Goal: Book appointment/travel/reservation: Book appointment/travel/reservation

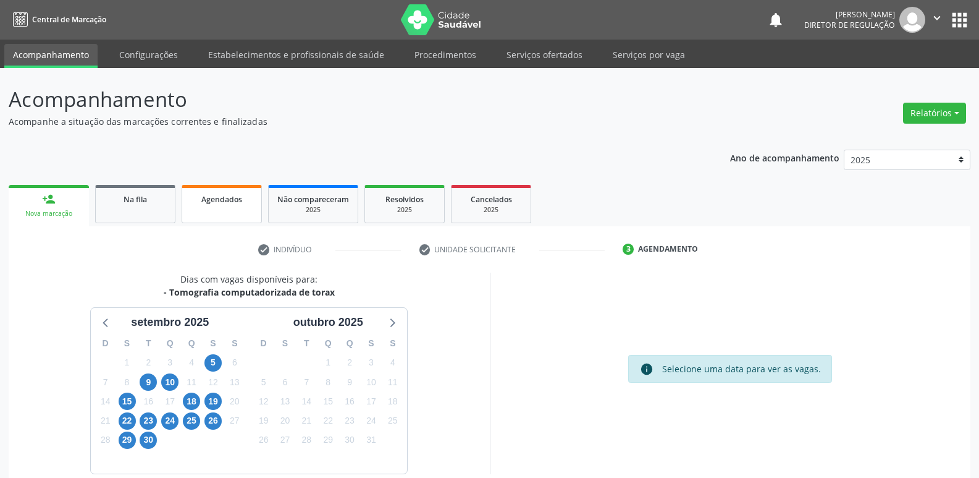
click at [224, 209] on link "Agendados" at bounding box center [222, 204] width 80 height 38
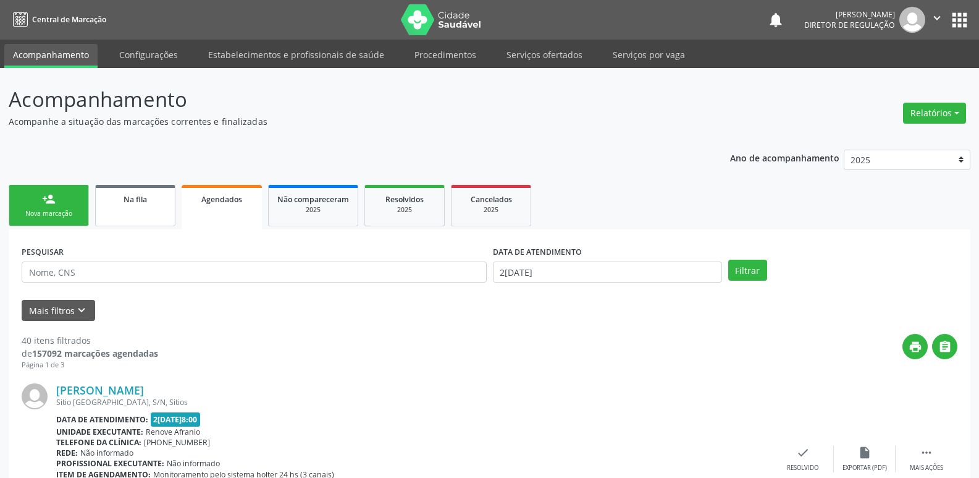
click at [126, 205] on link "Na fila" at bounding box center [135, 205] width 80 height 41
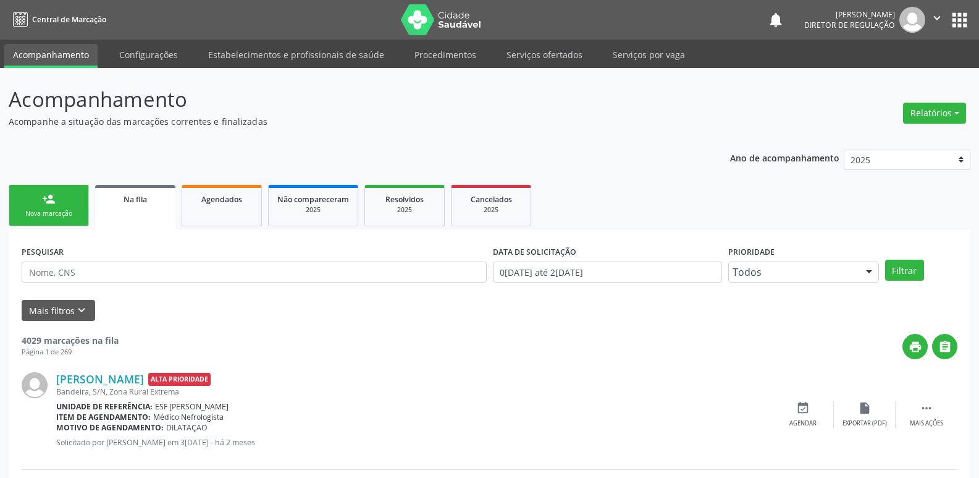
click at [72, 209] on div "Nova marcação" at bounding box center [49, 213] width 62 height 9
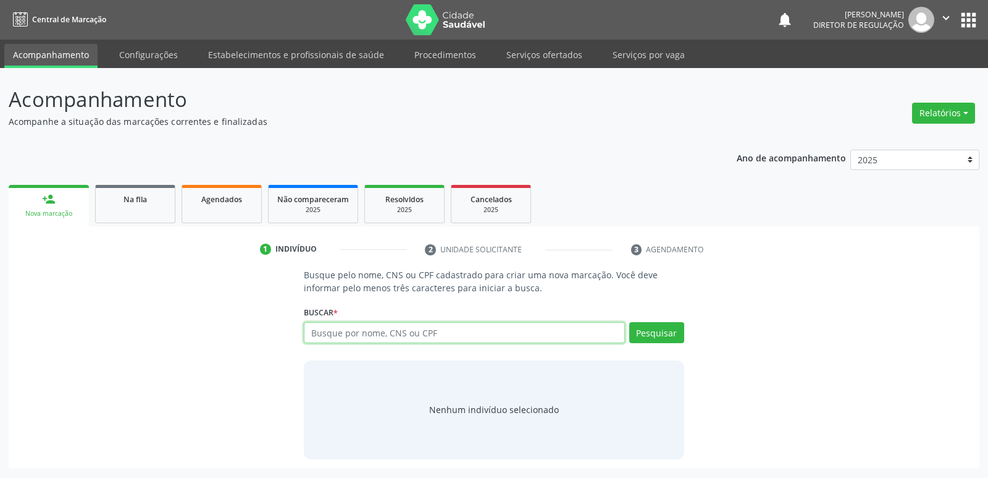
click at [356, 334] on input "text" at bounding box center [464, 332] width 321 height 21
type input "700308970711539"
click at [675, 328] on button "Pesquisar" at bounding box center [656, 332] width 55 height 21
type input "700308970711539"
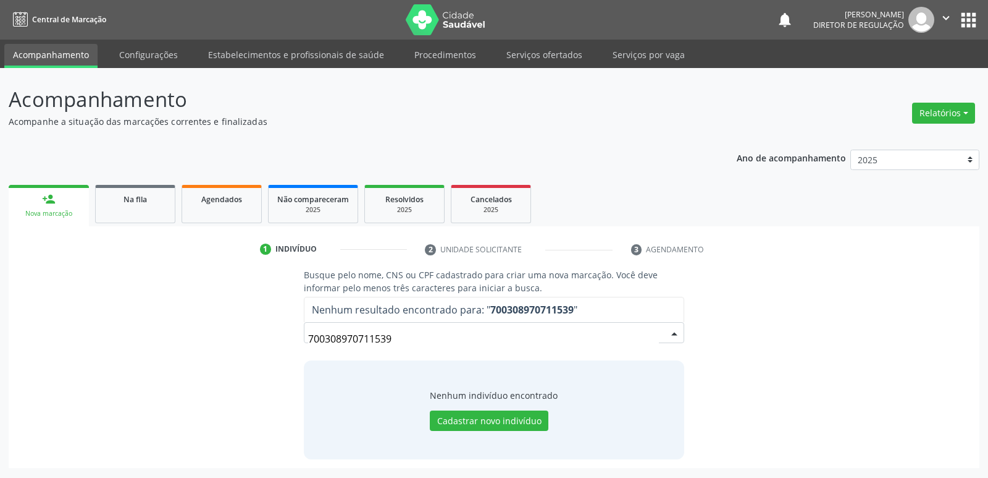
click at [343, 338] on input "700308970711539" at bounding box center [483, 338] width 350 height 25
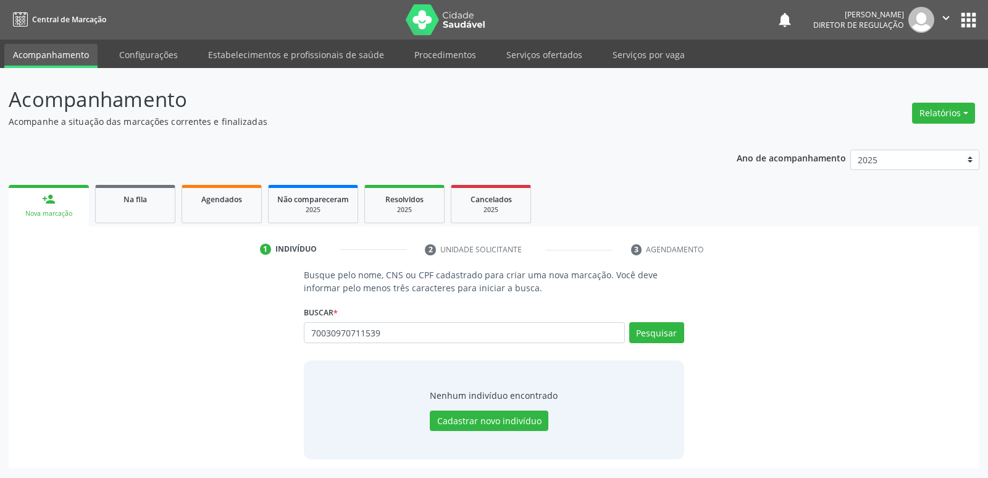
click at [335, 334] on input "70030970711539" at bounding box center [464, 332] width 321 height 21
type input "700307970711539"
click at [659, 330] on button "Pesquisar" at bounding box center [656, 332] width 55 height 21
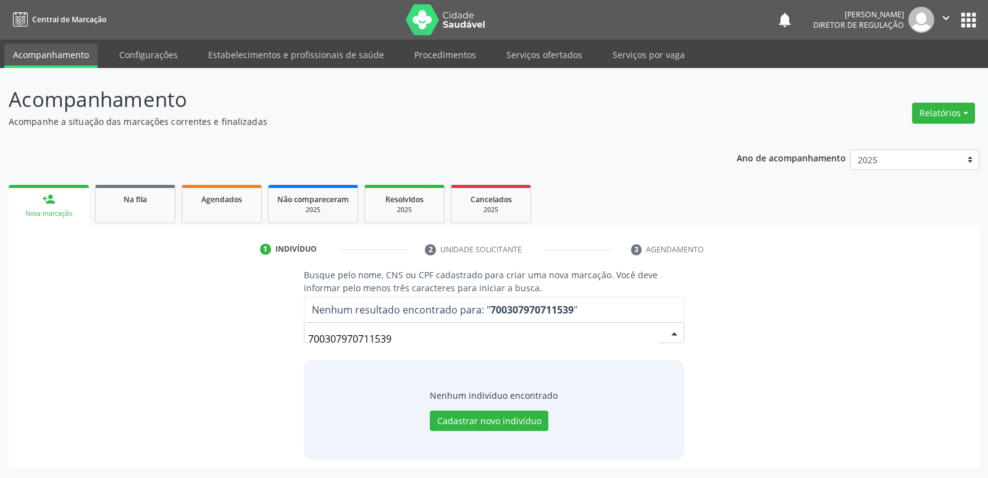
click at [420, 335] on input "700307970711539" at bounding box center [483, 338] width 350 height 25
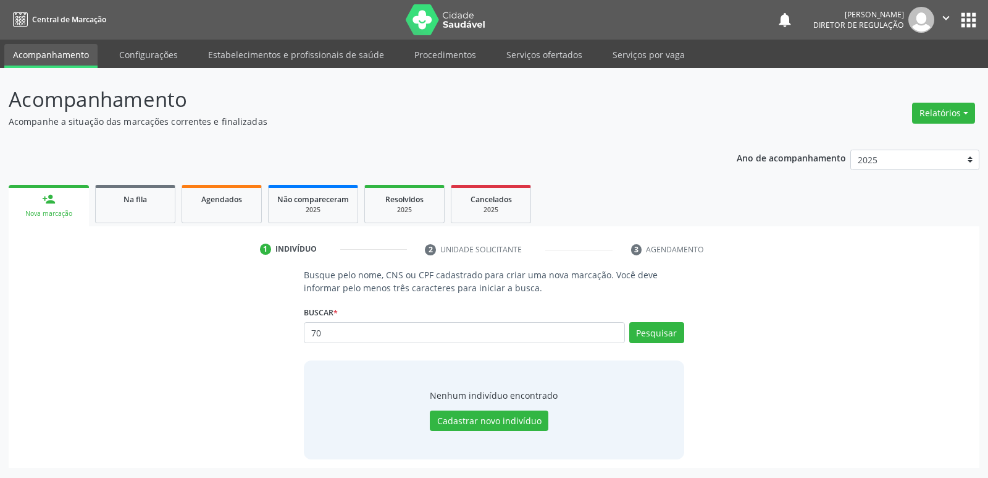
type input "7"
type input "ISRAEL"
click at [659, 334] on button "Pesquisar" at bounding box center [656, 332] width 55 height 21
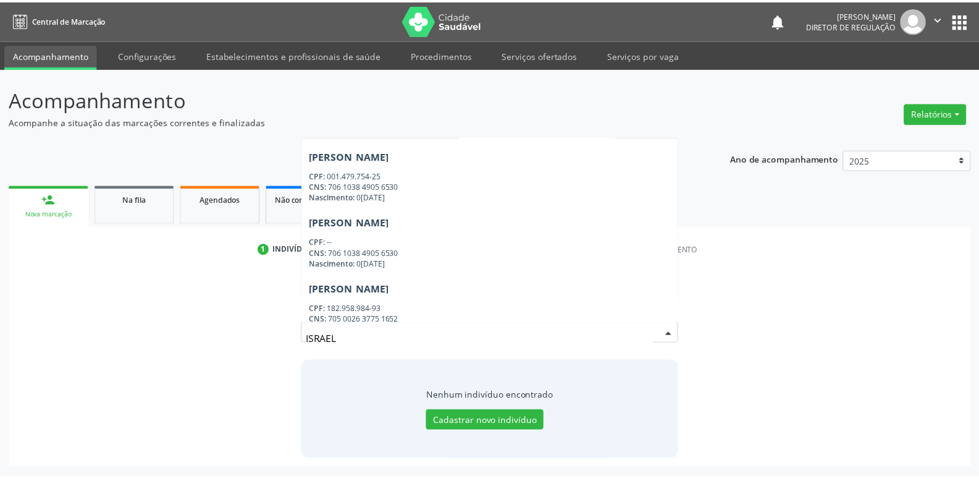
scroll to position [811, 0]
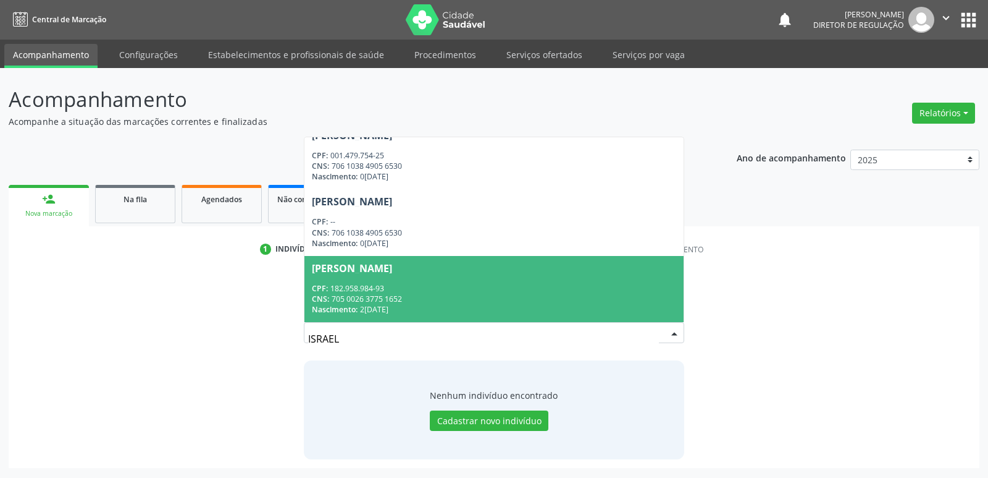
click at [474, 308] on div "Nascimento: 22/09/2022" at bounding box center [494, 309] width 364 height 11
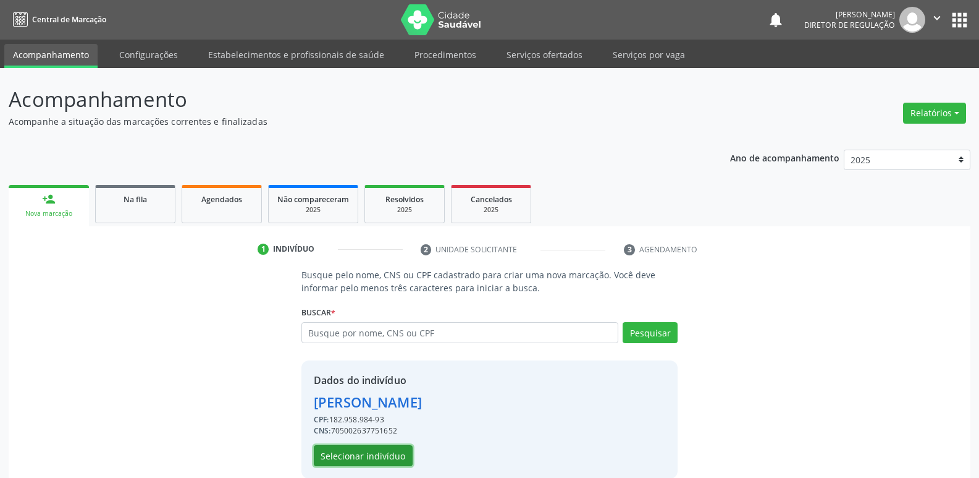
click at [393, 449] on button "Selecionar indivíduo" at bounding box center [363, 455] width 99 height 21
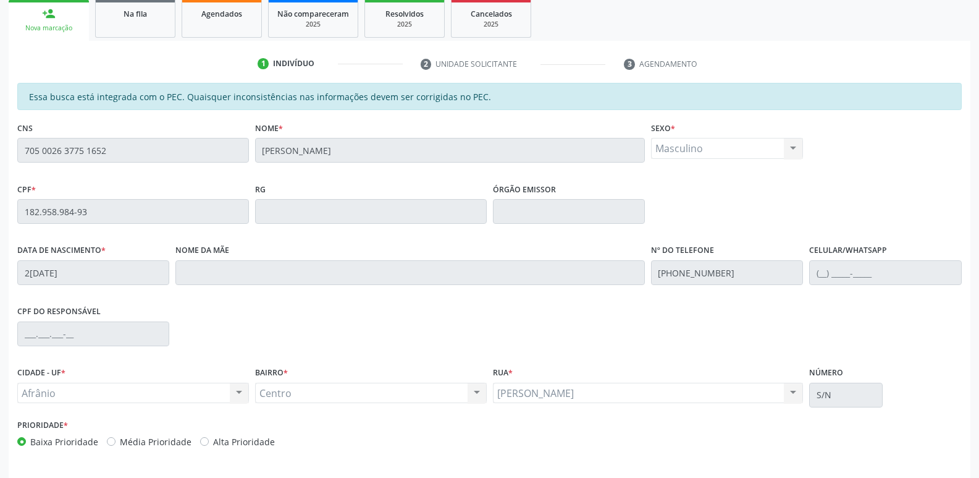
scroll to position [228, 0]
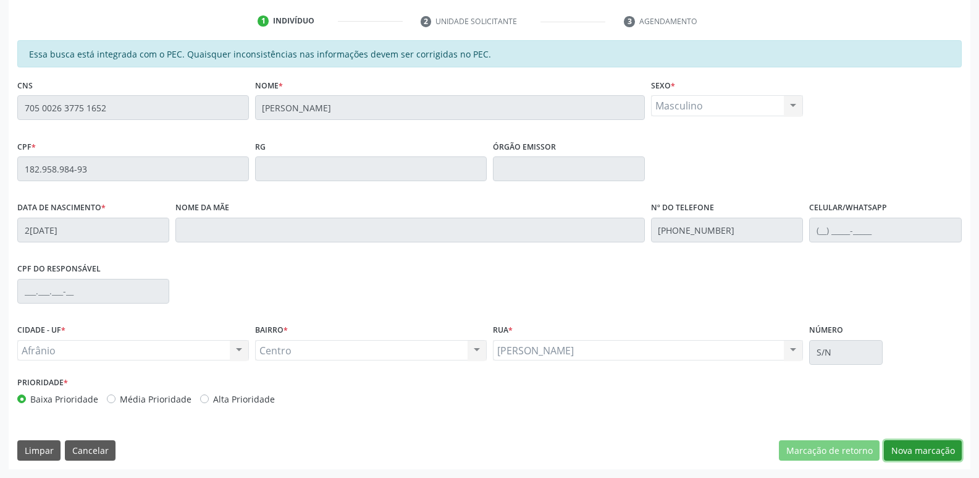
click at [924, 453] on button "Nova marcação" at bounding box center [923, 450] width 78 height 21
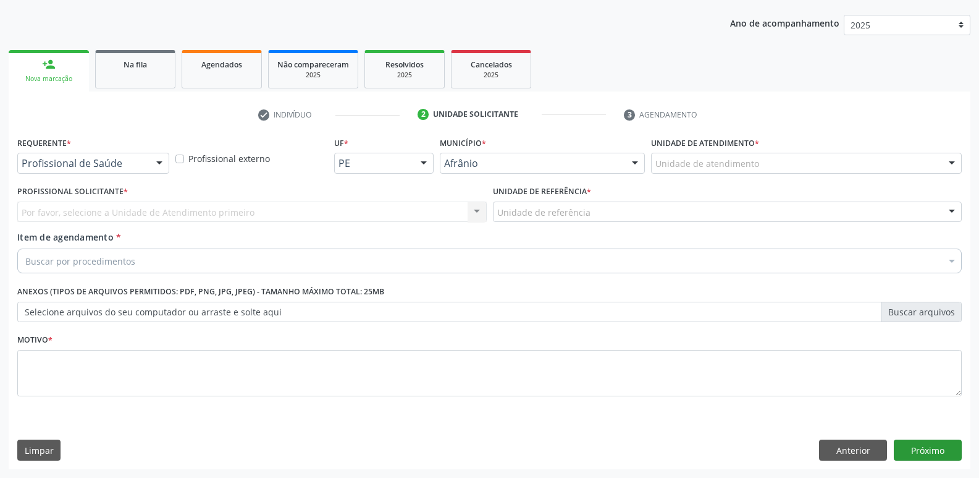
scroll to position [135, 0]
drag, startPoint x: 725, startPoint y: 143, endPoint x: 726, endPoint y: 154, distance: 11.3
click at [727, 149] on label "Unidade de atendimento *" at bounding box center [705, 142] width 108 height 19
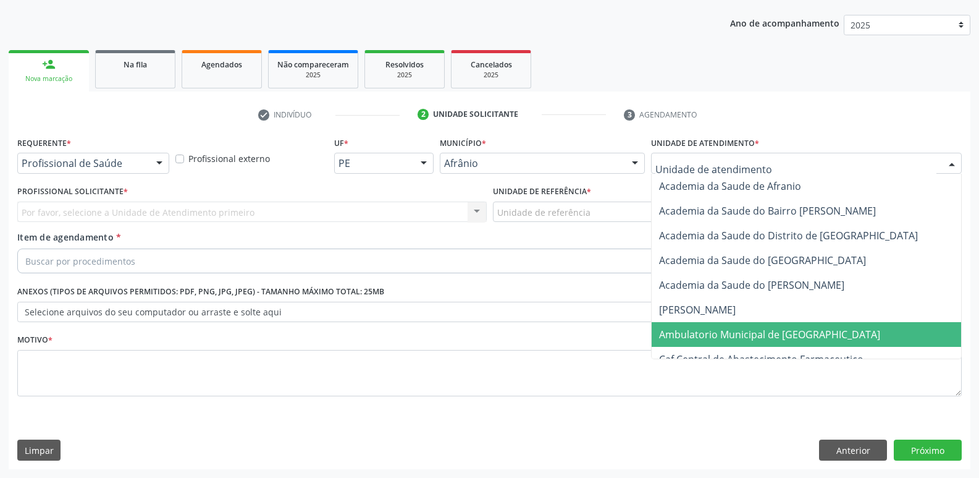
click at [757, 337] on span "Ambulatorio Municipal de [GEOGRAPHIC_DATA]" at bounding box center [769, 334] width 221 height 14
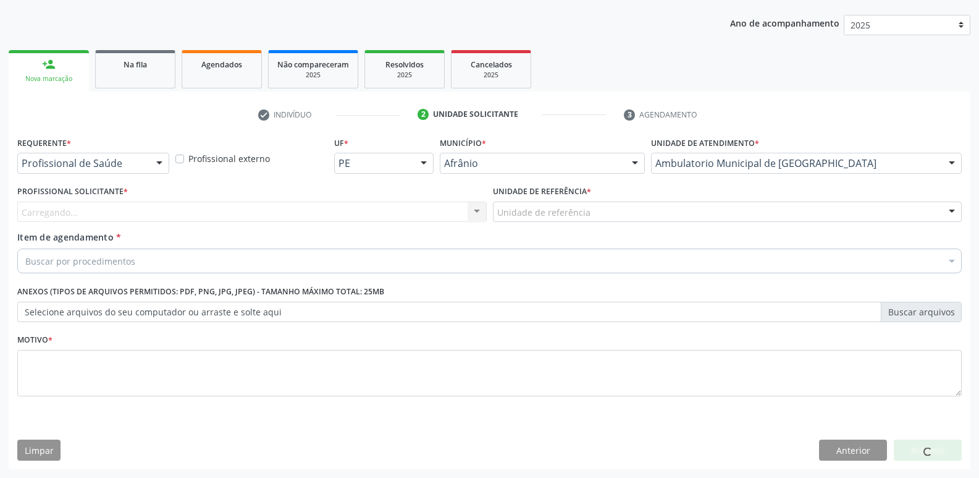
click at [621, 218] on div "Unidade de referência" at bounding box center [727, 211] width 469 height 21
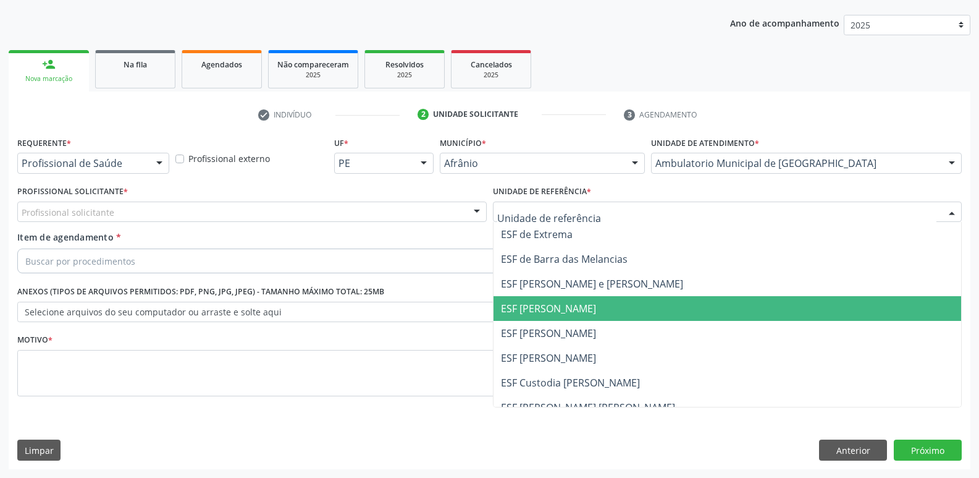
click at [596, 306] on span "ESF [PERSON_NAME]" at bounding box center [548, 308] width 95 height 14
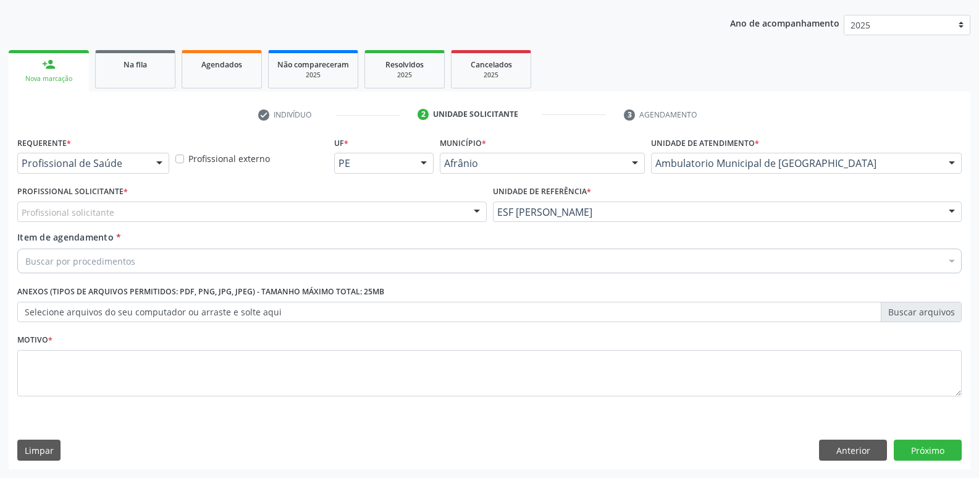
click at [416, 209] on div "Profissional solicitante" at bounding box center [251, 211] width 469 height 21
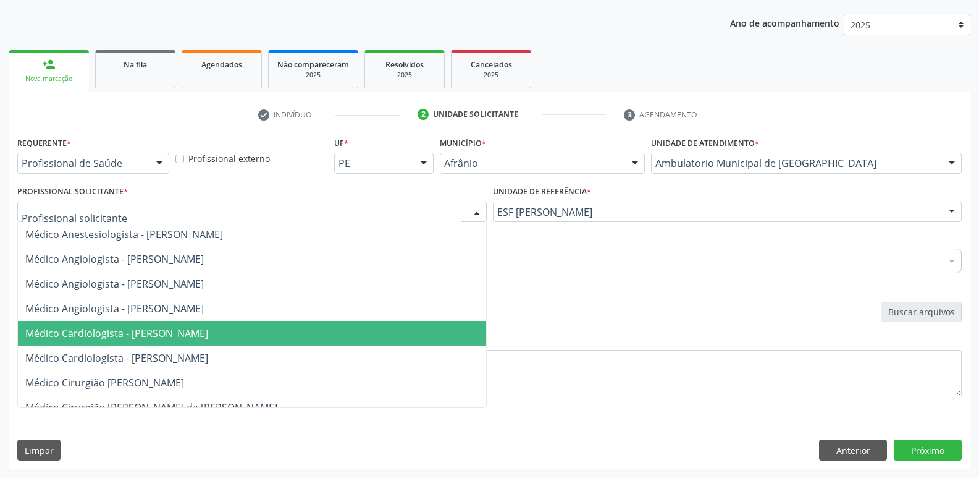
click at [408, 329] on span "Médico Cardiologista - [PERSON_NAME]" at bounding box center [252, 333] width 468 height 25
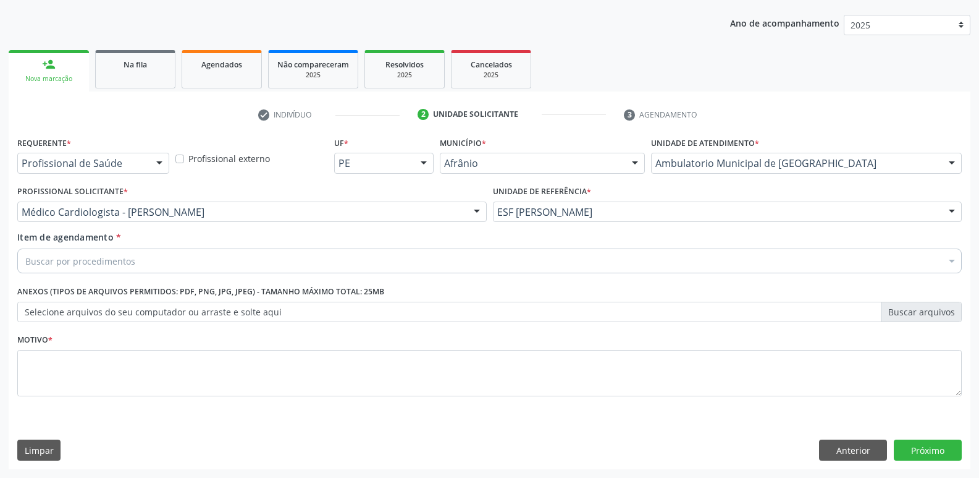
click at [349, 258] on div "Buscar por procedimentos" at bounding box center [489, 260] width 945 height 25
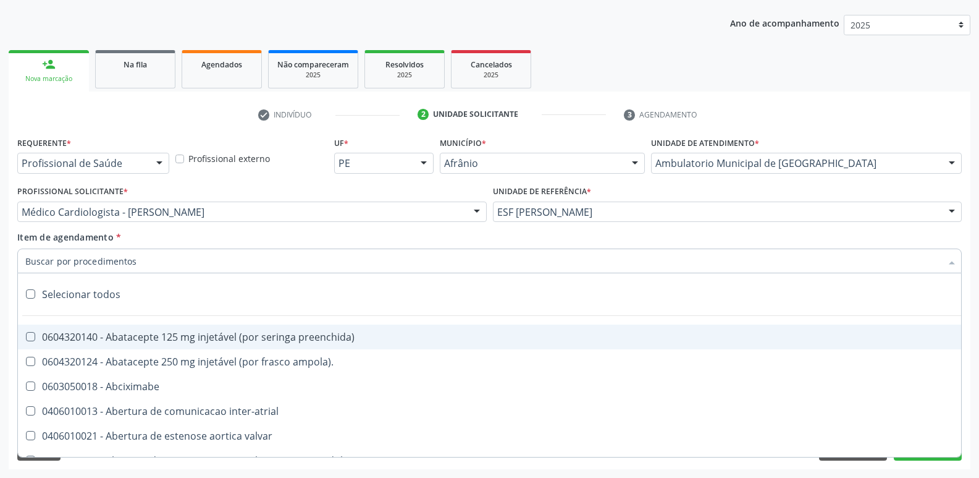
type input "R"
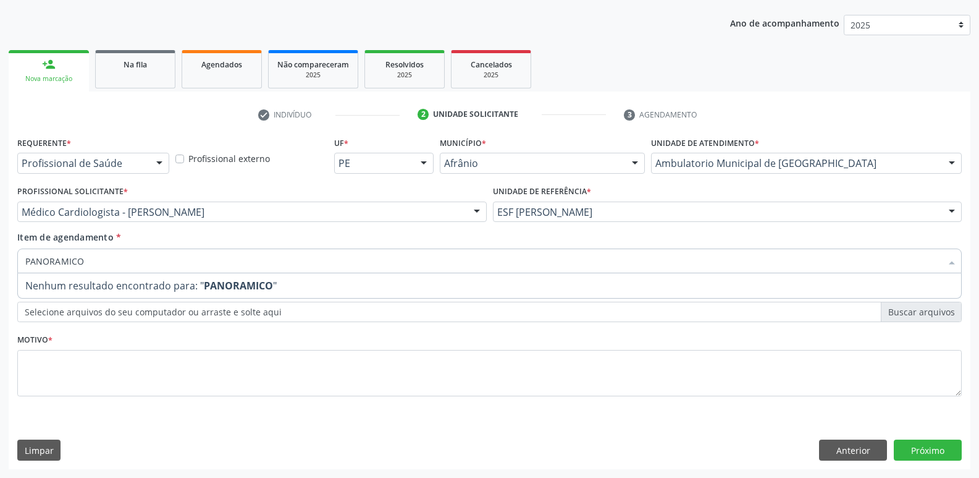
type input "PANORAMIC"
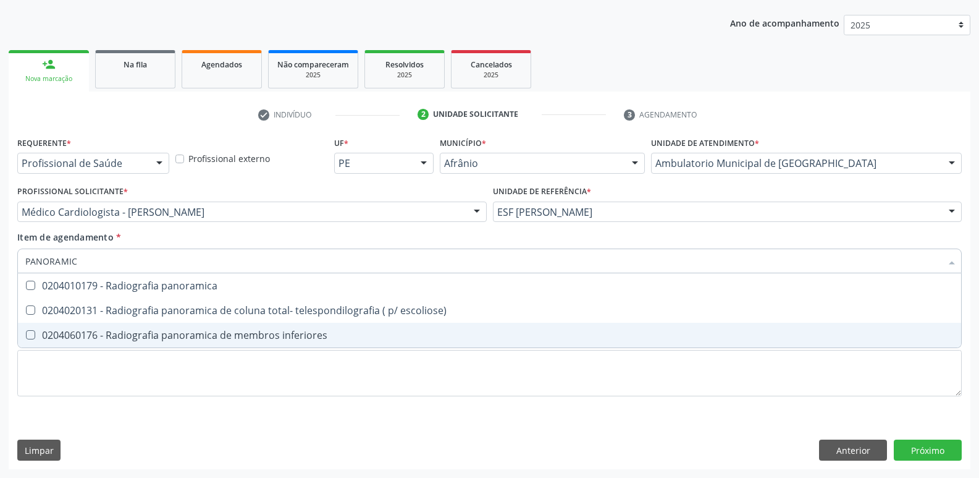
click at [308, 335] on div "0204060176 - Radiografia panoramica de membros inferiores" at bounding box center [489, 335] width 928 height 10
checkbox inferiores "true"
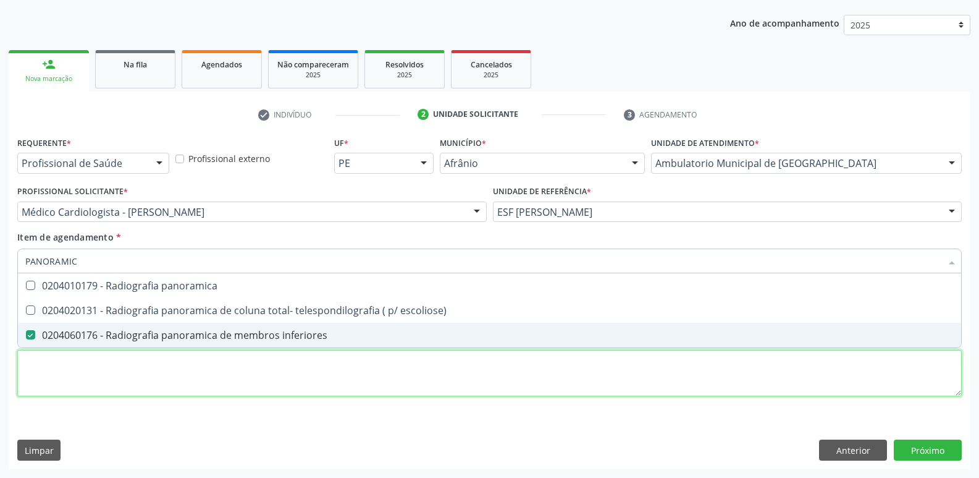
click at [355, 366] on div "Requerente * Profissional de Saúde Profissional de Saúde Paciente Nenhum result…" at bounding box center [489, 273] width 945 height 280
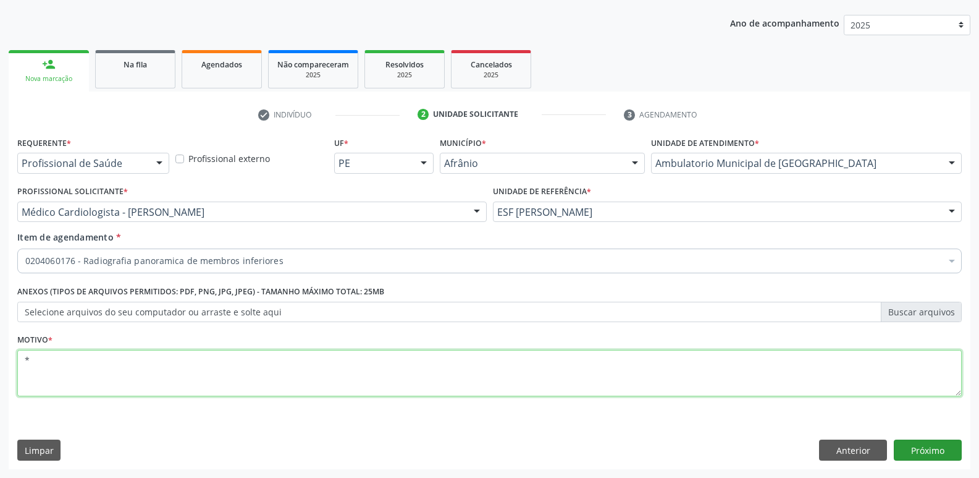
type textarea "*"
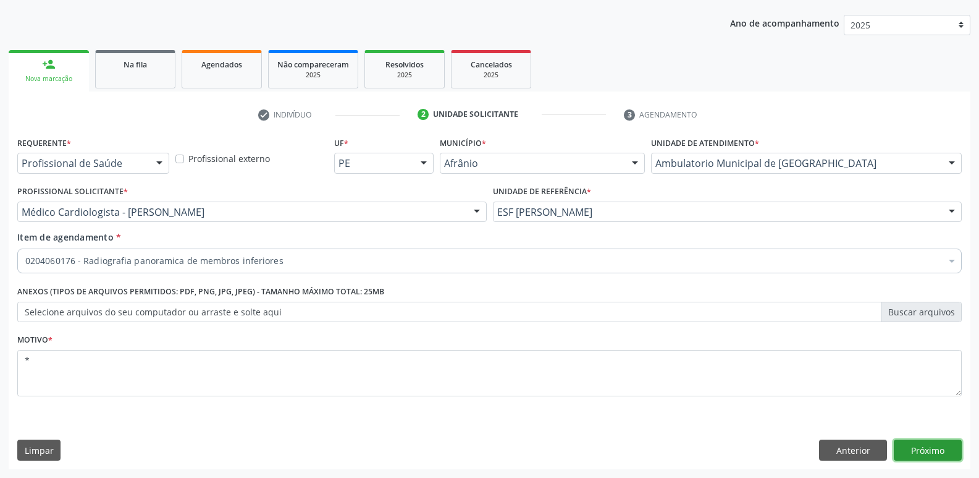
click at [914, 447] on button "Próximo" at bounding box center [928, 449] width 68 height 21
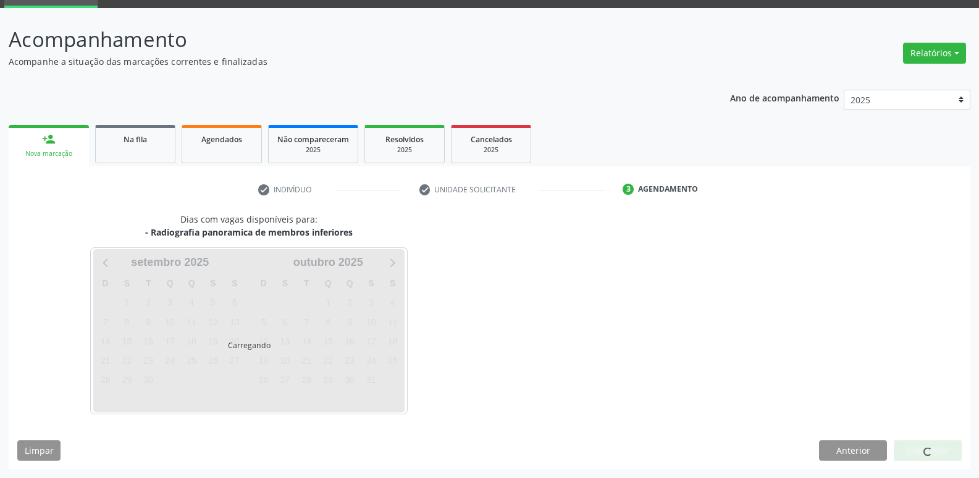
scroll to position [60, 0]
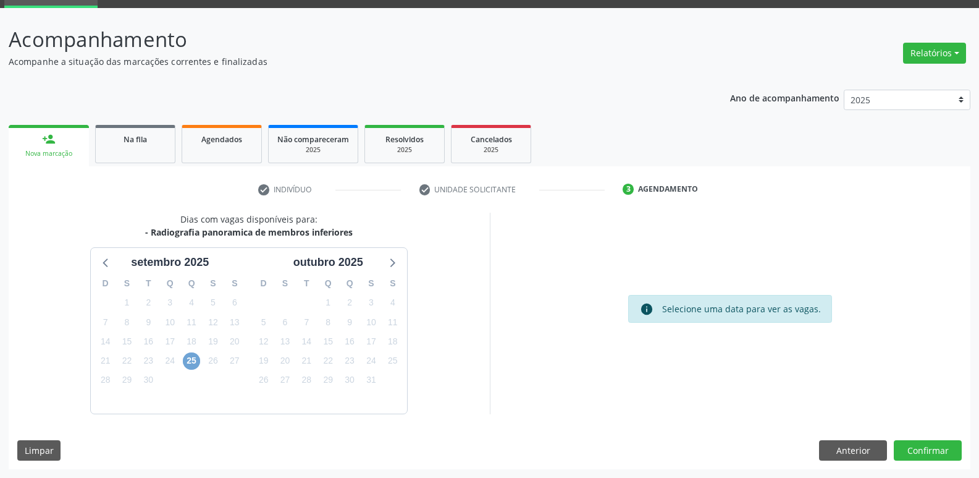
click at [189, 364] on span "25" at bounding box center [191, 360] width 17 height 17
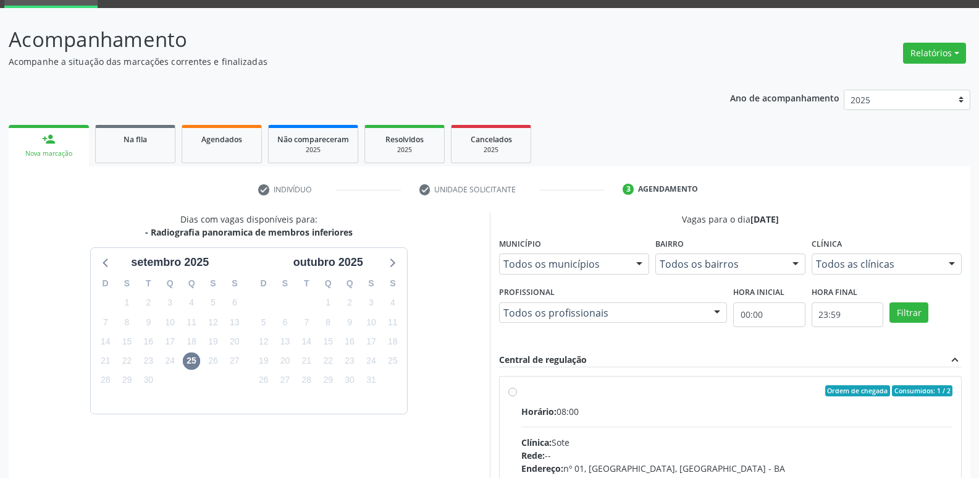
click at [659, 394] on div "Ordem de chegada Consumidos: 1 / 2" at bounding box center [737, 390] width 432 height 11
click at [517, 394] on input "Ordem de chegada Consumidos: 1 / 2 Horário: 08:00 Clínica: Sote Rede: -- Endere…" at bounding box center [512, 390] width 9 height 11
radio input "true"
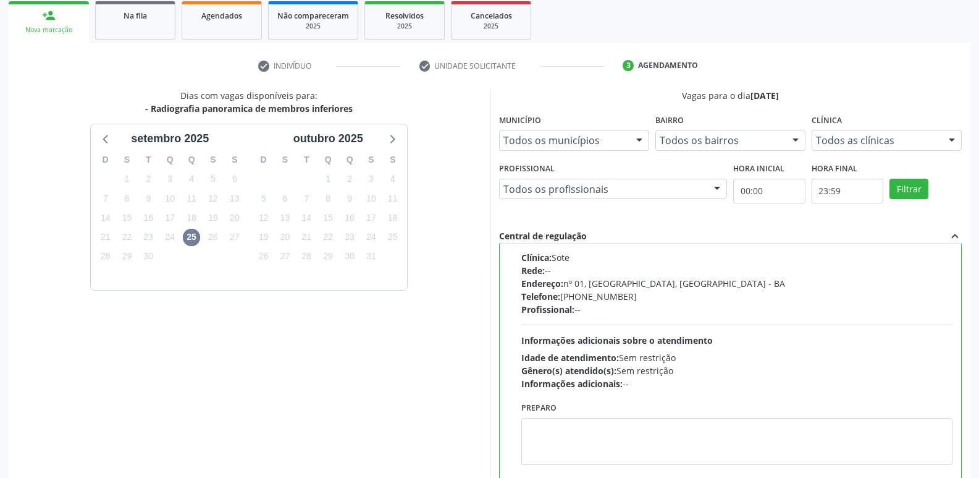
scroll to position [261, 0]
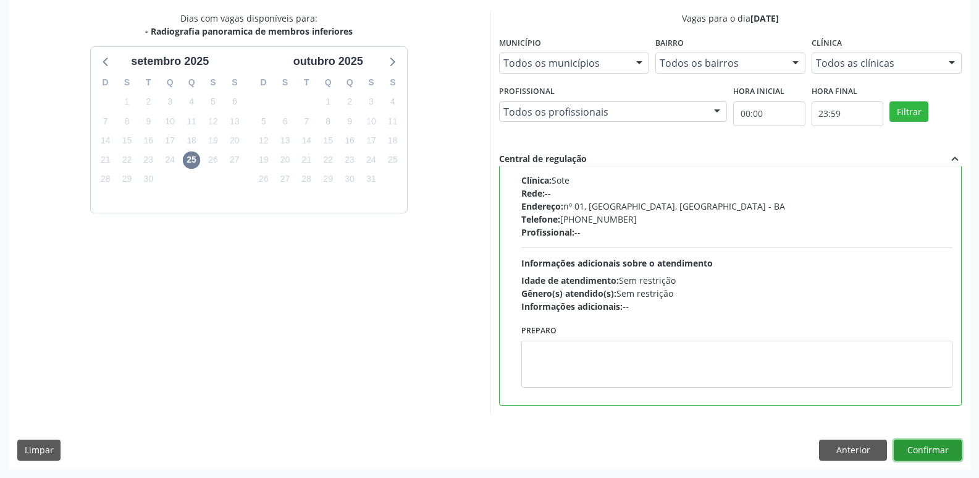
click at [935, 454] on button "Confirmar" at bounding box center [928, 449] width 68 height 21
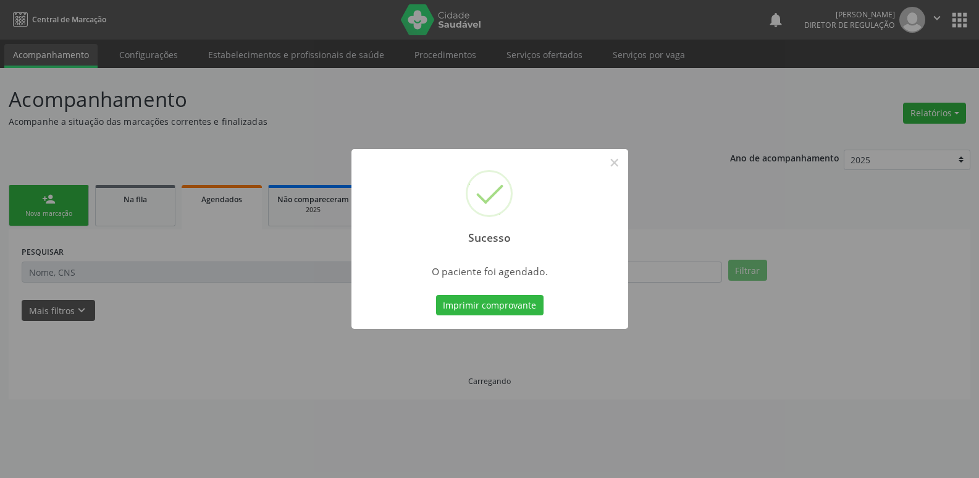
scroll to position [0, 0]
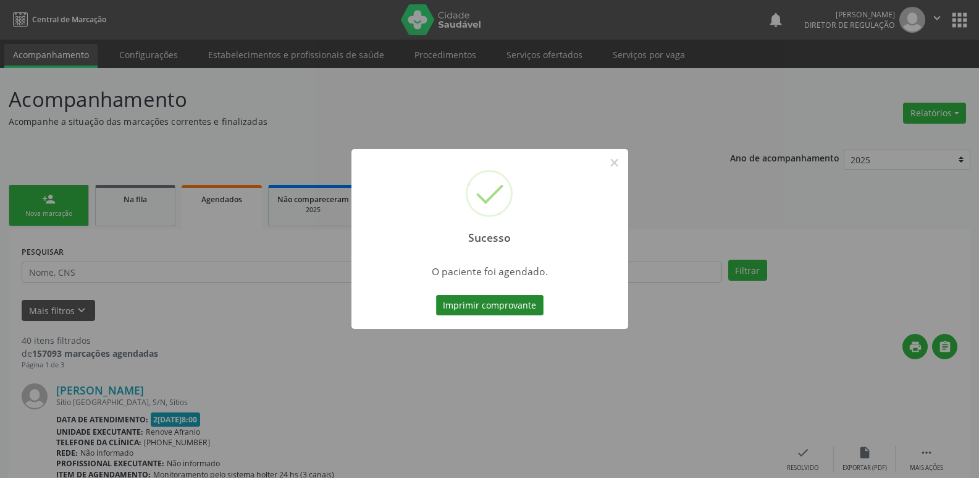
click at [509, 308] on button "Imprimir comprovante" at bounding box center [489, 305] width 107 height 21
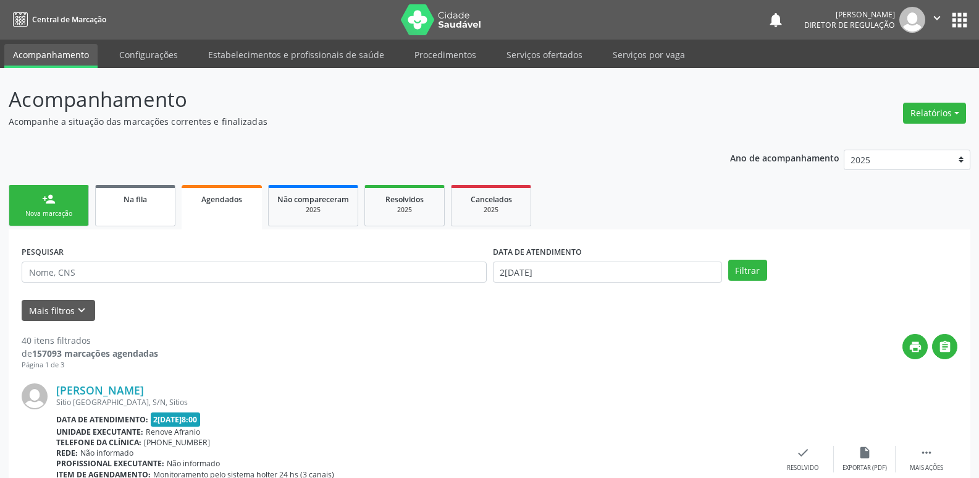
click at [128, 211] on link "Na fila" at bounding box center [135, 205] width 80 height 41
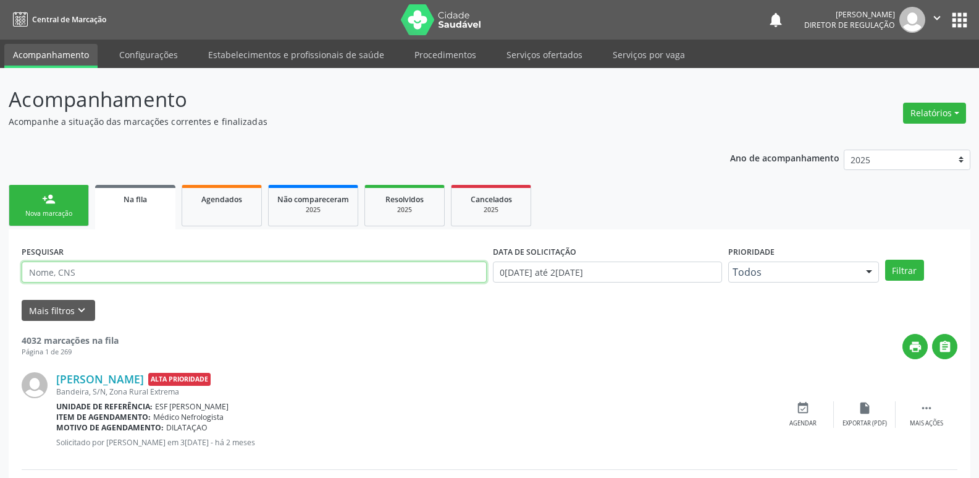
click at [141, 273] on input "text" at bounding box center [254, 271] width 465 height 21
type input "702409504926220"
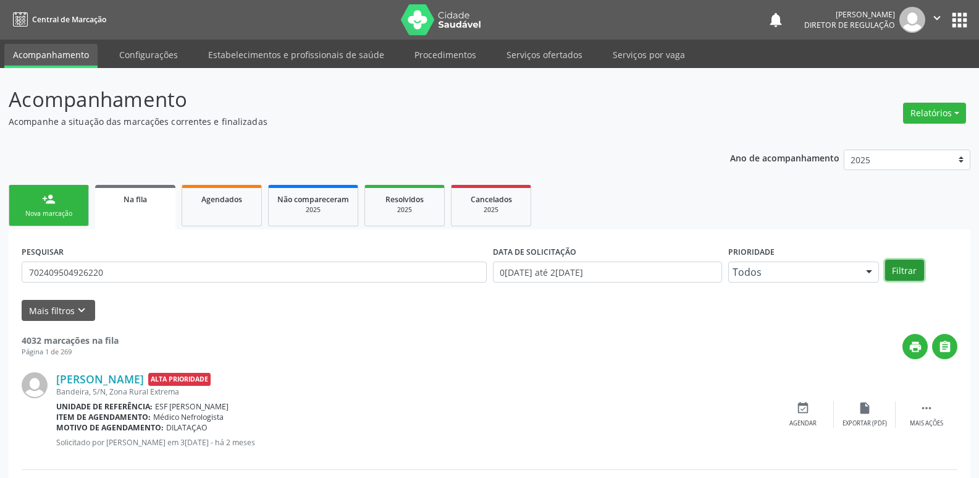
click at [918, 276] on button "Filtrar" at bounding box center [904, 269] width 39 height 21
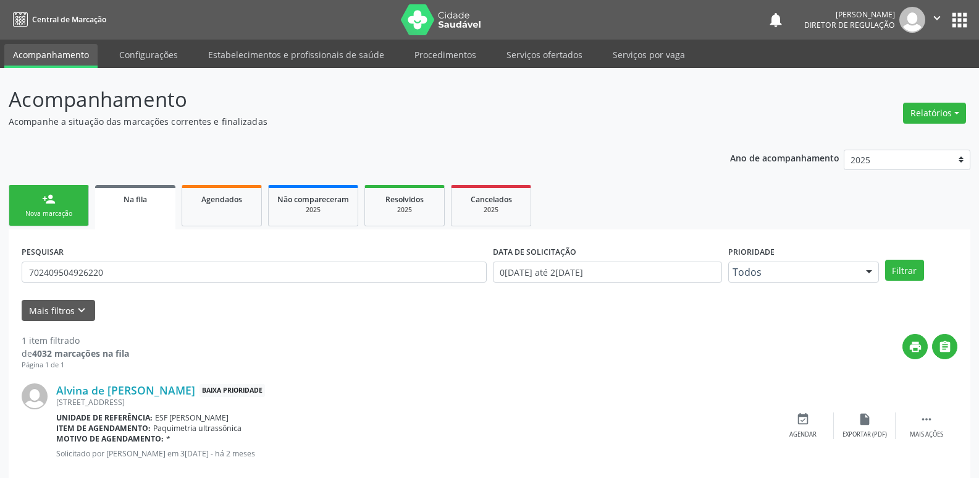
scroll to position [24, 0]
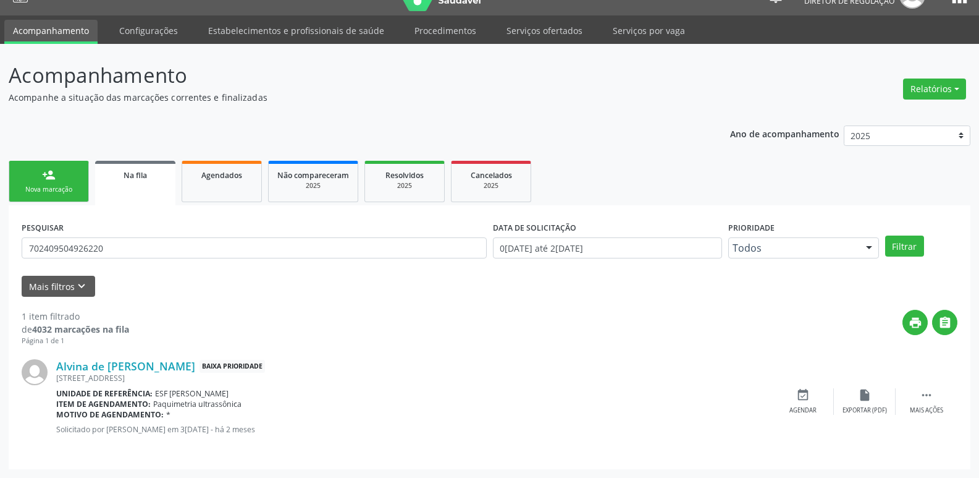
drag, startPoint x: 67, startPoint y: 183, endPoint x: 143, endPoint y: 174, distance: 76.6
click at [67, 183] on link "person_add Nova marcação" at bounding box center [49, 181] width 80 height 41
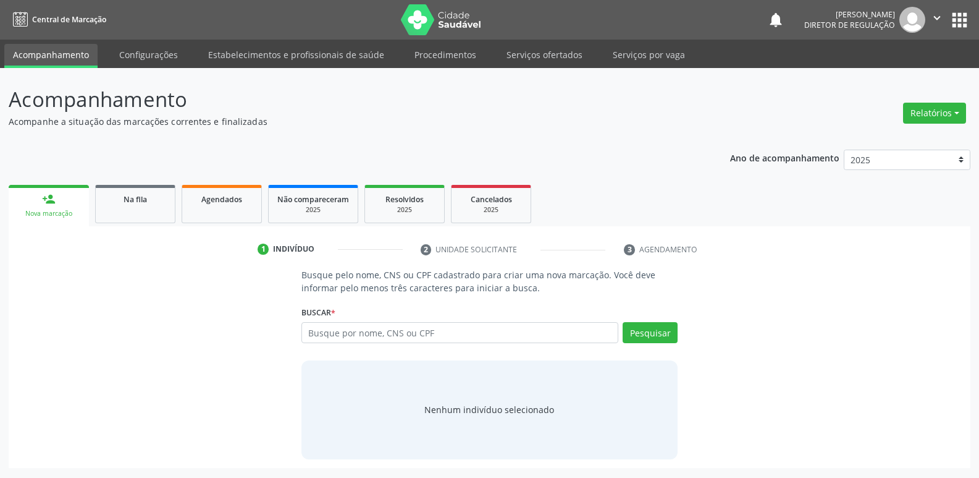
scroll to position [0, 0]
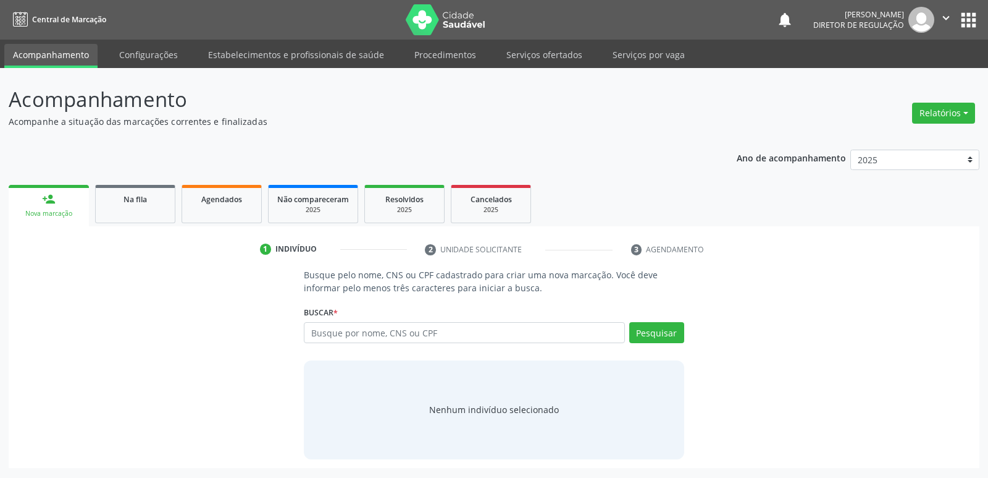
click at [143, 174] on div "Ano de acompanhamento 2025 2024 2023 2022 2021 2020 2019 2018 person_add Nova m…" at bounding box center [494, 304] width 971 height 327
click at [141, 205] on link "Na fila" at bounding box center [135, 204] width 80 height 38
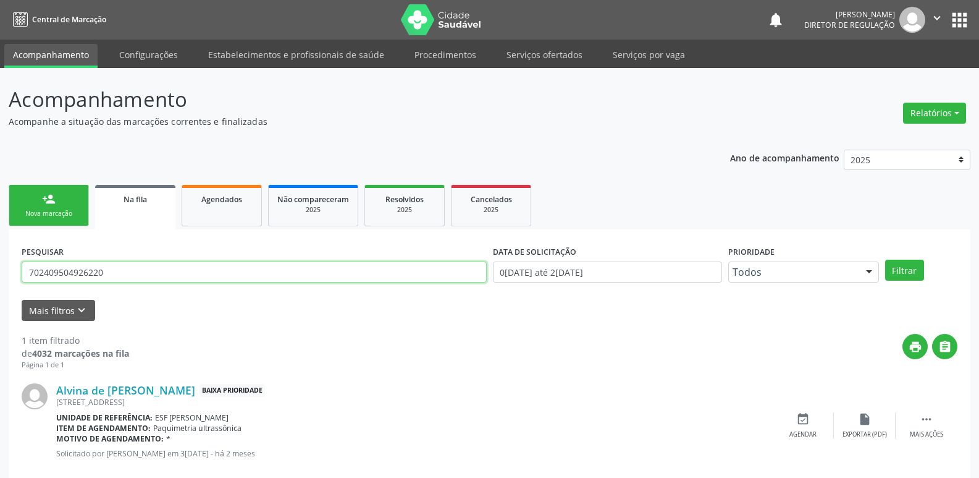
click at [171, 275] on input "702409504926220" at bounding box center [254, 271] width 465 height 21
type input "7"
type input "DIONI"
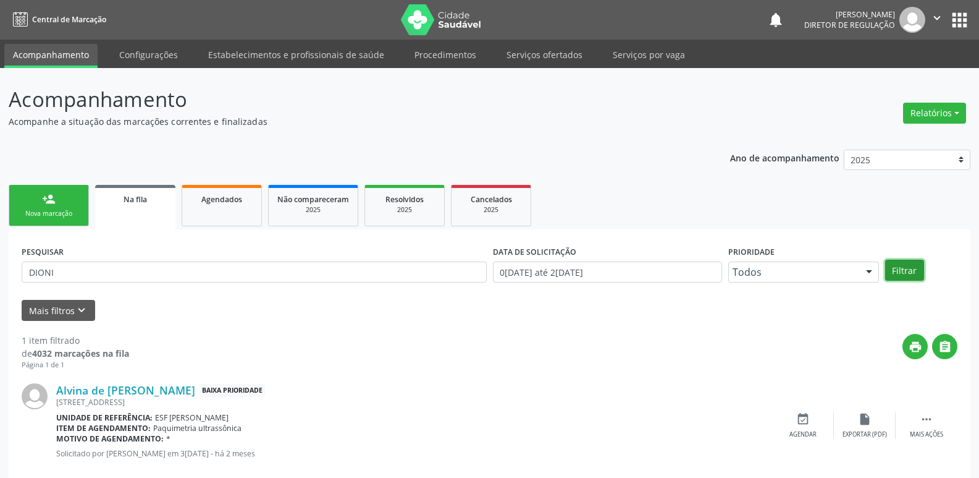
click at [901, 264] on button "Filtrar" at bounding box center [904, 269] width 39 height 21
click at [64, 206] on link "person_add Nova marcação" at bounding box center [49, 205] width 80 height 41
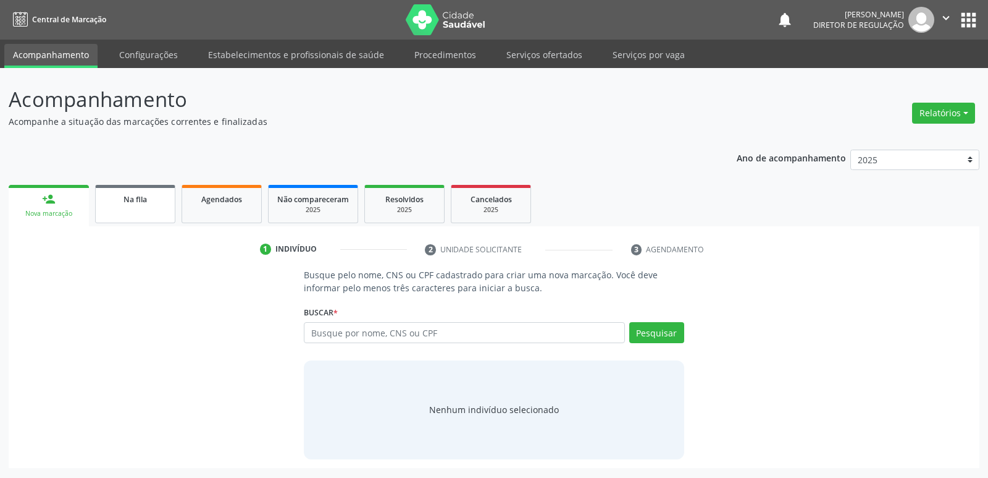
click at [133, 206] on link "Na fila" at bounding box center [135, 204] width 80 height 38
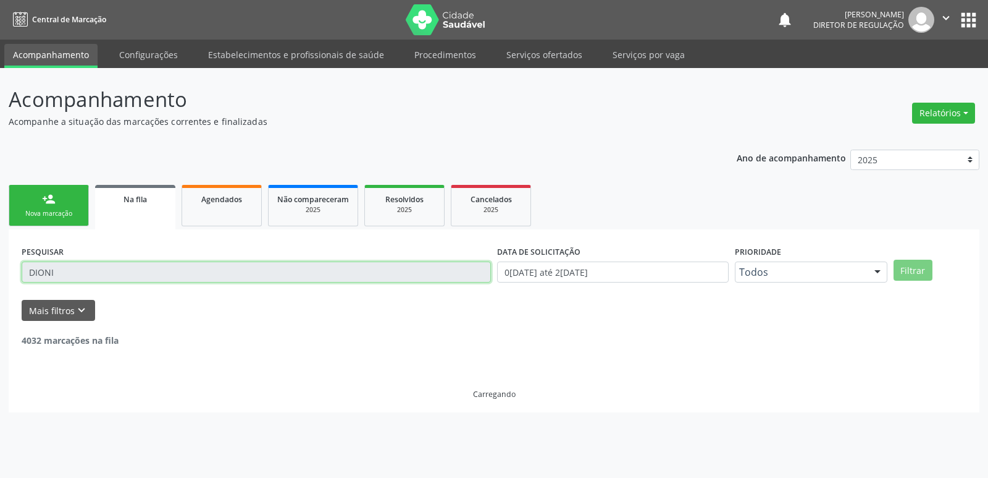
click at [146, 271] on input "DIONI" at bounding box center [256, 271] width 469 height 21
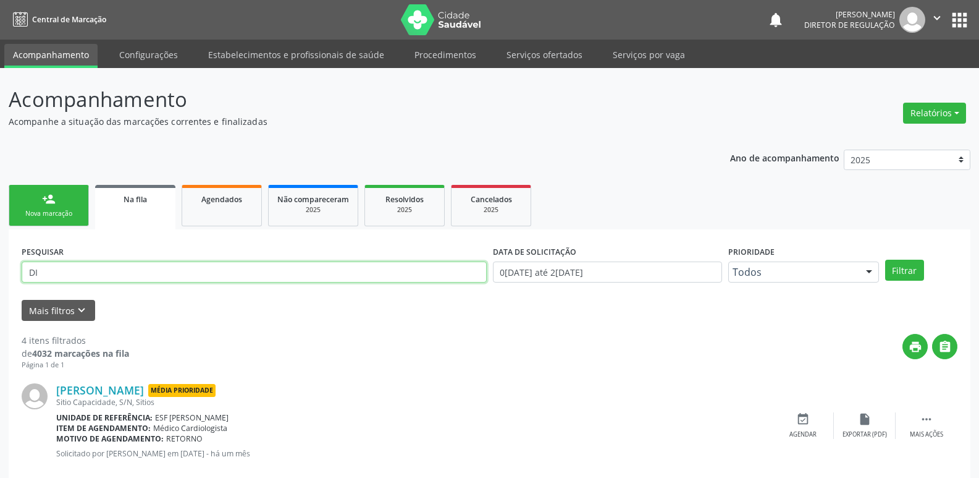
type input "D"
type input "704002365483566"
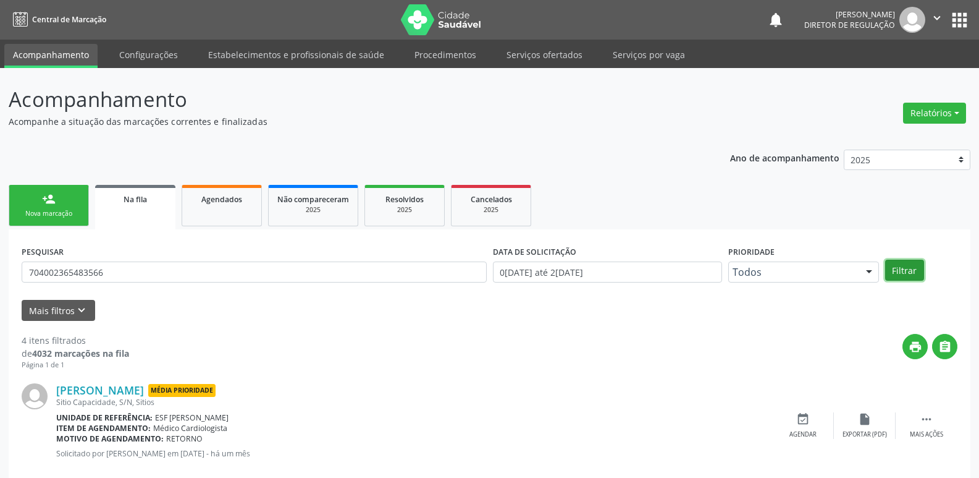
click at [907, 265] on button "Filtrar" at bounding box center [904, 269] width 39 height 21
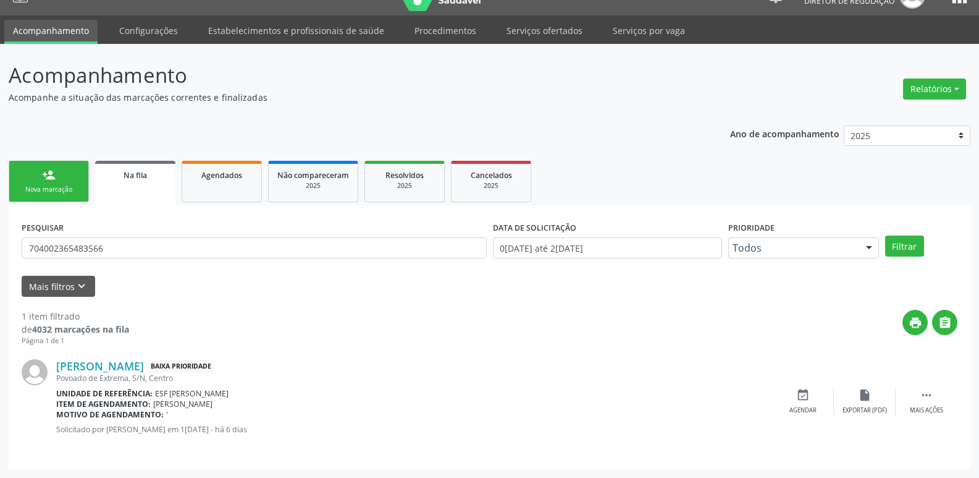
click at [77, 183] on link "person_add Nova marcação" at bounding box center [49, 181] width 80 height 41
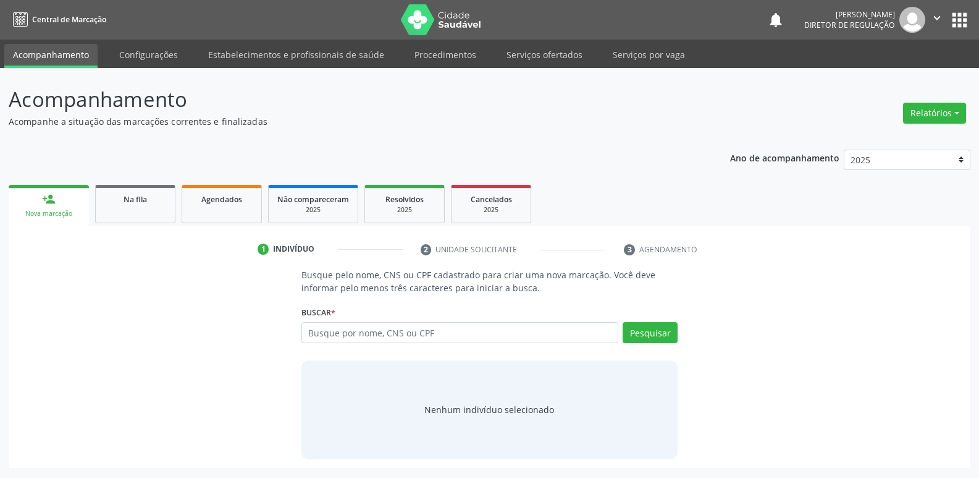
scroll to position [0, 0]
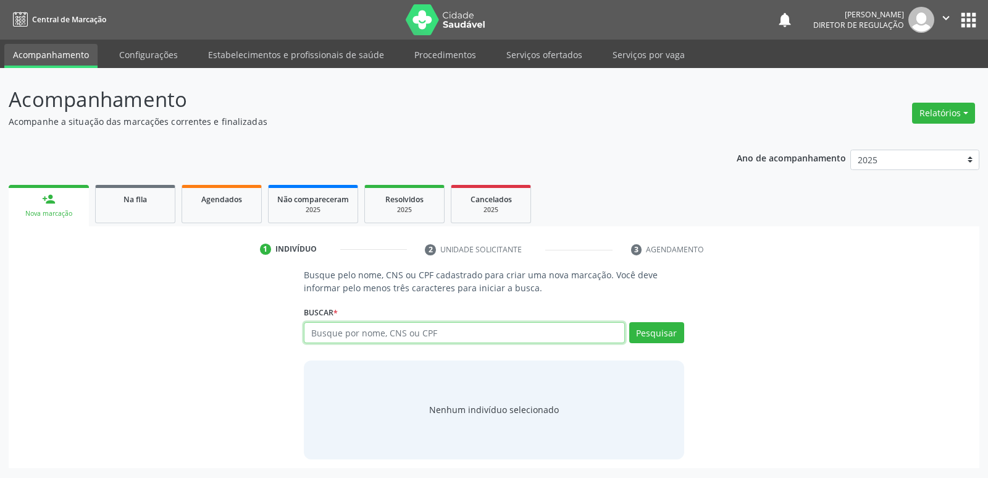
click at [341, 334] on input "text" at bounding box center [464, 332] width 321 height 21
type input "704801091956448"
click at [660, 339] on button "Pesquisar" at bounding box center [656, 332] width 55 height 21
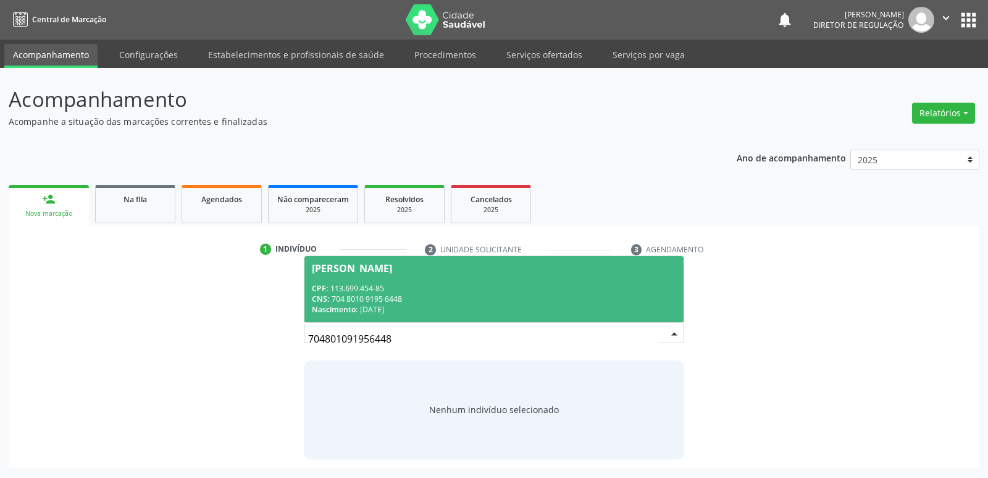
click at [408, 286] on div "CPF: 113.699.454-85" at bounding box center [494, 288] width 364 height 11
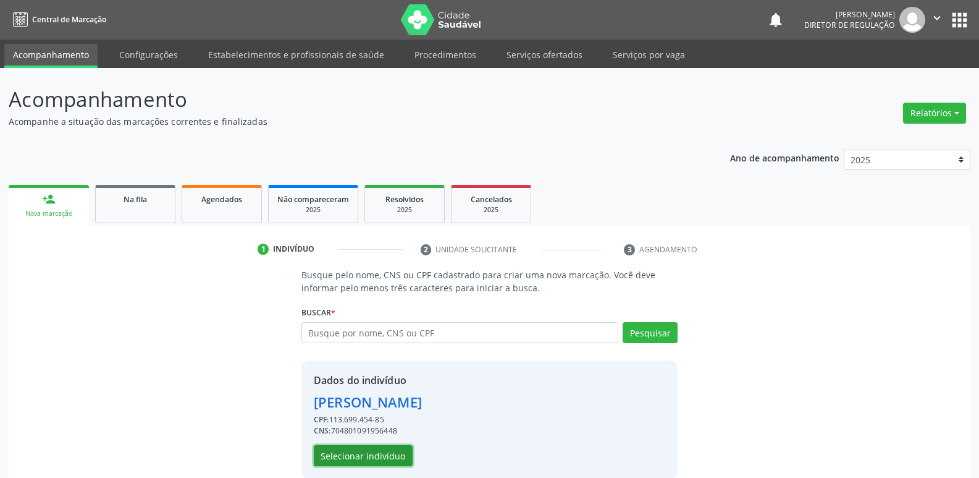
click at [386, 455] on button "Selecionar indivíduo" at bounding box center [363, 455] width 99 height 21
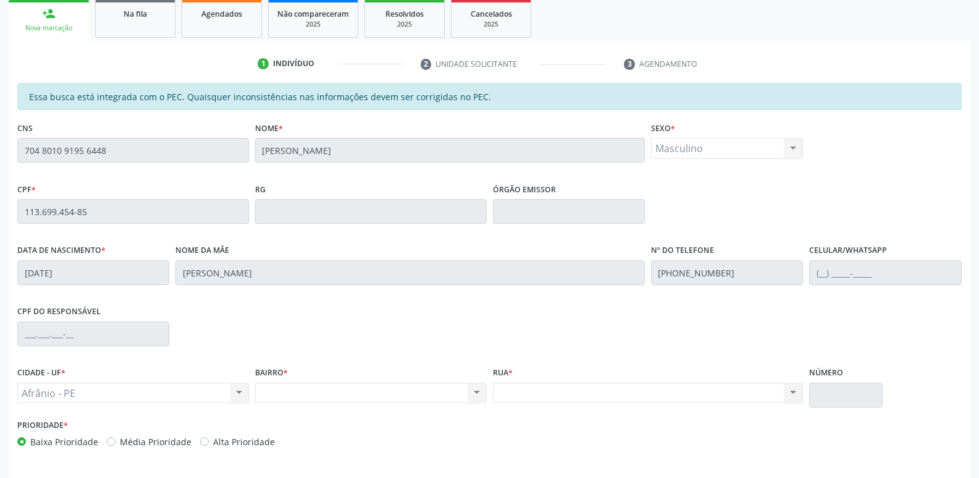
scroll to position [228, 0]
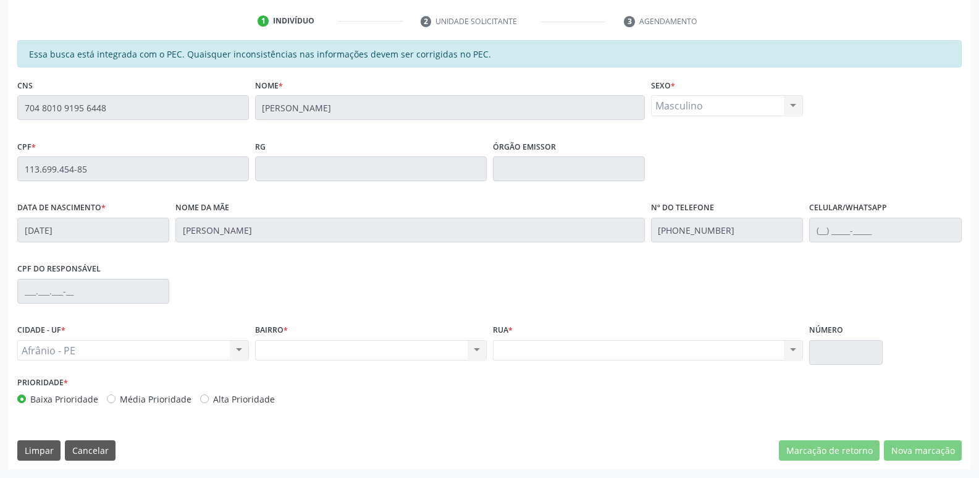
click at [0, 182] on div "Acompanhamento Acompanhe a situação das marcações correntes e finalizadas Relat…" at bounding box center [489, 159] width 979 height 638
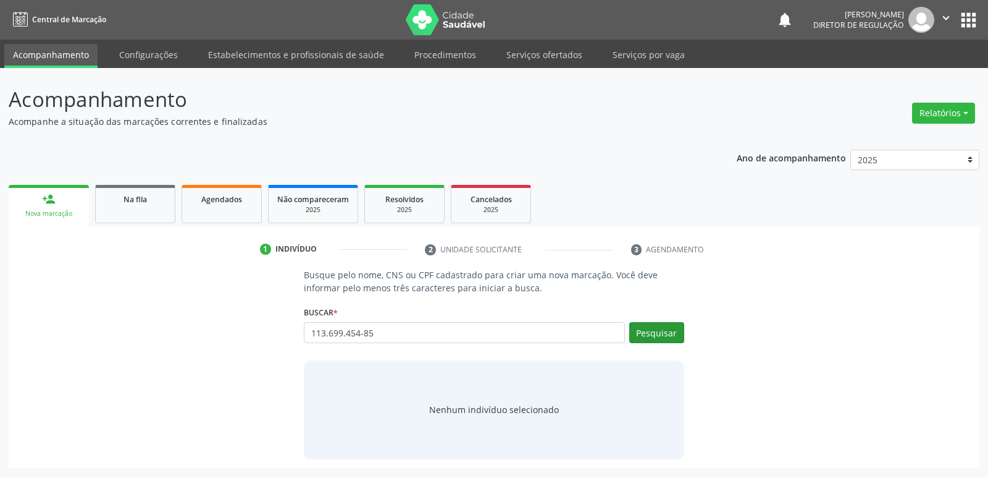
type input "113.699.454-85"
click at [667, 331] on button "Pesquisar" at bounding box center [656, 332] width 55 height 21
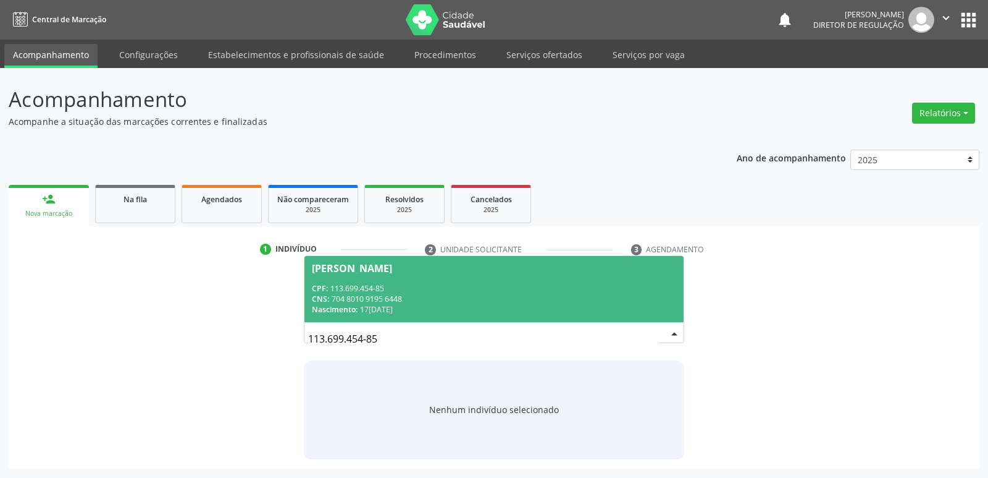
click at [347, 297] on div "CNS: 704 8010 9195 6448" at bounding box center [494, 298] width 364 height 11
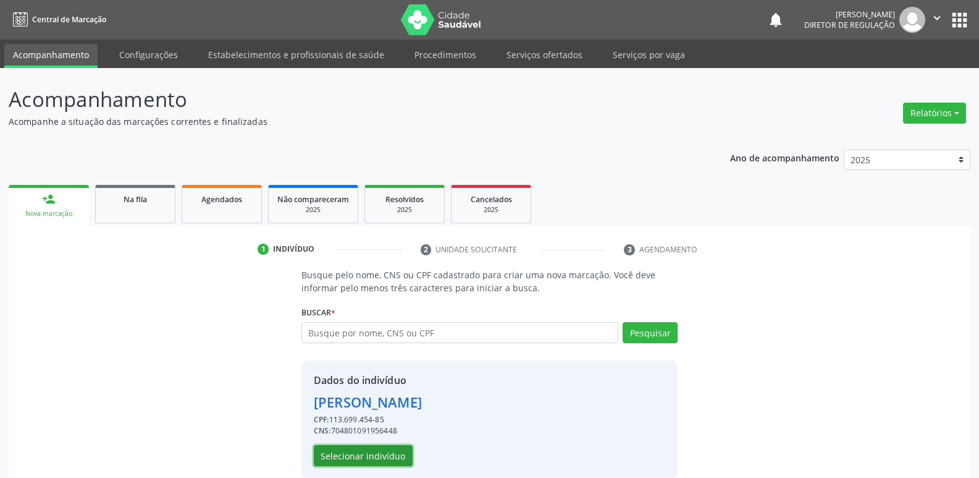
click at [386, 455] on button "Selecionar indivíduo" at bounding box center [363, 455] width 99 height 21
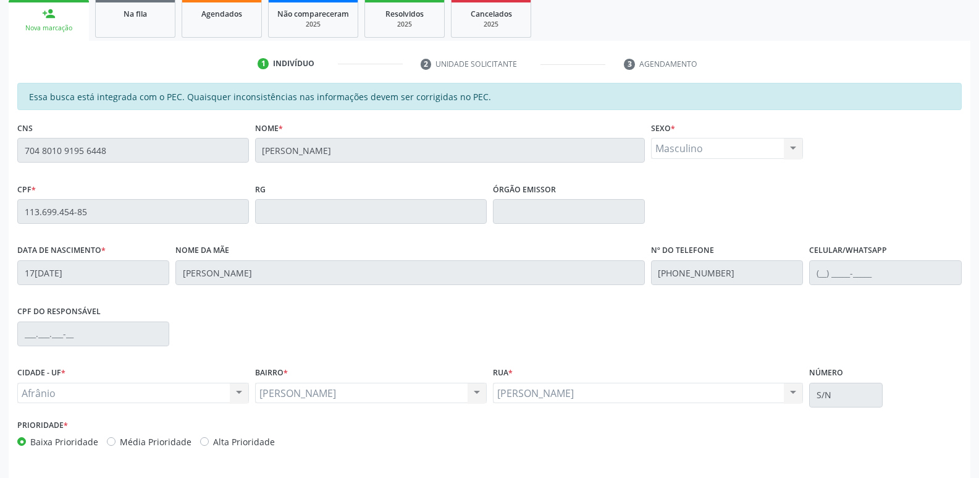
scroll to position [228, 0]
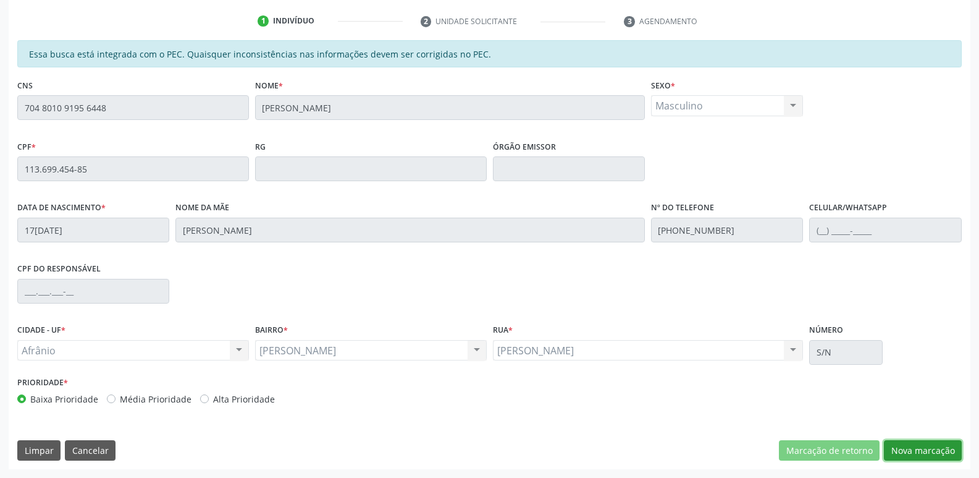
click at [905, 451] on button "Nova marcação" at bounding box center [923, 450] width 78 height 21
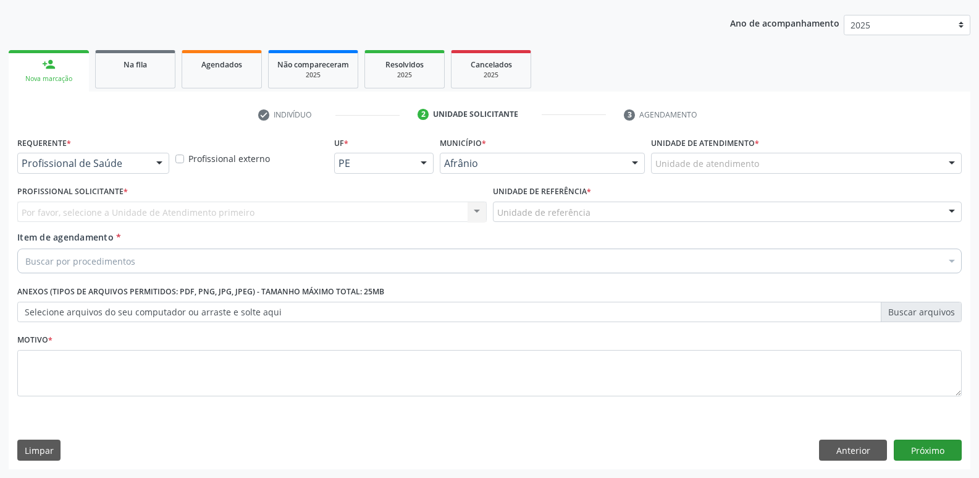
scroll to position [135, 0]
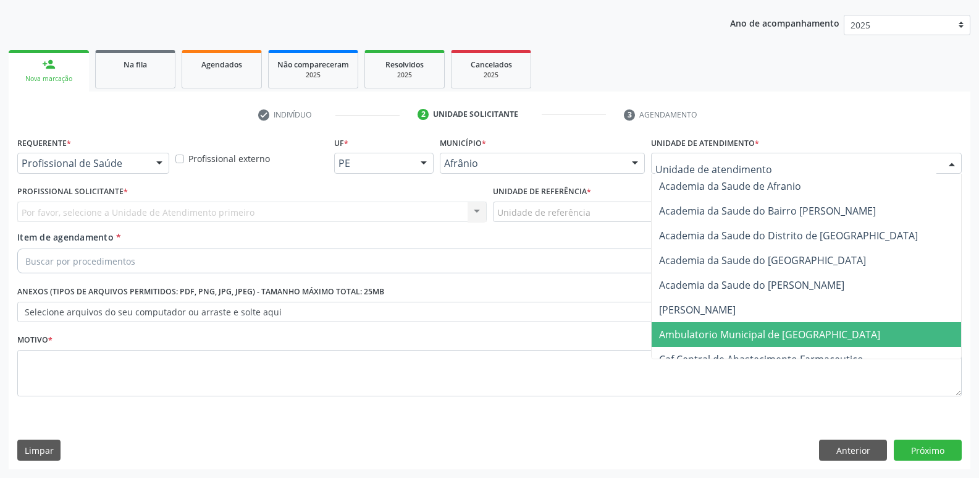
click at [739, 334] on span "Ambulatorio Municipal de [GEOGRAPHIC_DATA]" at bounding box center [769, 334] width 221 height 14
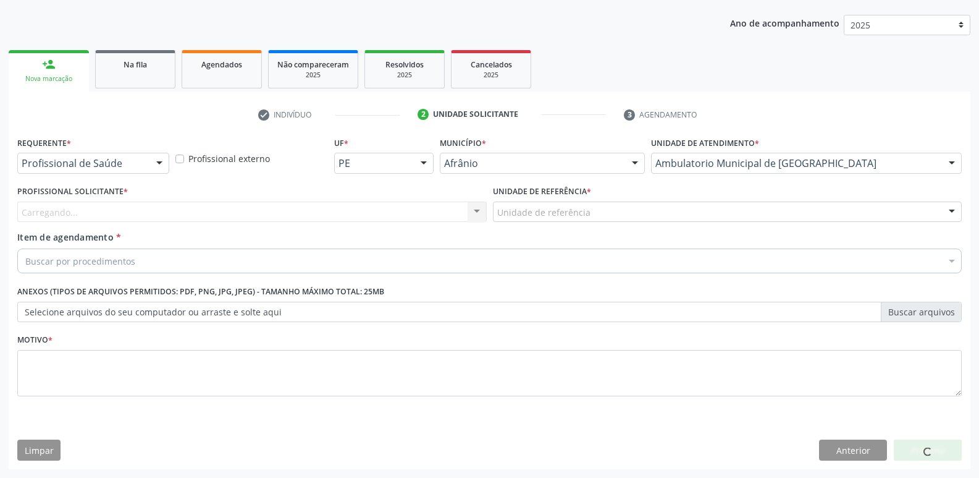
click at [599, 209] on div "Unidade de referência" at bounding box center [727, 211] width 469 height 21
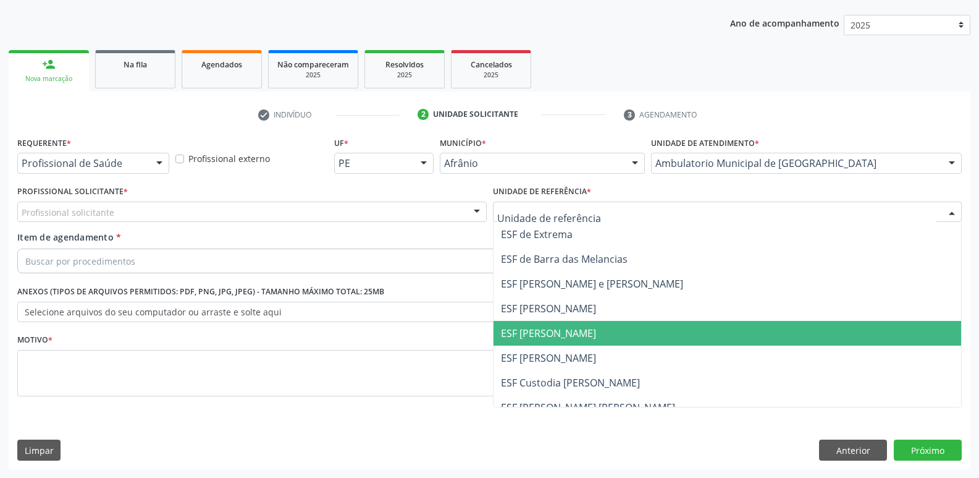
click at [582, 332] on span "ESF [PERSON_NAME]" at bounding box center [728, 333] width 468 height 25
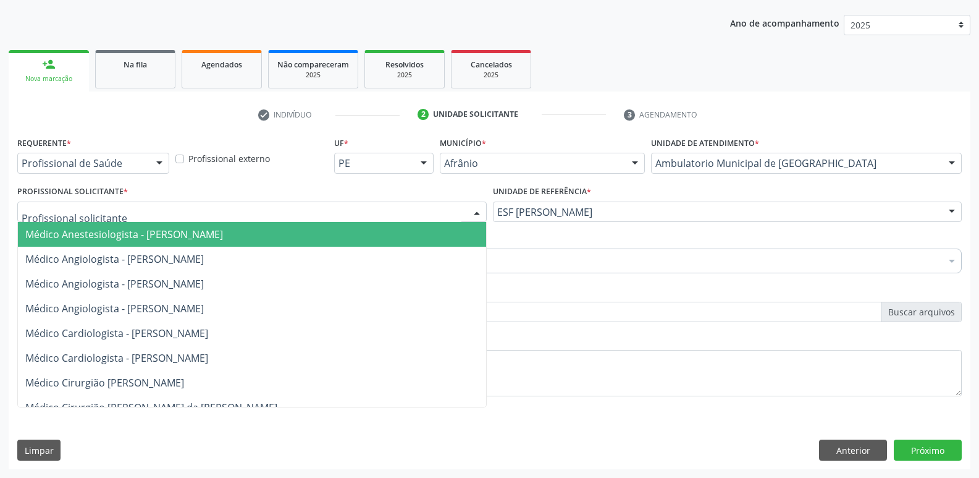
click at [436, 209] on div at bounding box center [251, 211] width 469 height 21
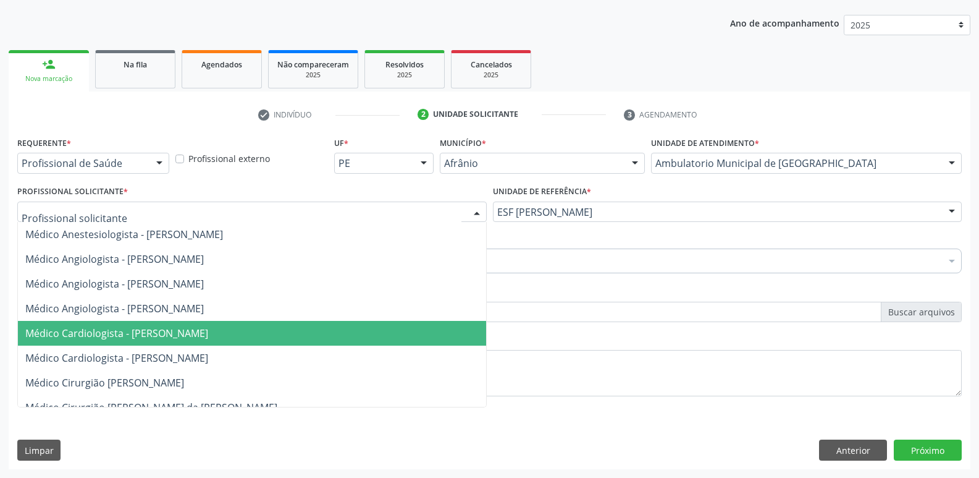
click at [329, 335] on span "Médico Cardiologista - [PERSON_NAME]" at bounding box center [252, 333] width 468 height 25
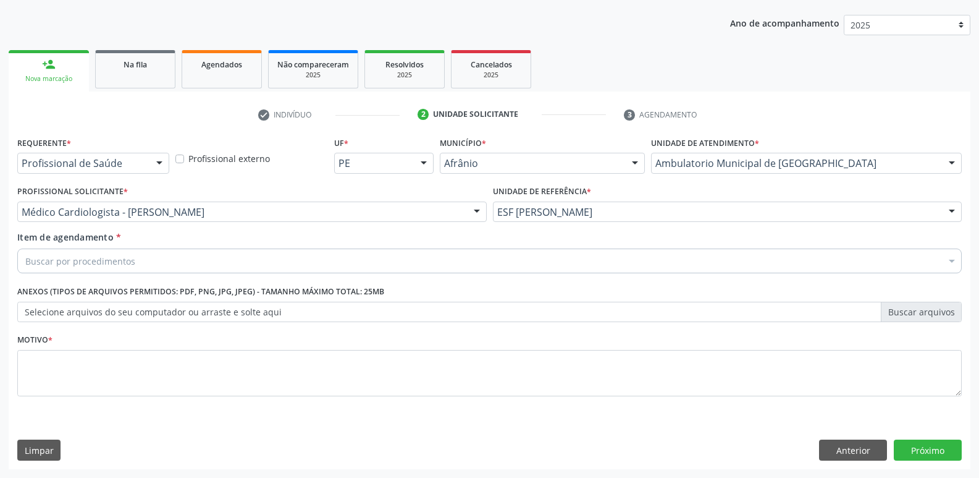
click at [274, 257] on div "Buscar por procedimentos" at bounding box center [489, 260] width 945 height 25
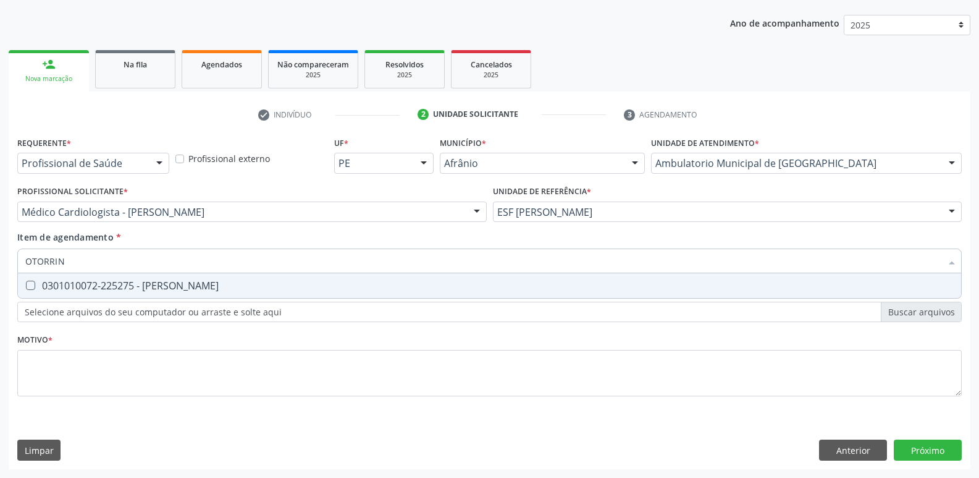
type input "OTORRINO"
click at [283, 286] on div "0301010072-225275 - Médico Otorrinolaringologista" at bounding box center [489, 285] width 928 height 10
checkbox Otorrinolaringologista "true"
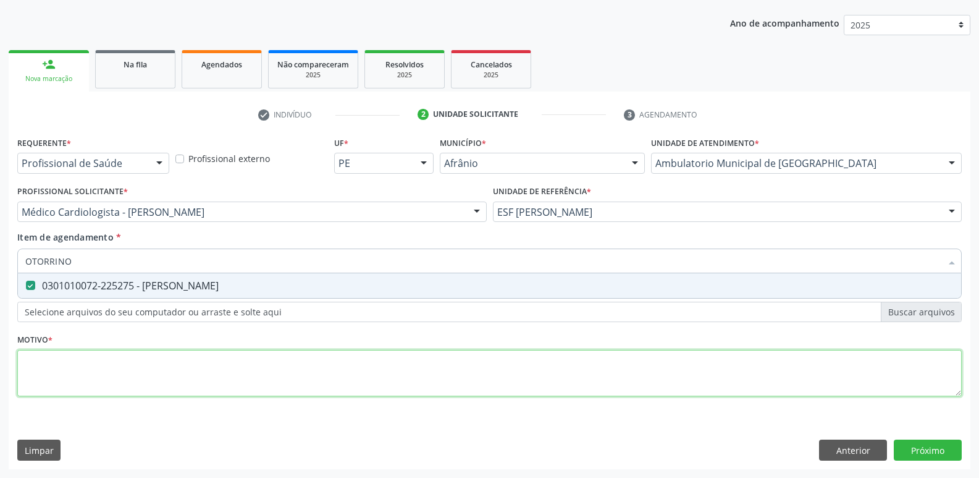
click at [321, 367] on div "Requerente * Profissional de Saúde Profissional de Saúde Paciente Nenhum result…" at bounding box center [489, 273] width 945 height 280
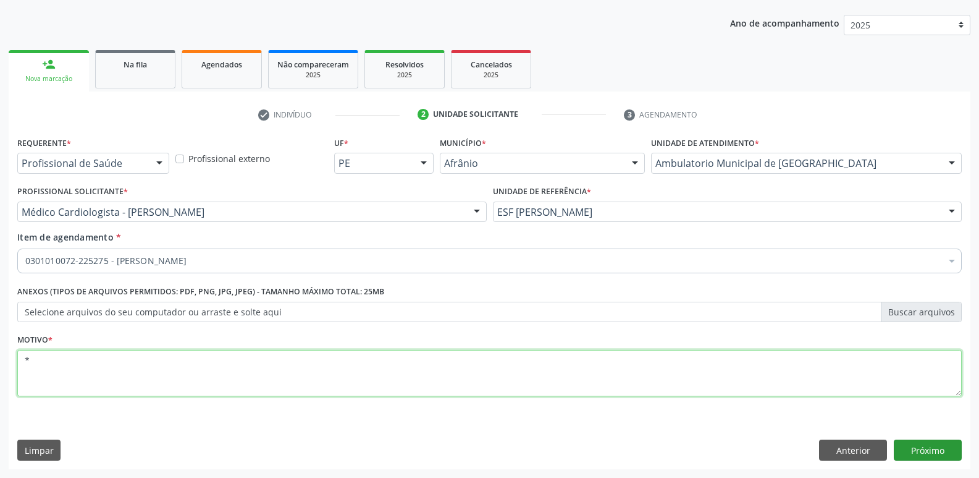
type textarea "*"
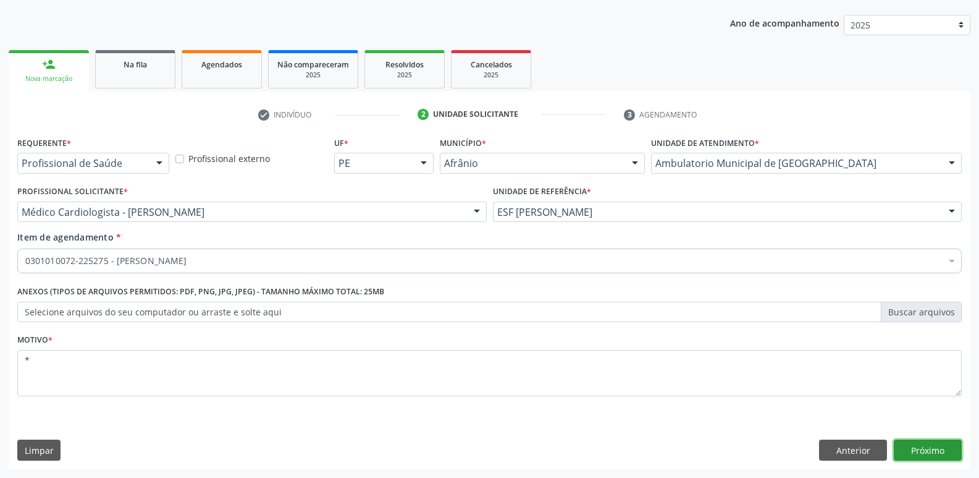
click at [927, 453] on button "Próximo" at bounding box center [928, 449] width 68 height 21
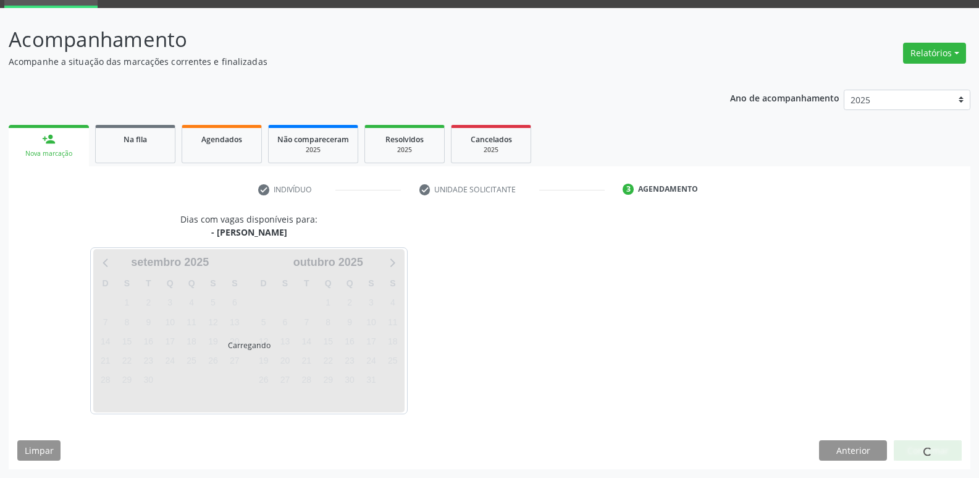
scroll to position [60, 0]
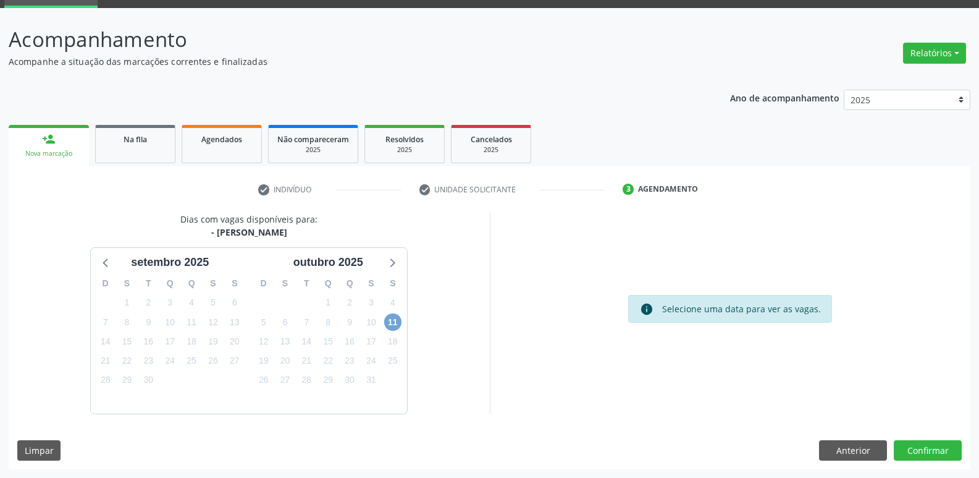
click at [394, 320] on span "11" at bounding box center [392, 321] width 17 height 17
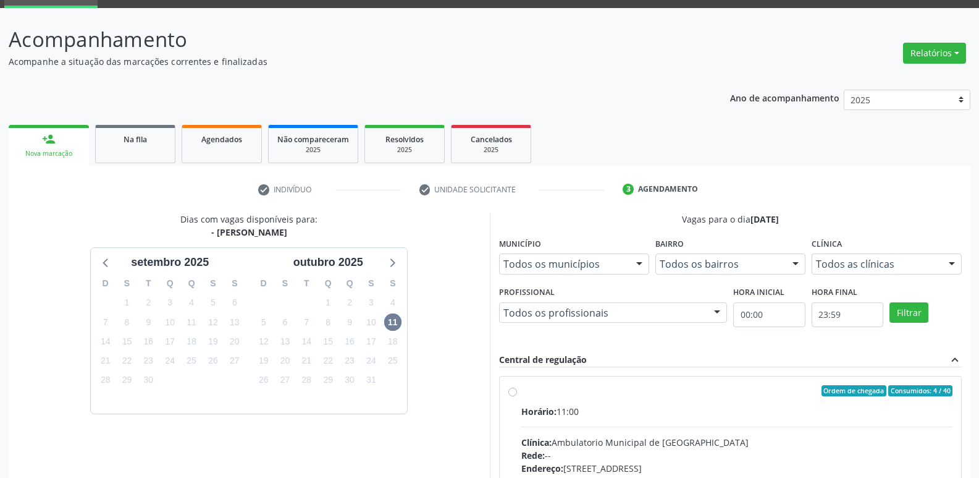
click at [558, 394] on div "Ordem de chegada Consumidos: 4 / 40" at bounding box center [737, 390] width 432 height 11
click at [517, 394] on input "Ordem de chegada Consumidos: 4 / 40 Horário: 11:00 Clínica: Ambulatorio Municip…" at bounding box center [512, 390] width 9 height 11
radio input "true"
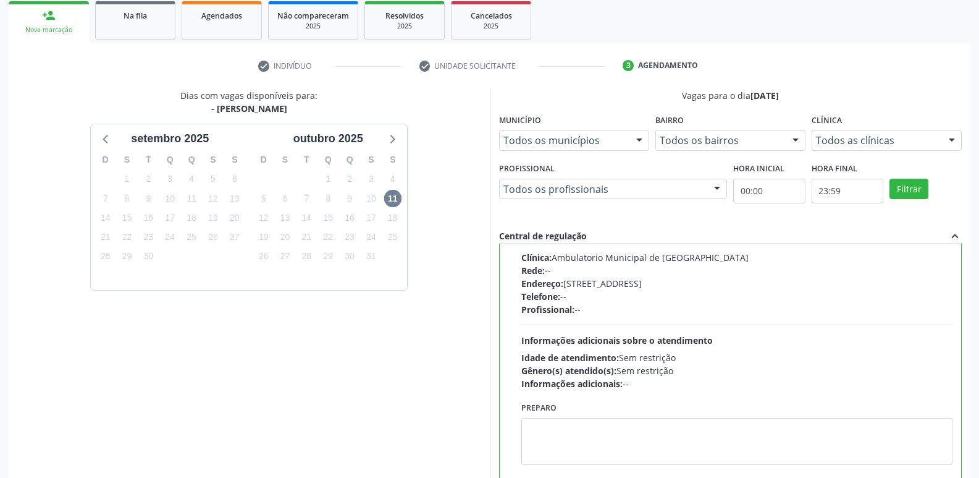
scroll to position [261, 0]
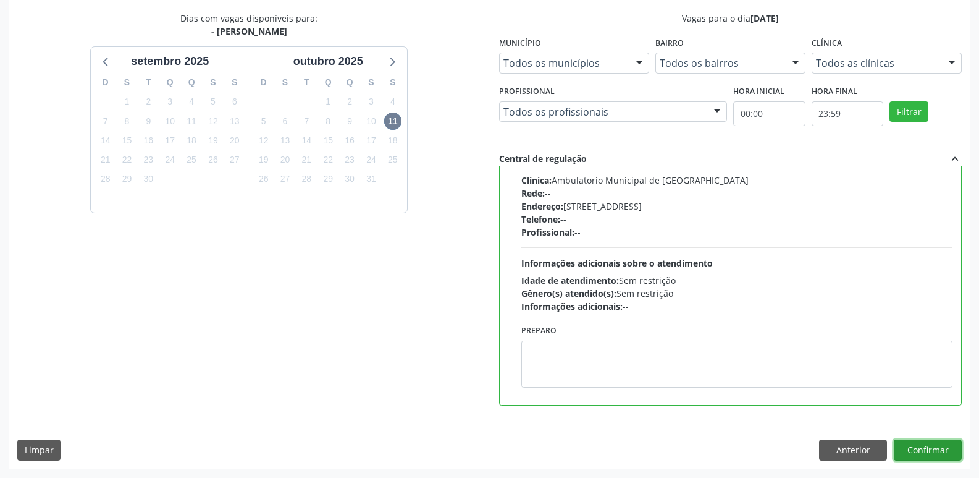
click at [917, 453] on button "Confirmar" at bounding box center [928, 449] width 68 height 21
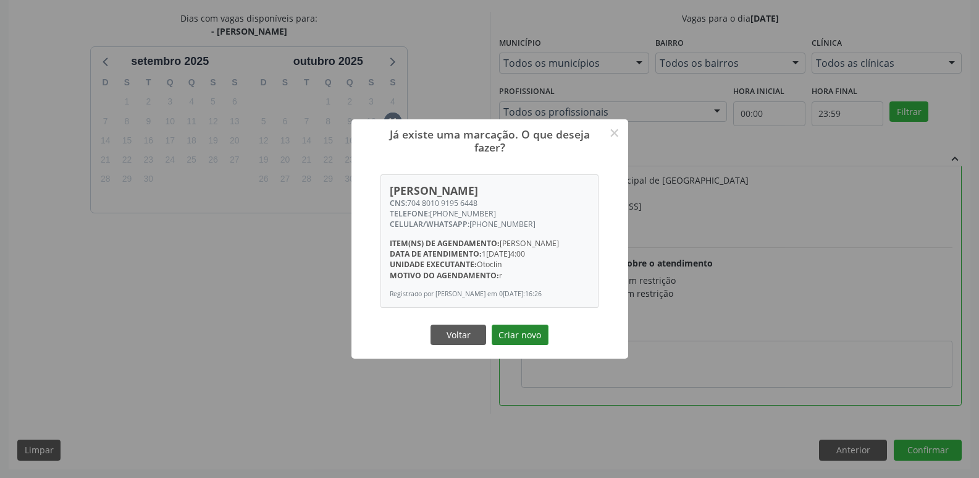
click at [517, 345] on button "Criar novo" at bounding box center [520, 334] width 57 height 21
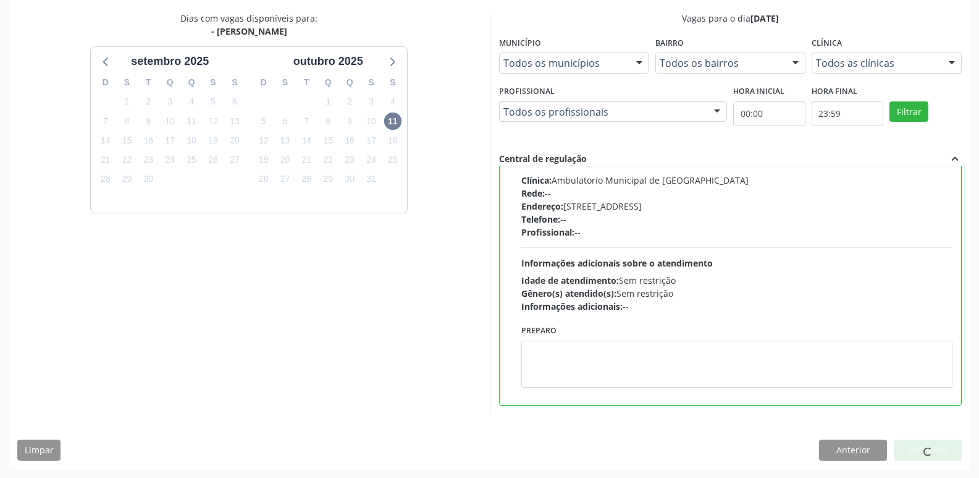
scroll to position [0, 0]
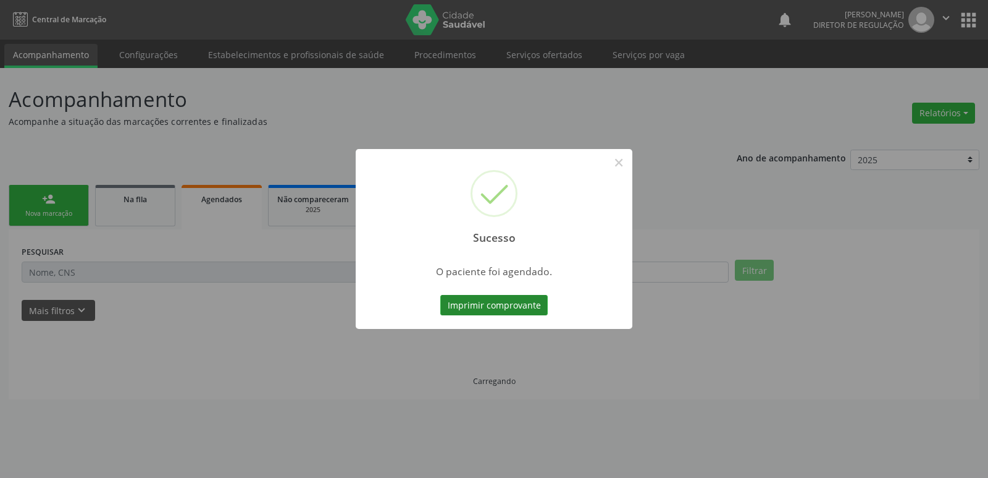
click at [519, 308] on button "Imprimir comprovante" at bounding box center [493, 305] width 107 height 21
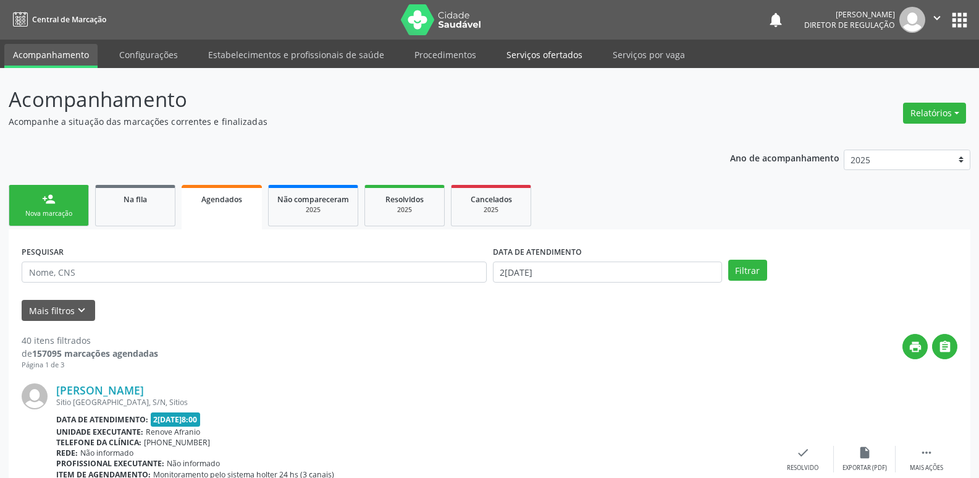
click at [550, 53] on link "Serviços ofertados" at bounding box center [544, 55] width 93 height 22
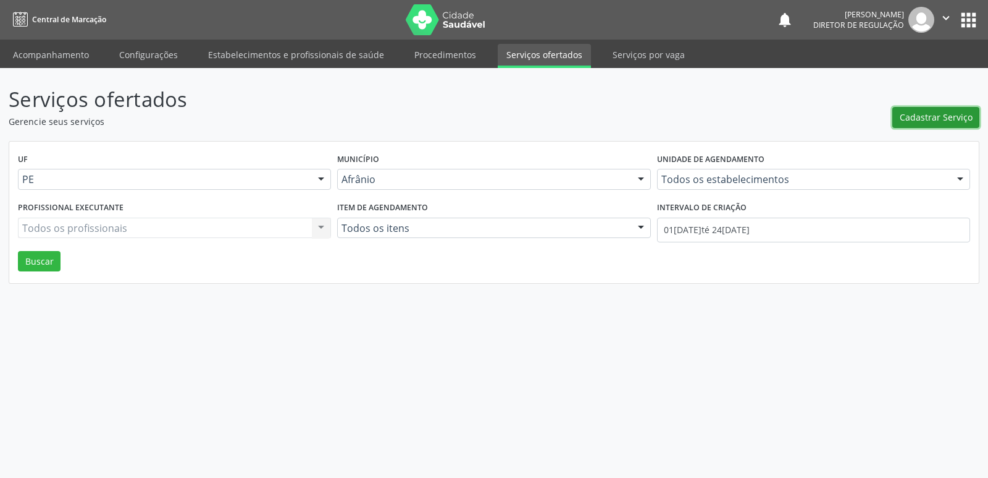
click at [922, 114] on span "Cadastrar Serviço" at bounding box center [936, 117] width 73 height 13
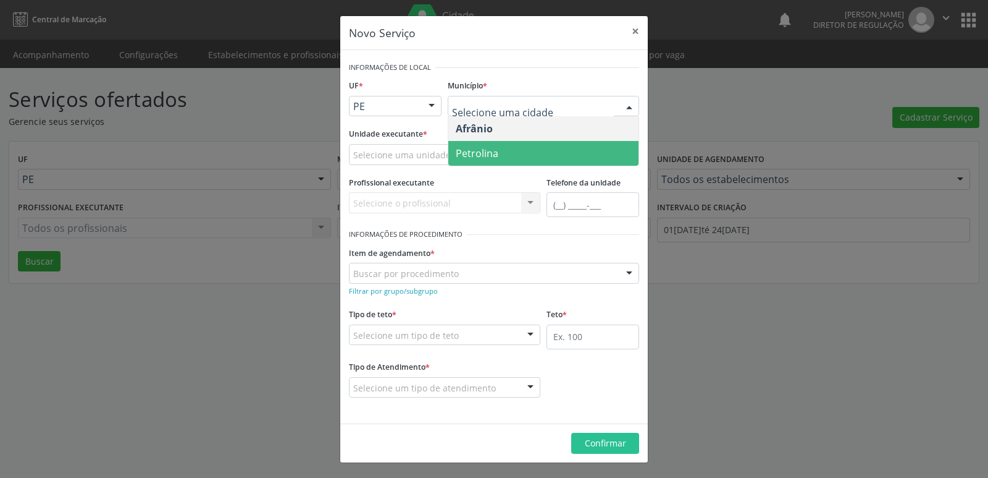
click at [500, 149] on span "Petrolina" at bounding box center [543, 153] width 190 height 25
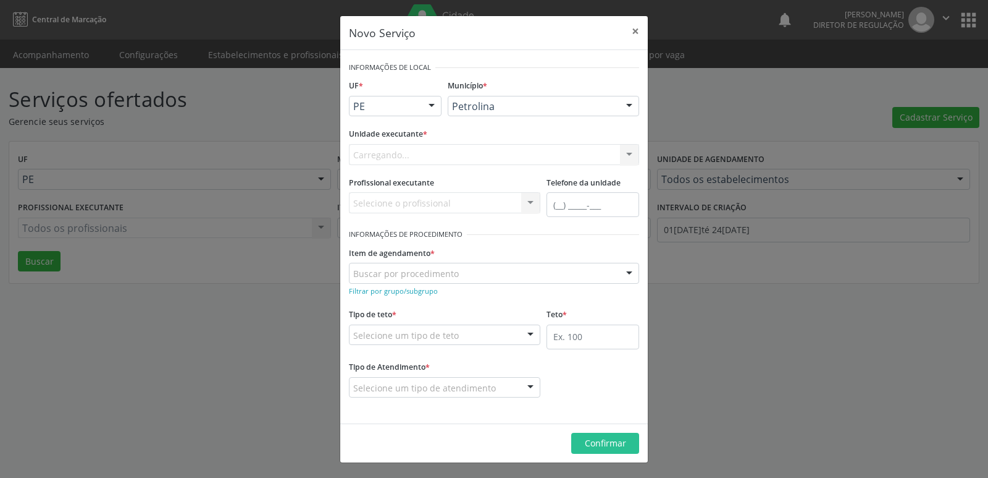
click at [481, 153] on div "Carregando..." at bounding box center [494, 154] width 290 height 21
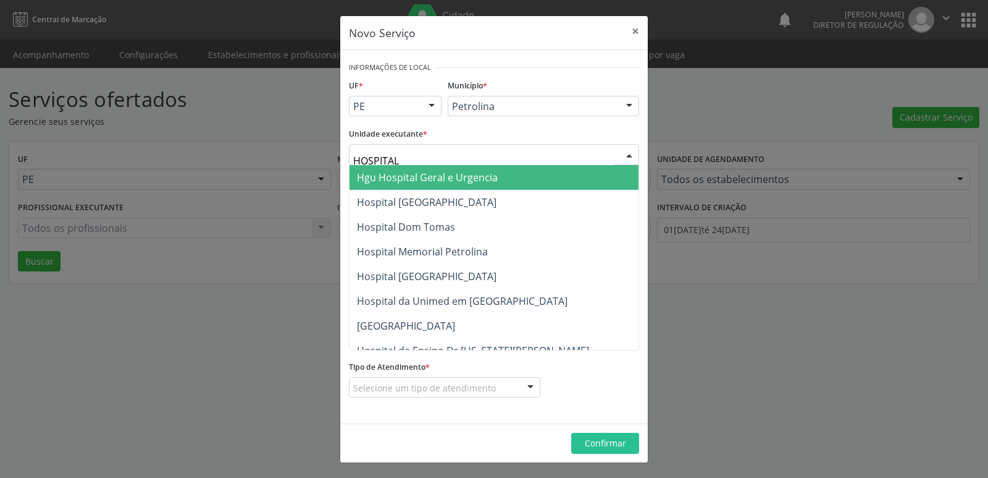
type input "HOSPITAL D"
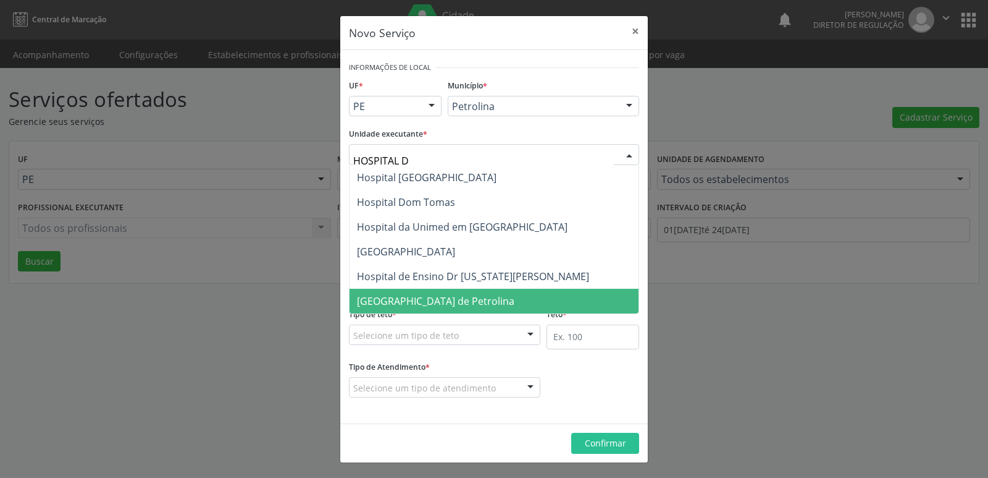
click at [474, 305] on span "Hospital de Olhos de Petrolina" at bounding box center [436, 301] width 158 height 14
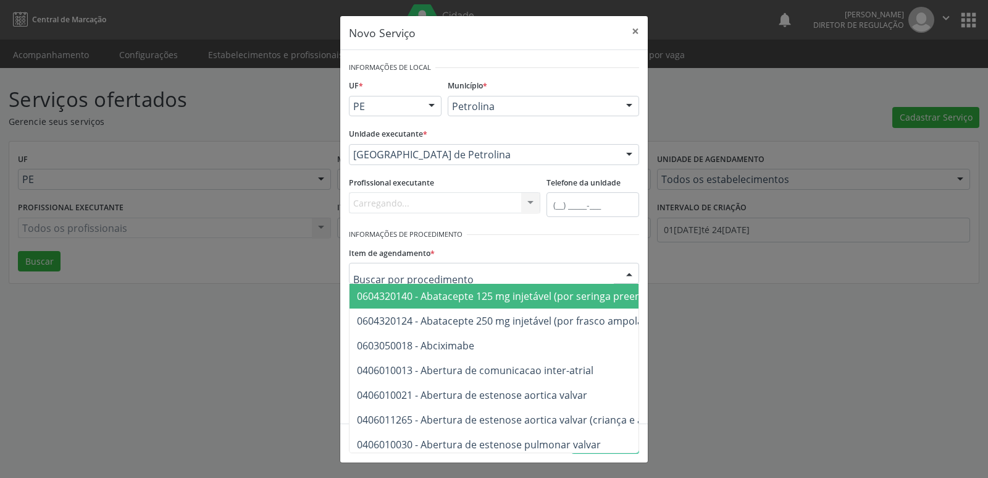
click at [478, 267] on div at bounding box center [494, 273] width 290 height 21
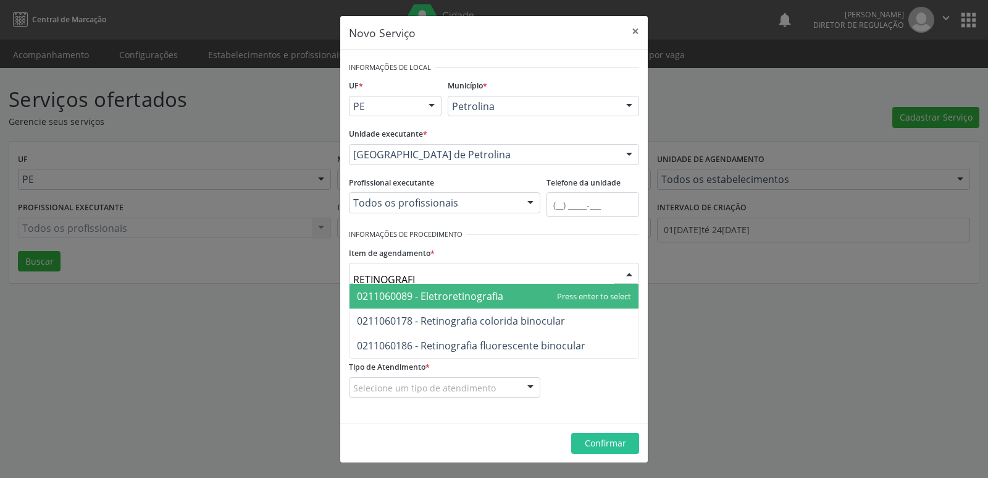
type input "RETINOGRAFIA"
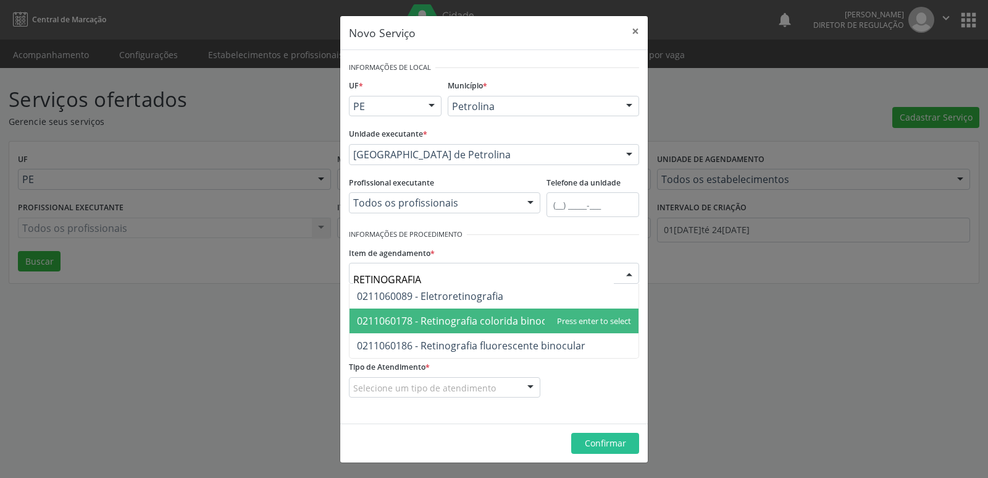
click at [496, 317] on span "0211060178 - Retinografia colorida binocular" at bounding box center [461, 321] width 208 height 14
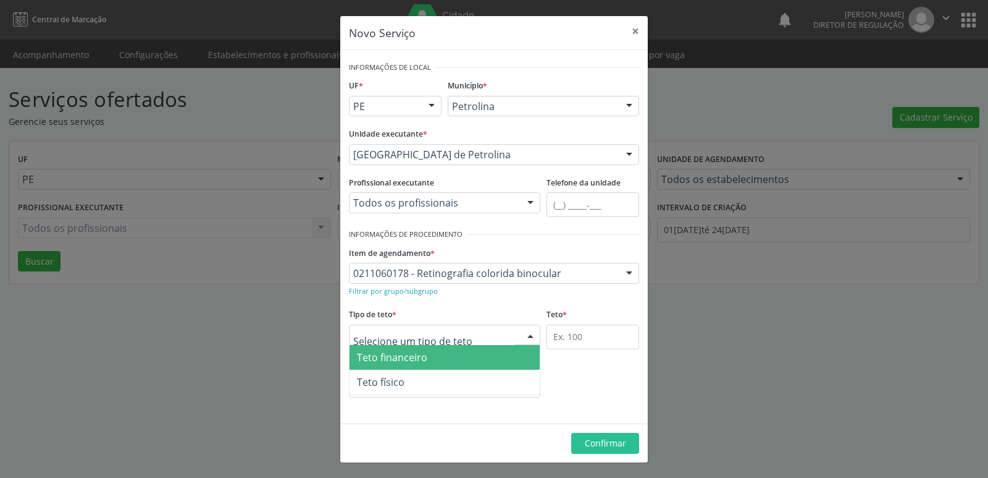
click at [475, 339] on div at bounding box center [445, 334] width 192 height 21
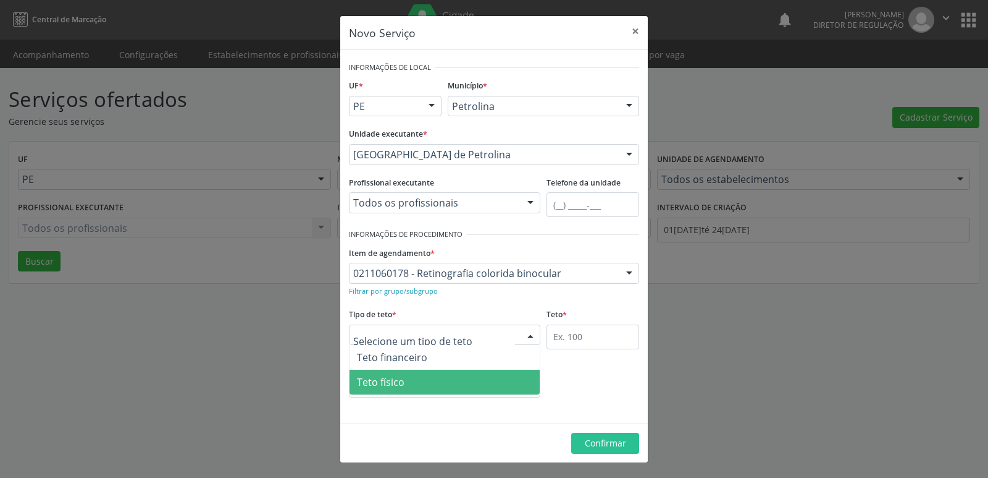
click at [458, 381] on span "Teto físico" at bounding box center [445, 381] width 190 height 25
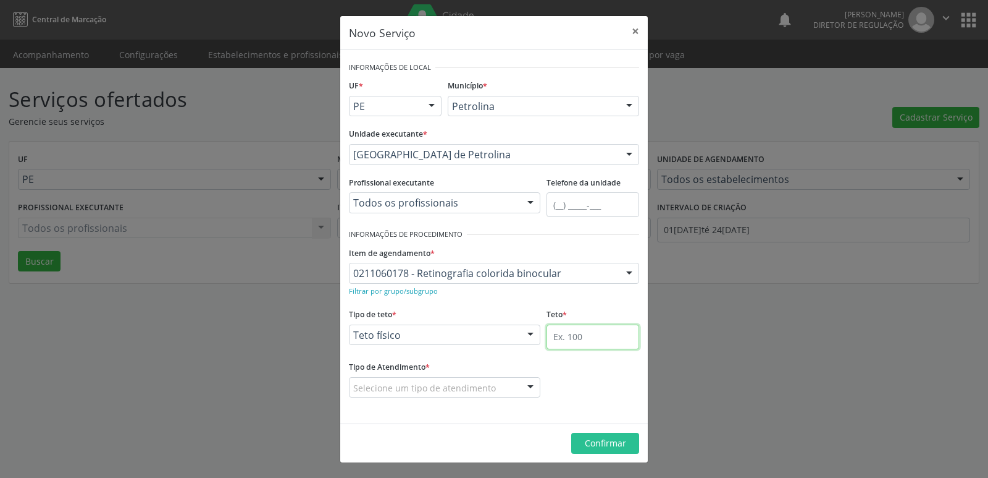
click at [567, 340] on input "text" at bounding box center [593, 336] width 93 height 25
type input "1"
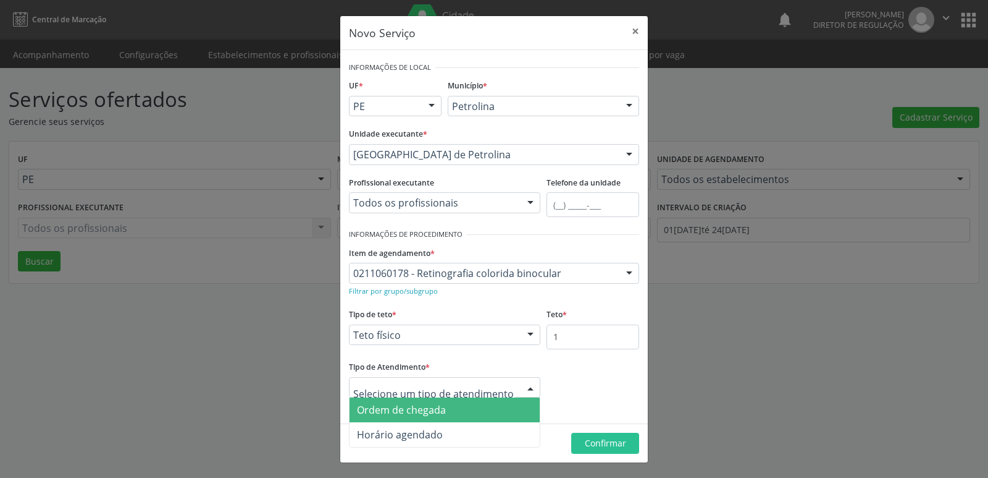
click at [452, 409] on span "Ordem de chegada" at bounding box center [445, 409] width 190 height 25
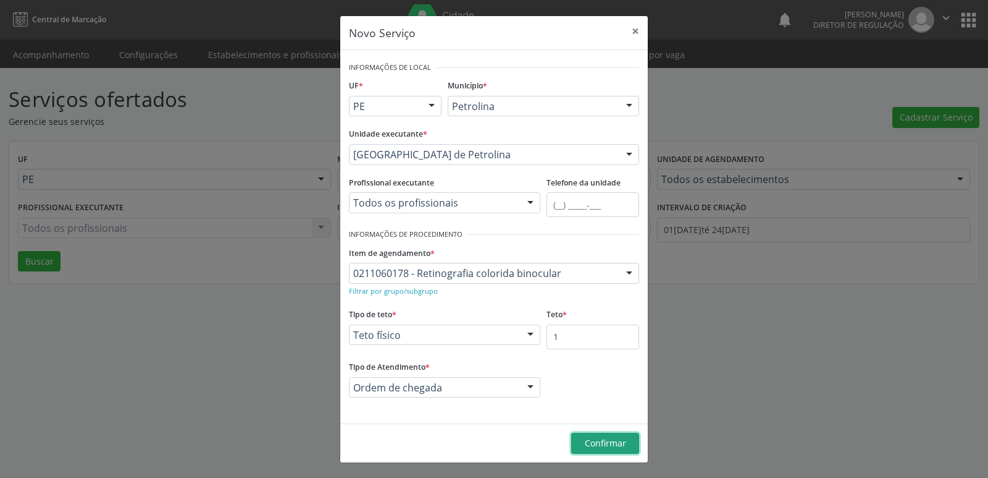
click at [602, 440] on span "Confirmar" at bounding box center [605, 443] width 41 height 12
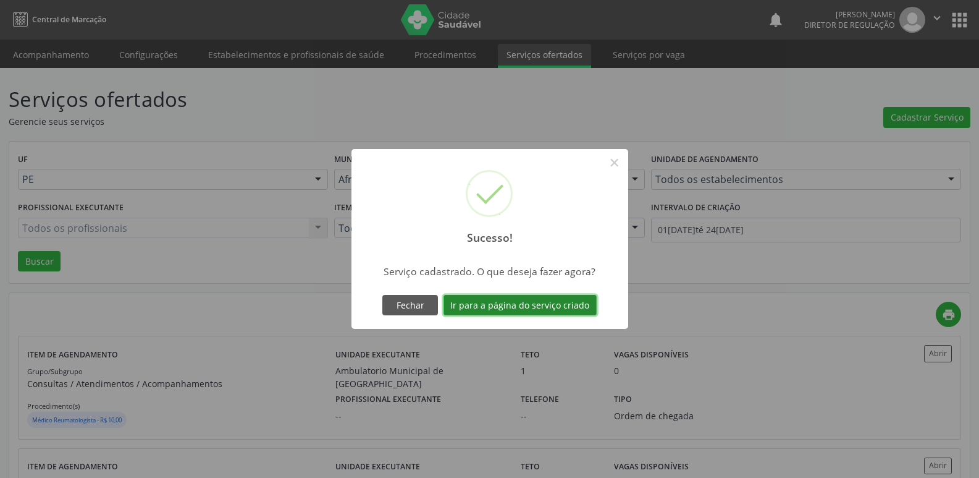
click at [575, 305] on button "Ir para a página do serviço criado" at bounding box center [520, 305] width 153 height 21
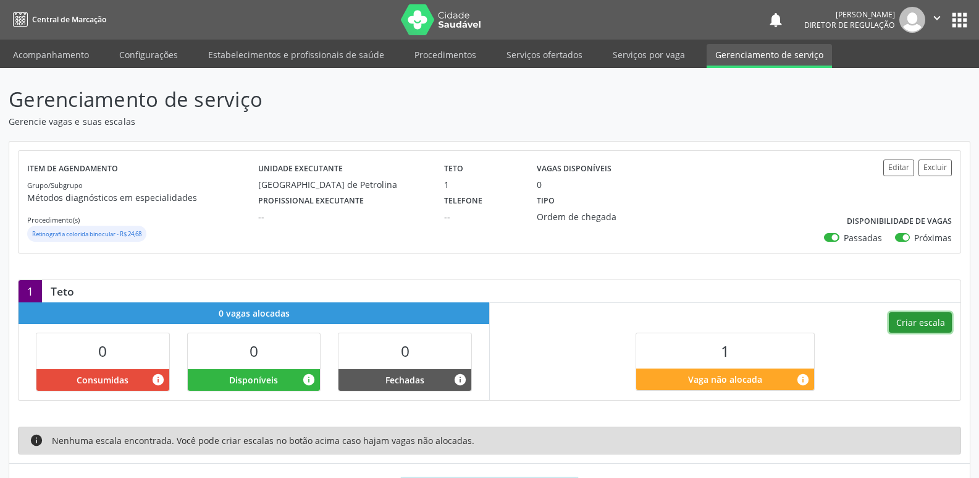
click at [903, 322] on button "Criar escala" at bounding box center [920, 322] width 63 height 21
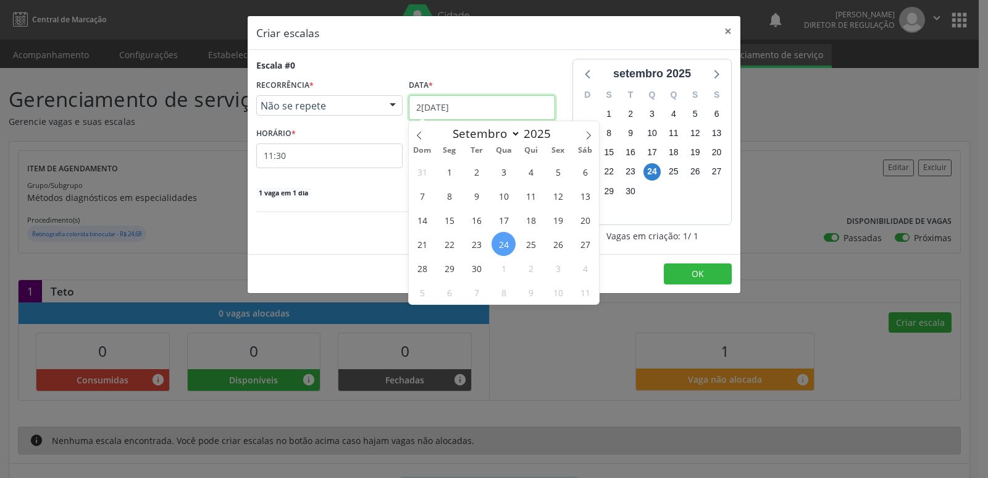
click at [476, 103] on input "[DATE]" at bounding box center [482, 107] width 146 height 25
click at [452, 268] on span "29" at bounding box center [449, 268] width 24 height 24
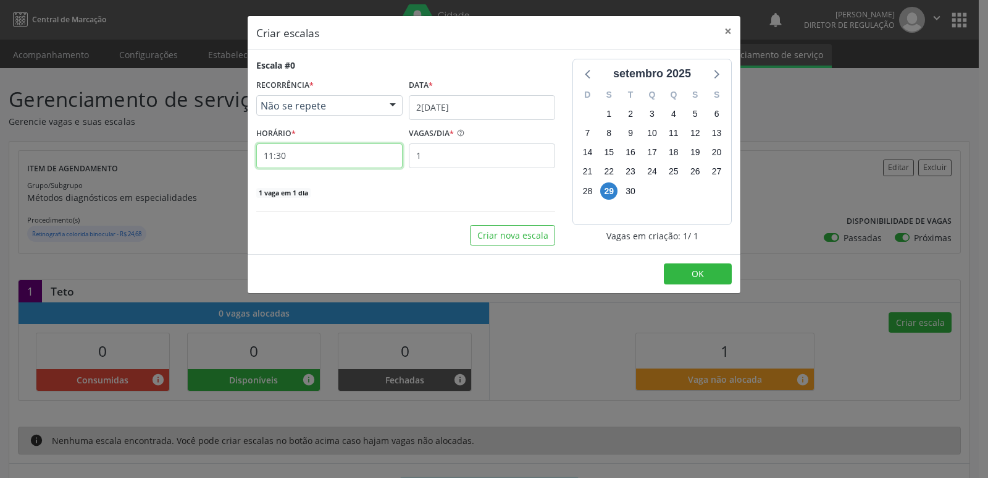
click at [343, 159] on input "11:30" at bounding box center [329, 155] width 146 height 25
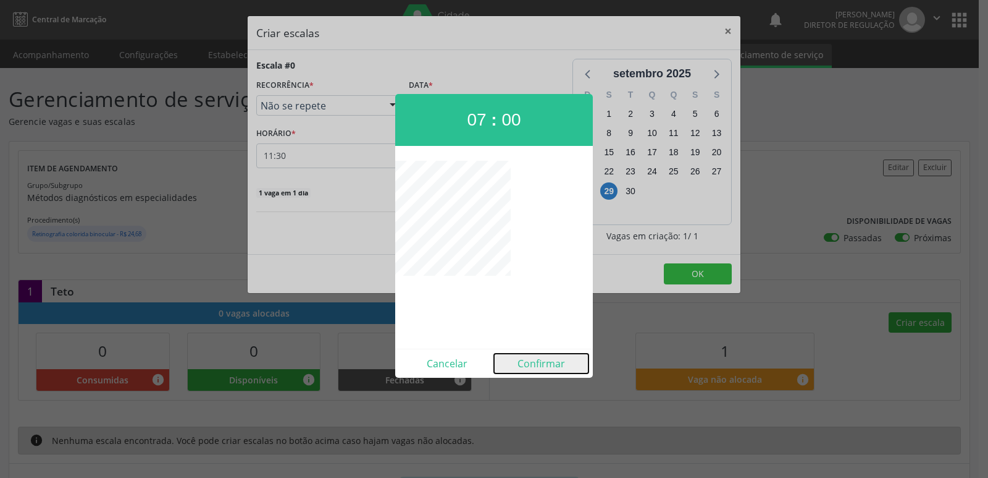
click at [550, 361] on button "Confirmar" at bounding box center [541, 363] width 95 height 20
type input "07:00"
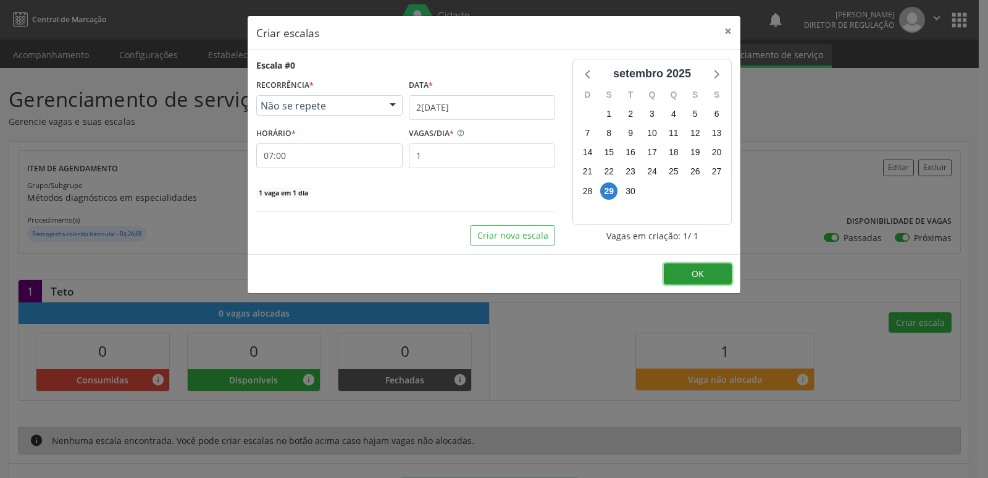
click at [698, 274] on span "OK" at bounding box center [698, 273] width 12 height 12
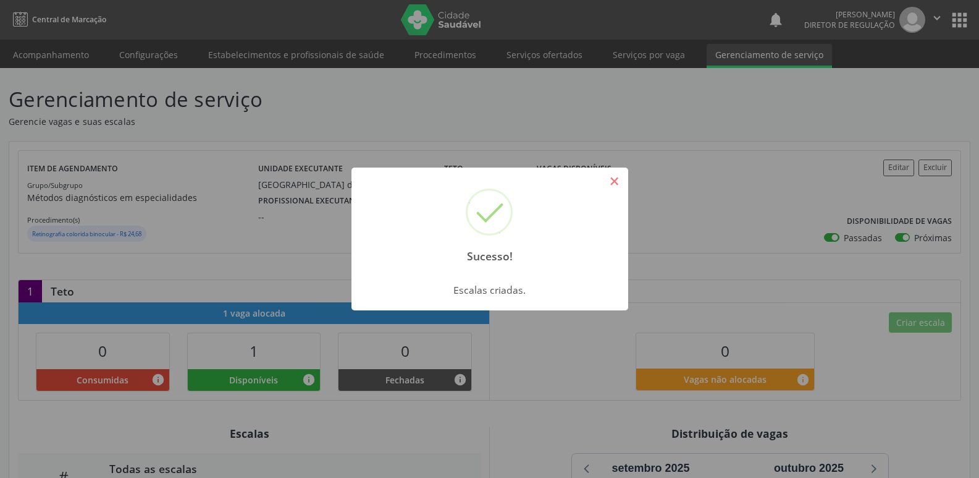
click at [611, 185] on button "×" at bounding box center [614, 180] width 21 height 21
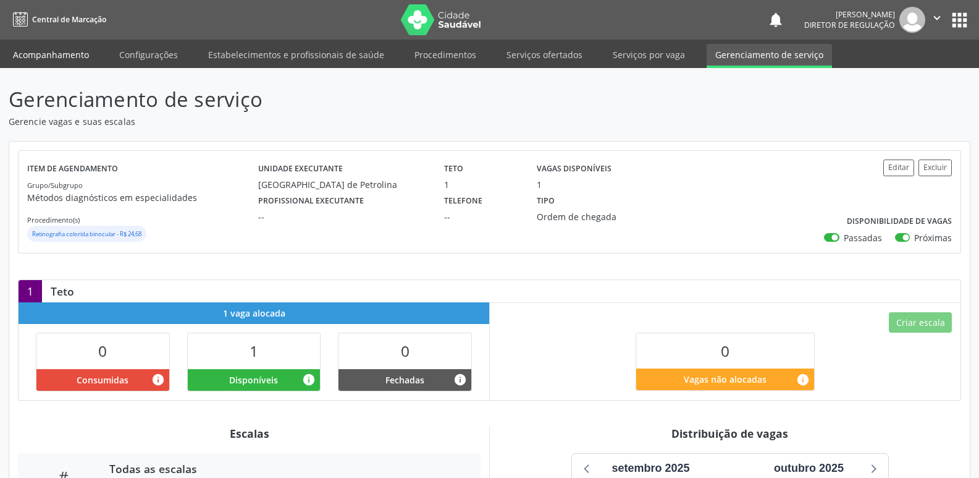
click at [88, 51] on link "Acompanhamento" at bounding box center [50, 55] width 93 height 22
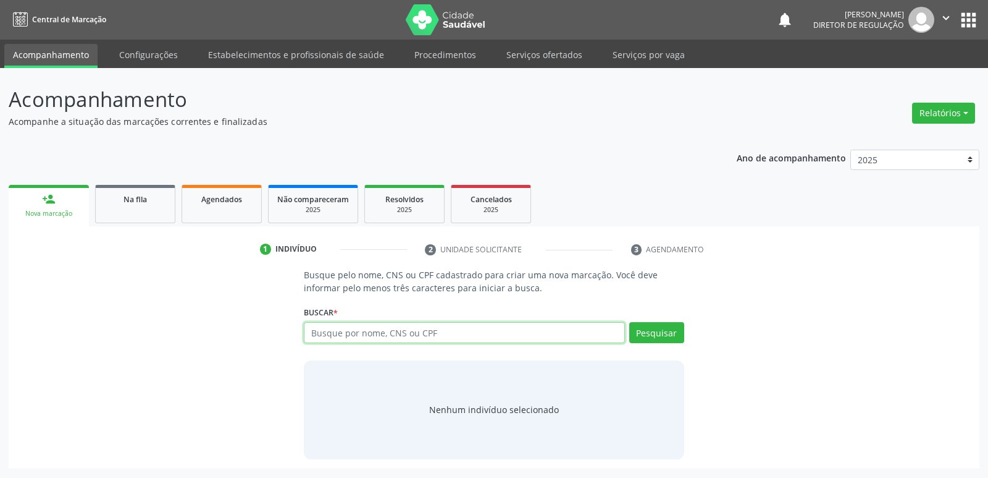
click at [334, 332] on input "text" at bounding box center [464, 332] width 321 height 21
type input "MARIA DO SOCORRO FERREIRA"
click at [655, 334] on button "Pesquisar" at bounding box center [656, 332] width 55 height 21
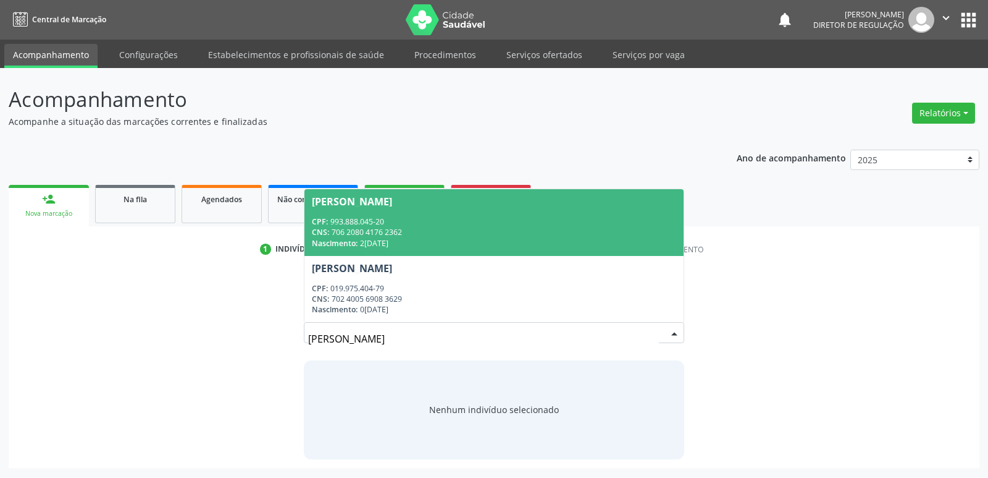
click at [421, 221] on div "CPF: 993.888.045-20" at bounding box center [494, 221] width 364 height 11
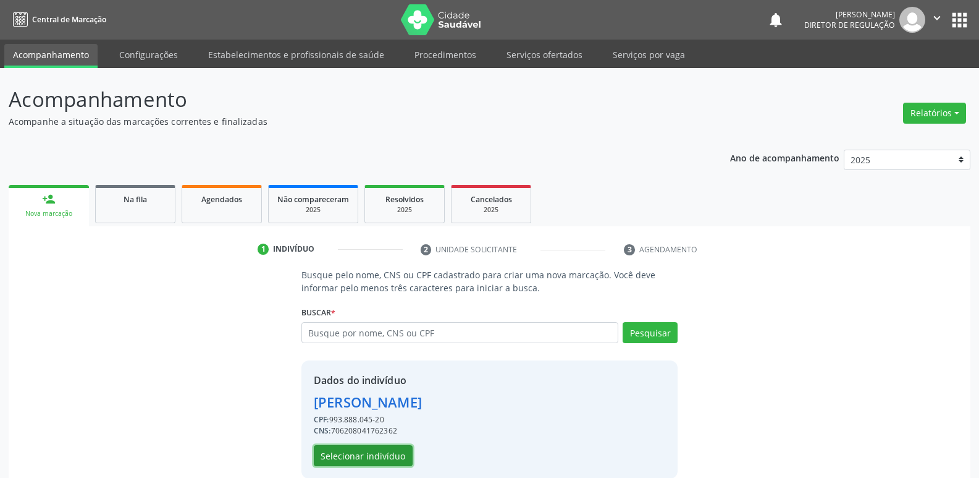
click at [396, 455] on button "Selecionar indivíduo" at bounding box center [363, 455] width 99 height 21
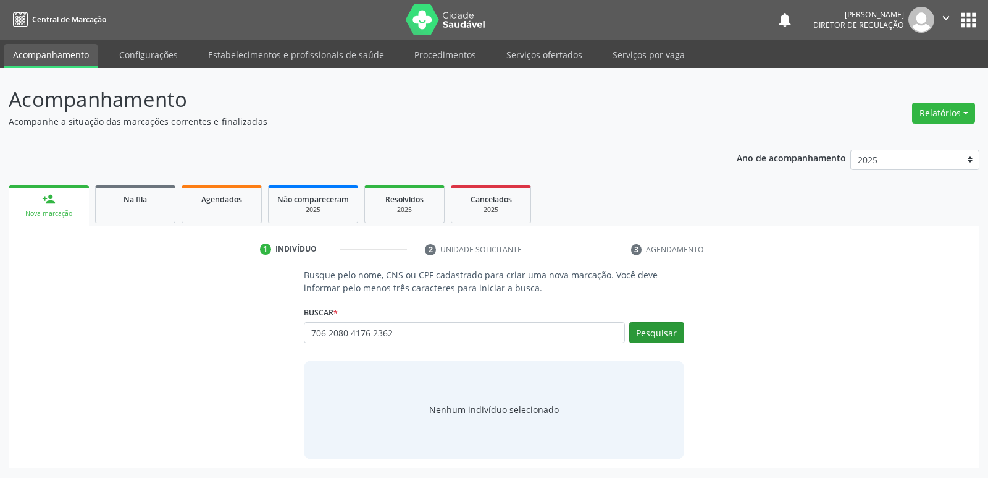
type input "706 2080 4176 2362"
click at [657, 329] on button "Pesquisar" at bounding box center [656, 332] width 55 height 21
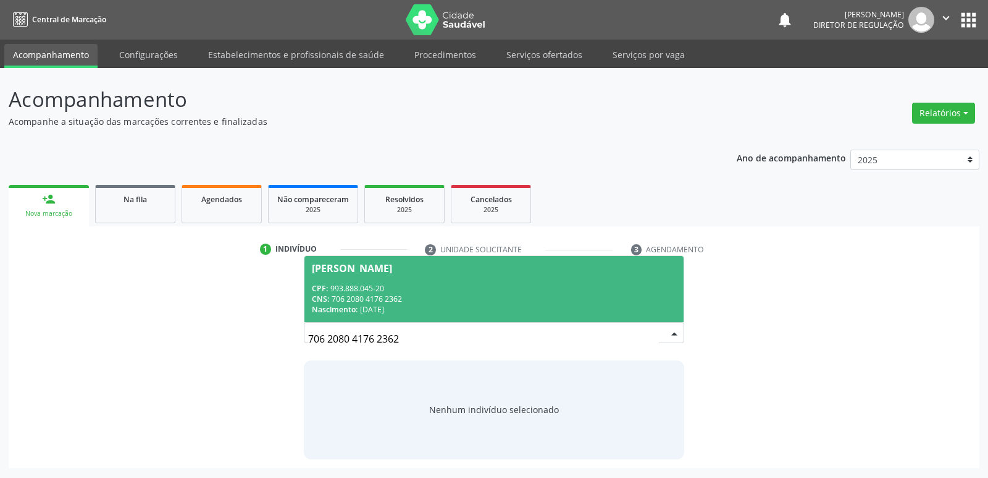
click at [380, 293] on div "CNS: 706 2080 4176 2362" at bounding box center [494, 298] width 364 height 11
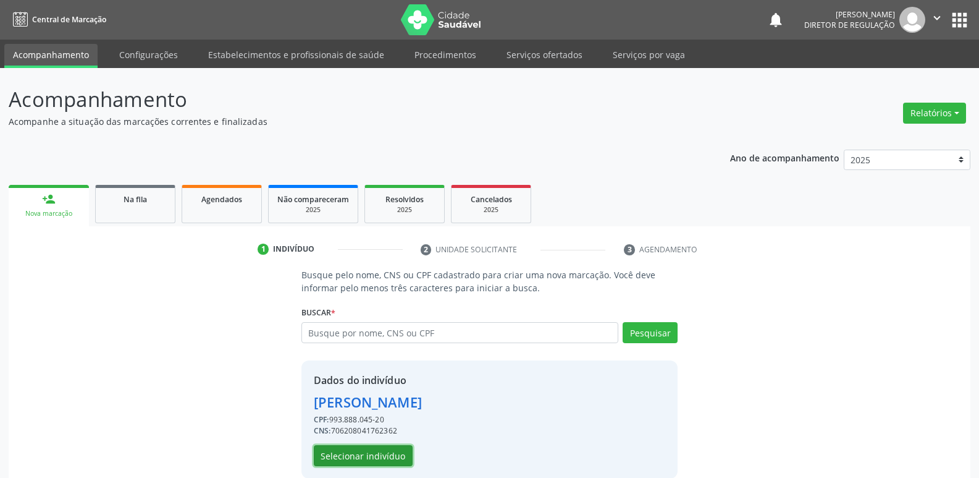
click at [368, 458] on button "Selecionar indivíduo" at bounding box center [363, 455] width 99 height 21
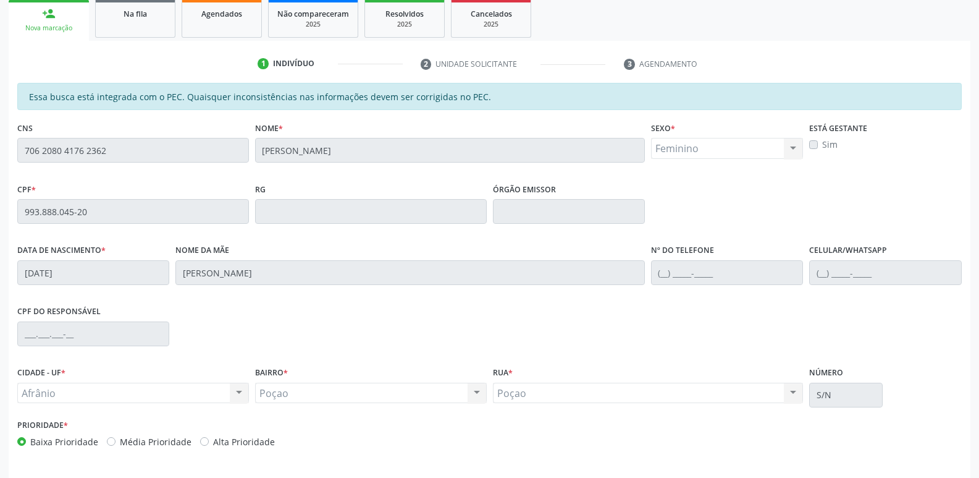
scroll to position [228, 0]
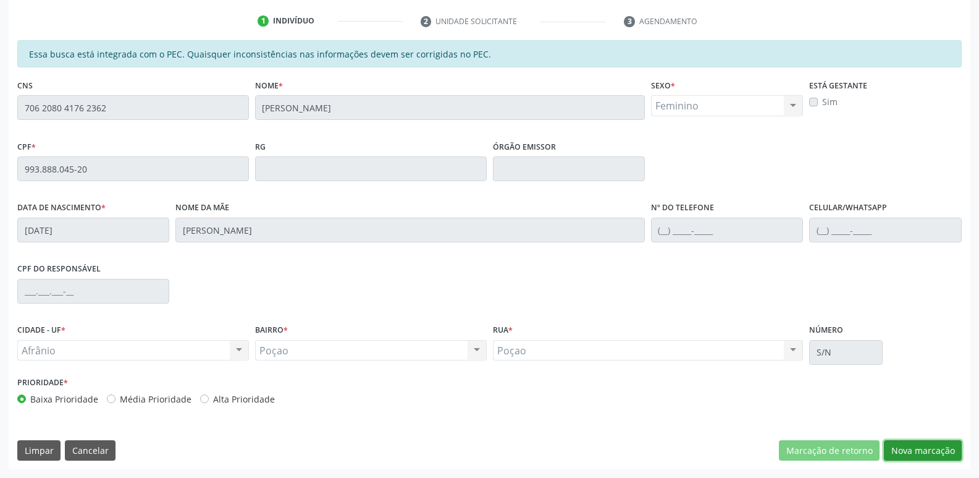
click at [922, 451] on button "Nova marcação" at bounding box center [923, 450] width 78 height 21
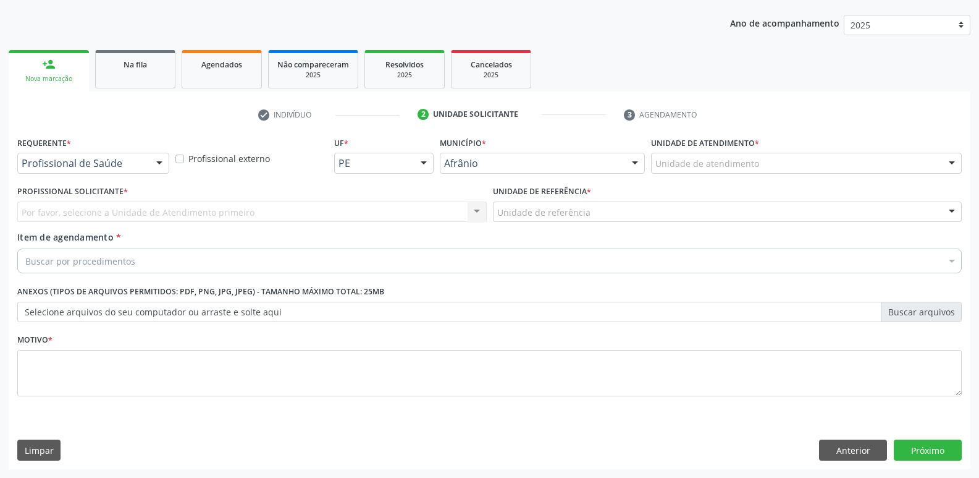
scroll to position [135, 0]
click at [806, 162] on div "Unidade de atendimento" at bounding box center [806, 163] width 311 height 21
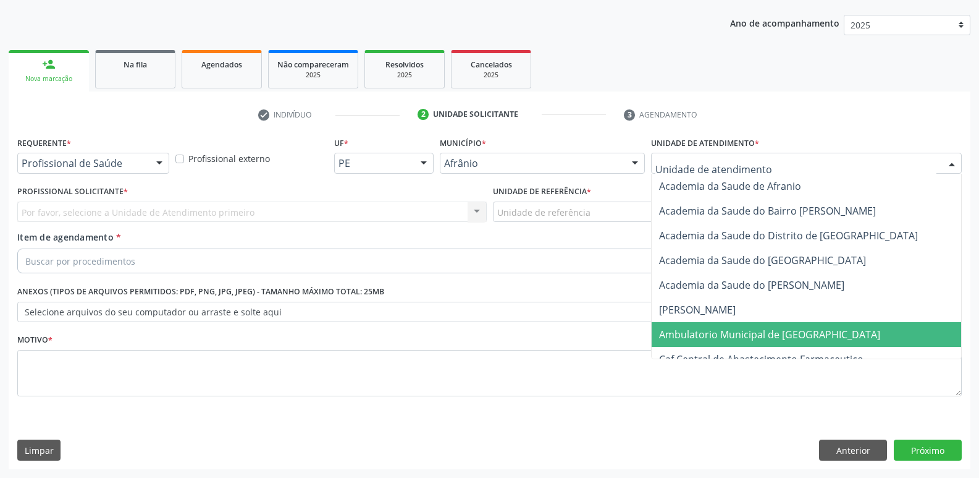
click at [760, 336] on span "Ambulatorio Municipal de [GEOGRAPHIC_DATA]" at bounding box center [769, 334] width 221 height 14
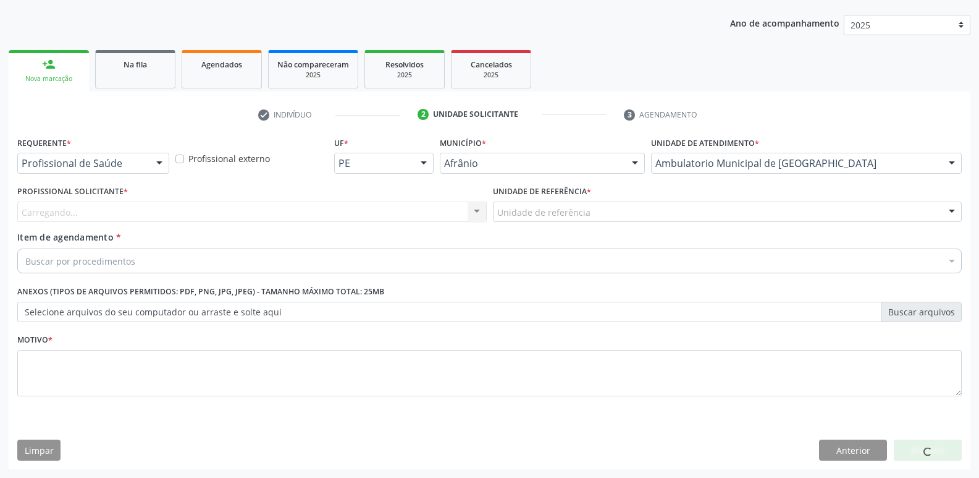
click at [604, 198] on div "Unidade de referência * Unidade de referência ESF de Extrema ESF de Barra das M…" at bounding box center [727, 202] width 469 height 40
click at [609, 212] on div "Unidade de referência" at bounding box center [727, 211] width 469 height 21
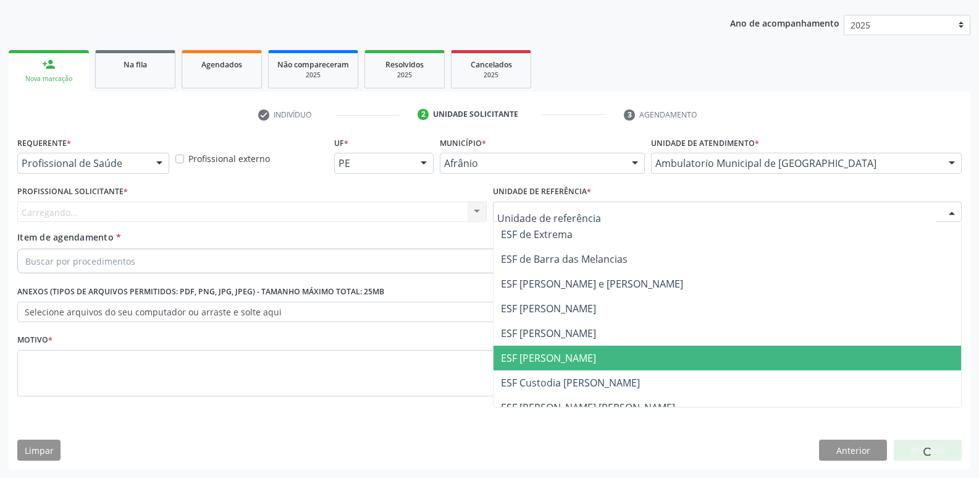
click at [571, 360] on span "ESF [PERSON_NAME]" at bounding box center [548, 358] width 95 height 14
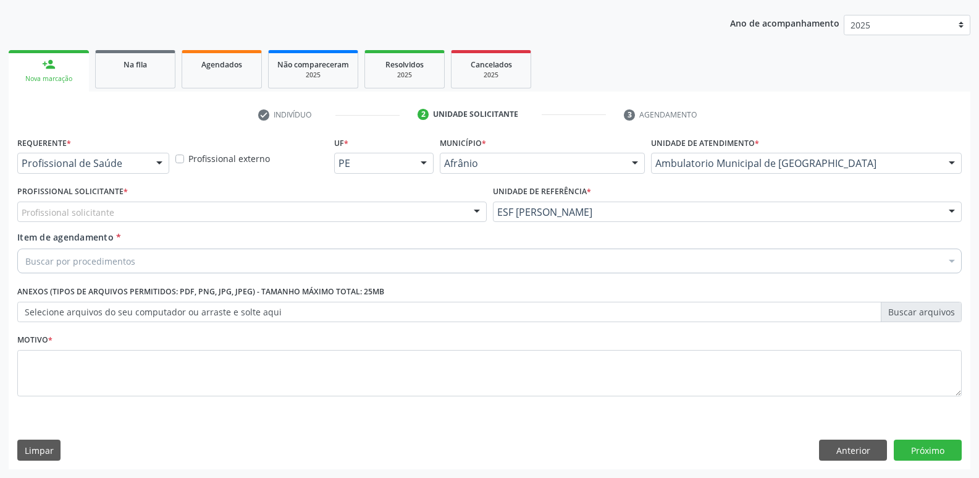
click at [436, 204] on div "Profissional solicitante" at bounding box center [251, 211] width 469 height 21
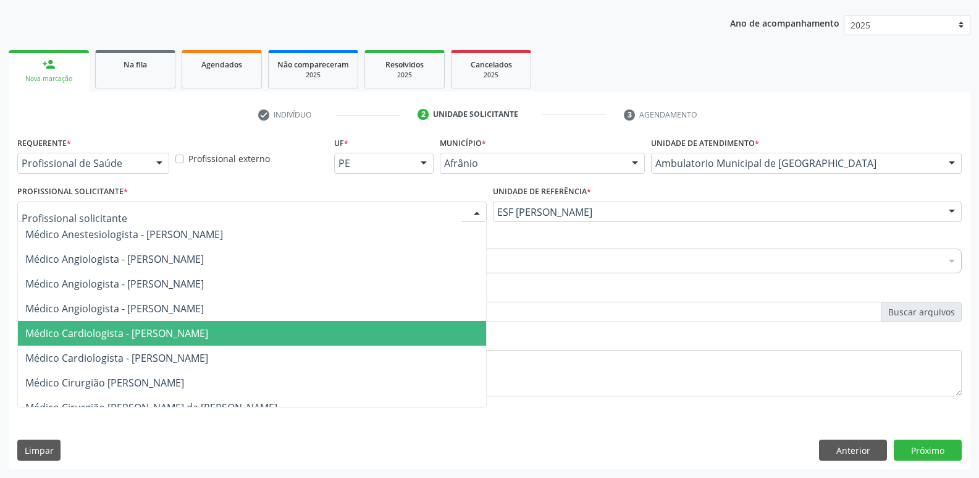
click at [453, 334] on span "Médico Cardiologista - [PERSON_NAME]" at bounding box center [252, 333] width 468 height 25
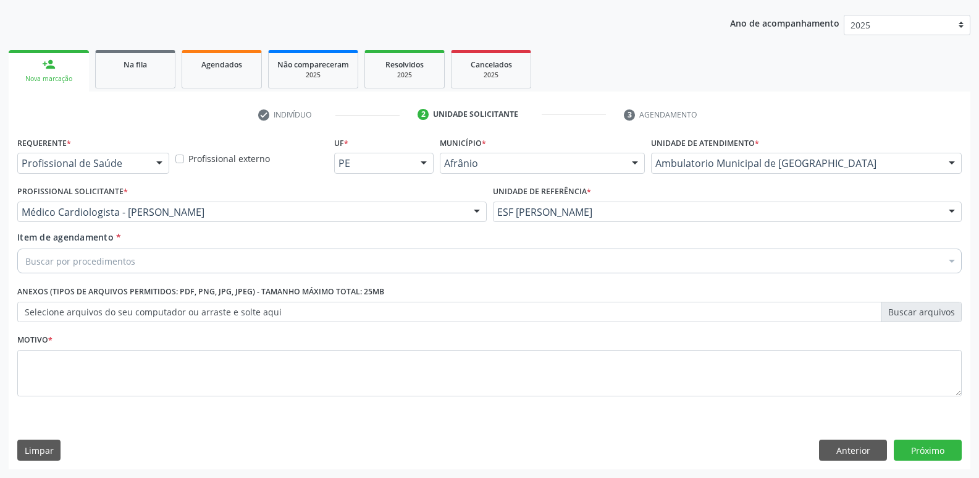
click at [360, 261] on div "Buscar por procedimentos" at bounding box center [489, 260] width 945 height 25
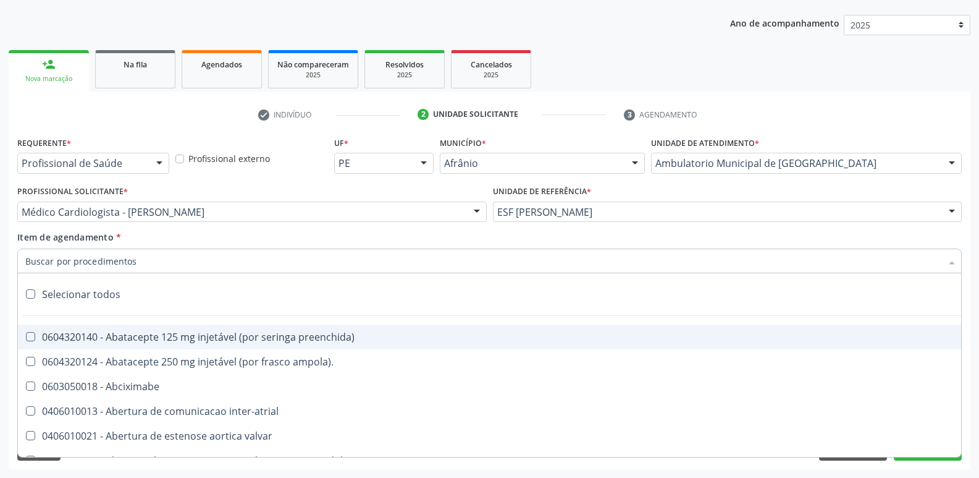
type input "T"
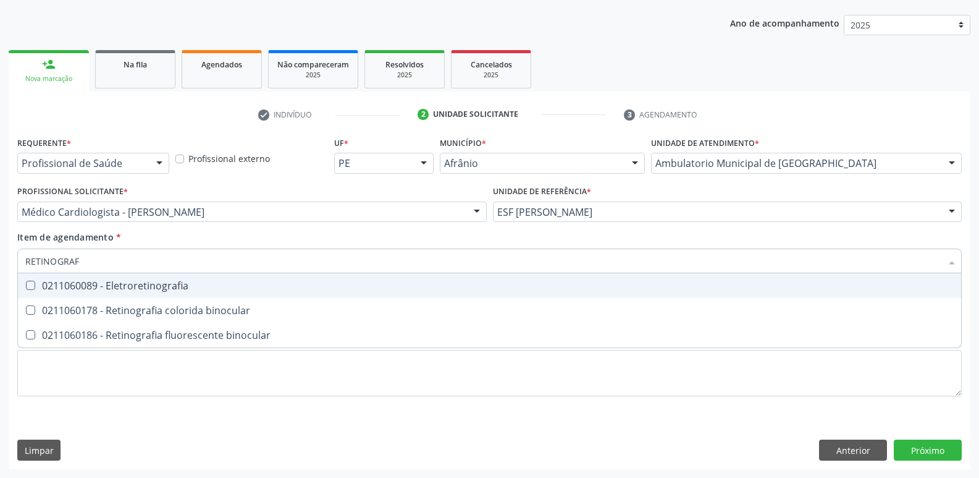
type input "RETINOGRAFI"
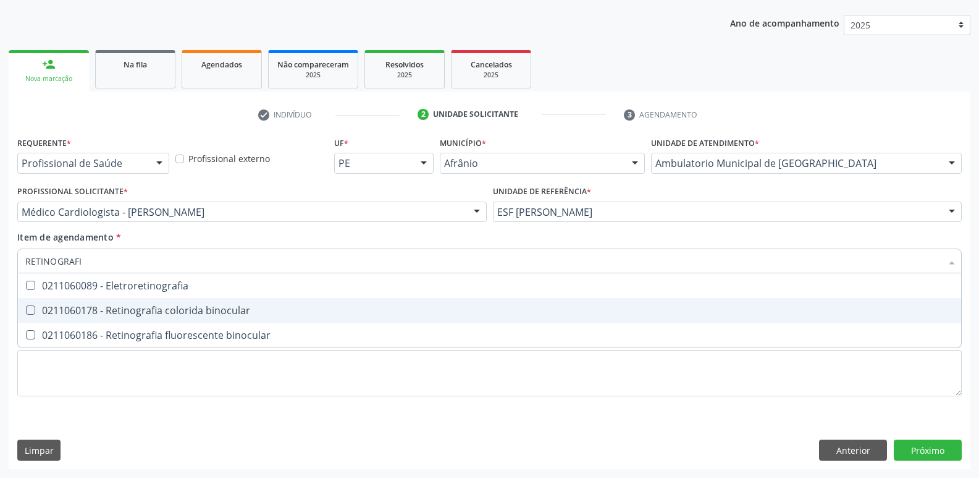
click at [272, 310] on div "0211060178 - Retinografia colorida binocular" at bounding box center [489, 310] width 928 height 10
checkbox binocular "true"
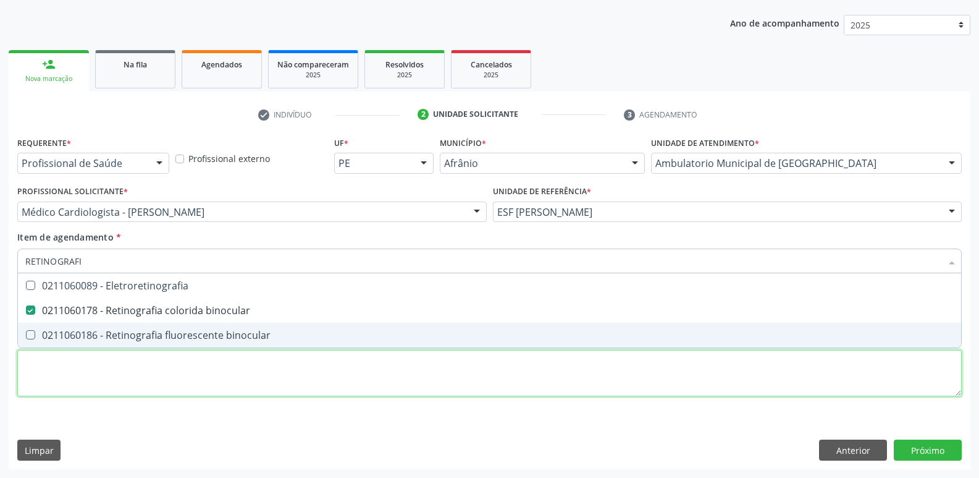
click at [284, 372] on div "Requerente * Profissional de Saúde Profissional de Saúde Paciente Nenhum result…" at bounding box center [489, 273] width 945 height 280
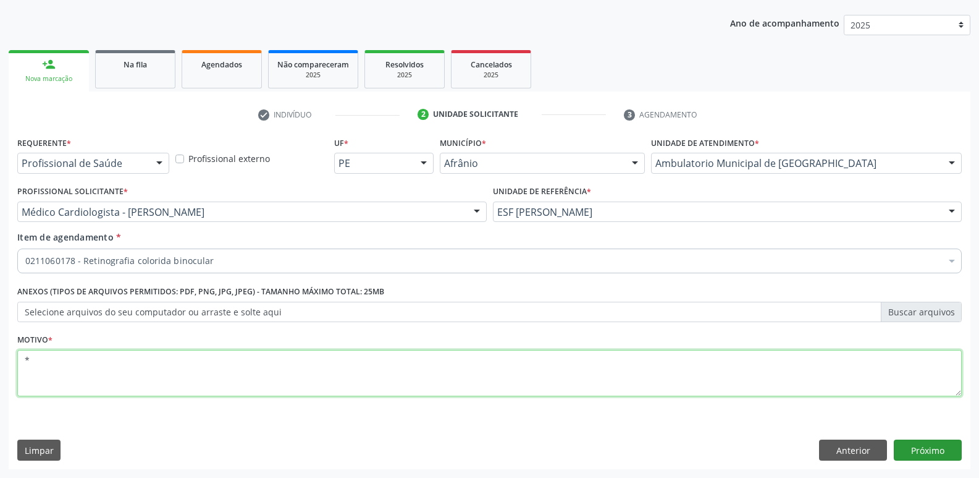
type textarea "*"
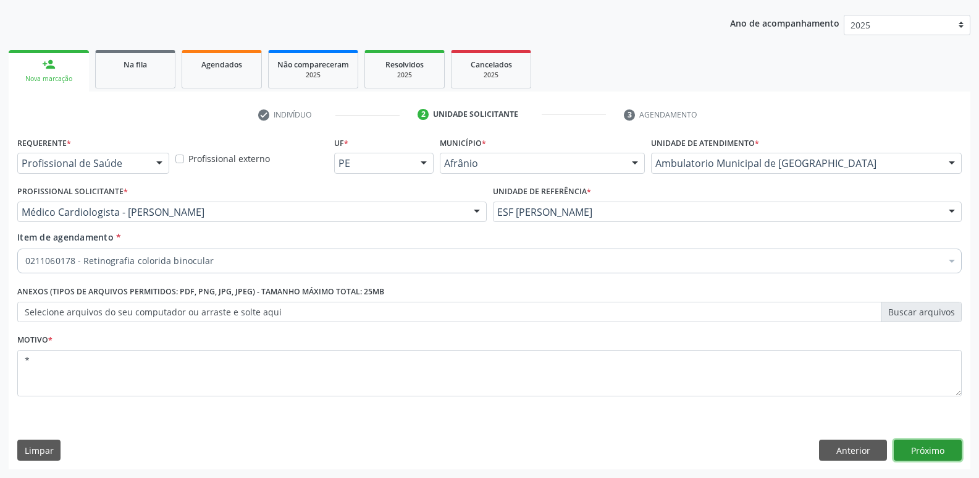
click at [930, 448] on button "Próximo" at bounding box center [928, 449] width 68 height 21
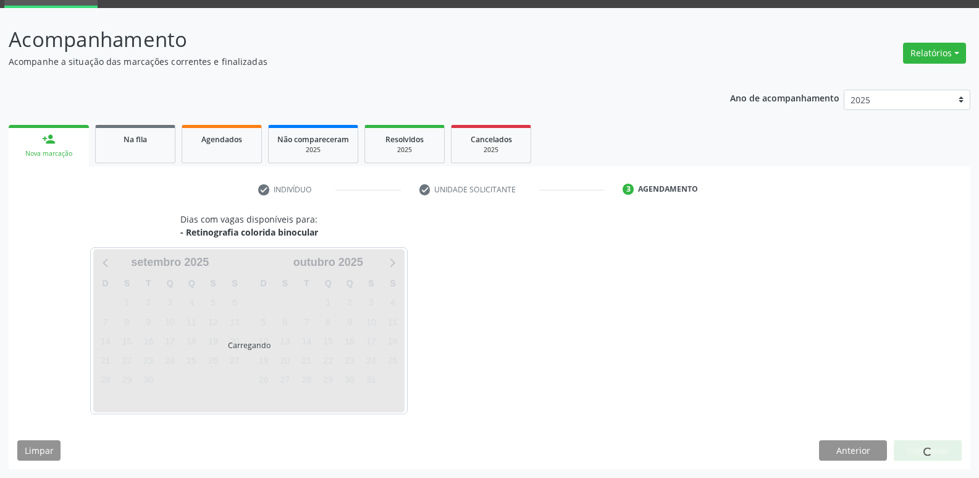
scroll to position [60, 0]
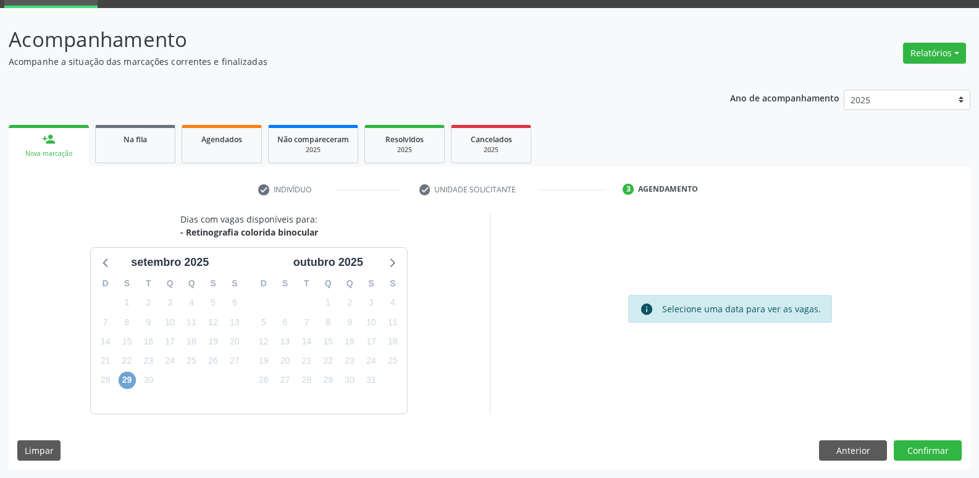
click at [128, 375] on span "29" at bounding box center [127, 379] width 17 height 17
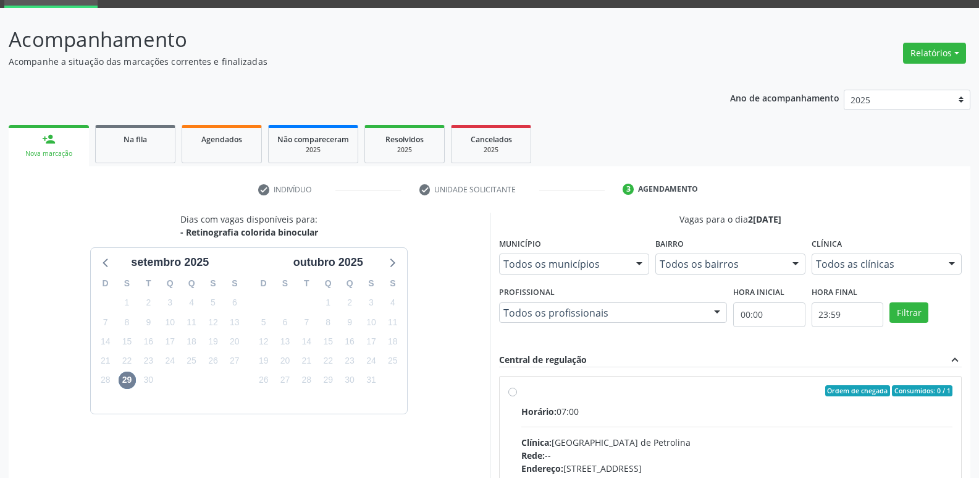
click at [542, 394] on div "Ordem de chegada Consumidos: 0 / 1" at bounding box center [737, 390] width 432 height 11
click at [517, 394] on input "Ordem de chegada Consumidos: 0 / 1 Horário: 07:00 Clínica: Hospital de Olhos de…" at bounding box center [512, 390] width 9 height 11
radio input "true"
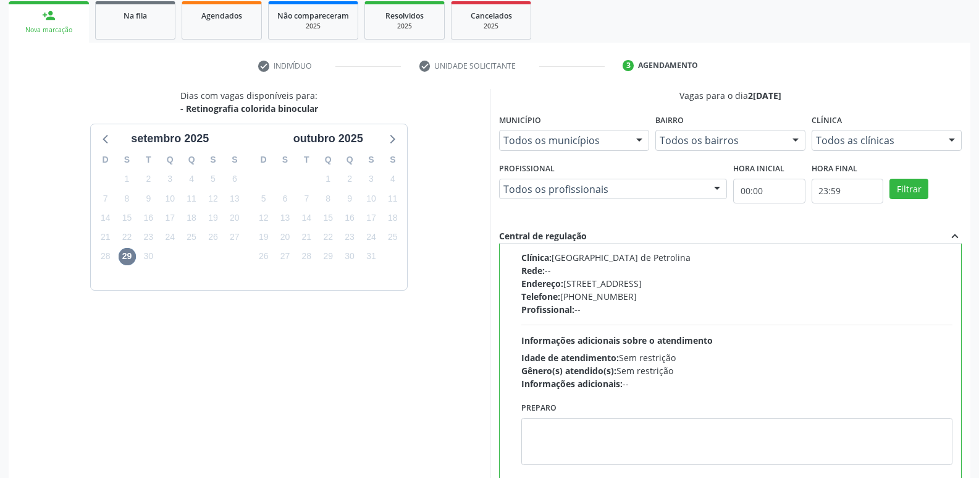
scroll to position [261, 0]
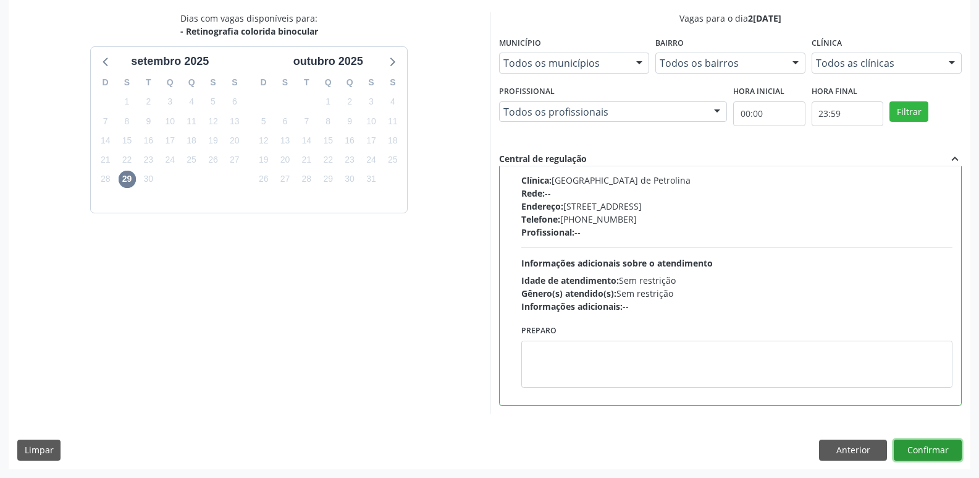
click at [916, 454] on button "Confirmar" at bounding box center [928, 449] width 68 height 21
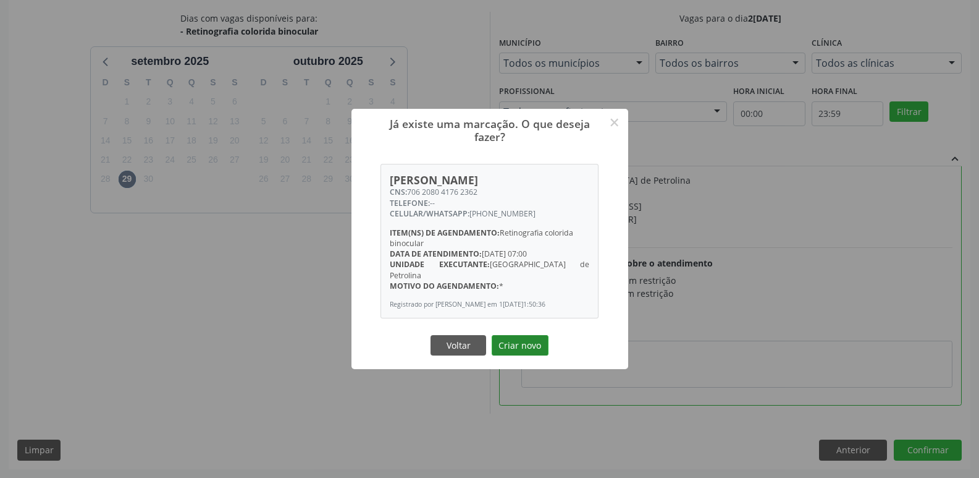
click at [535, 343] on button "Criar novo" at bounding box center [520, 345] width 57 height 21
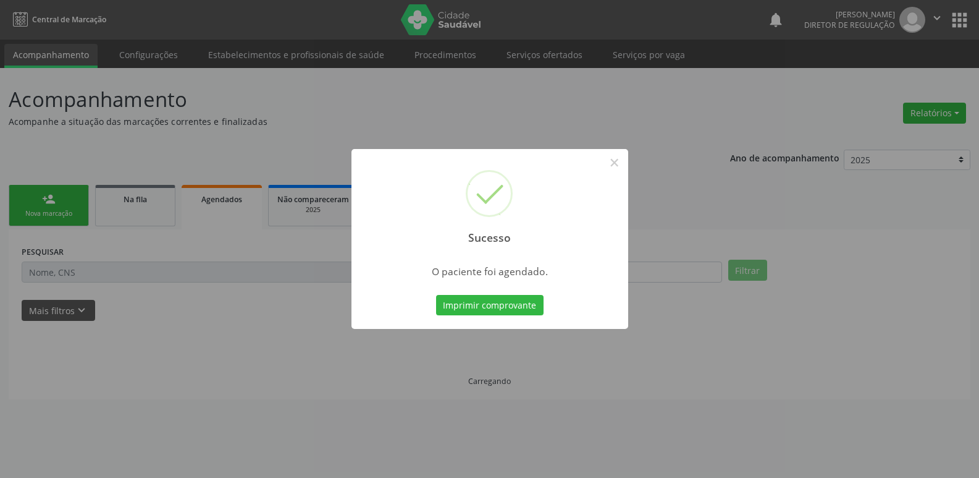
scroll to position [0, 0]
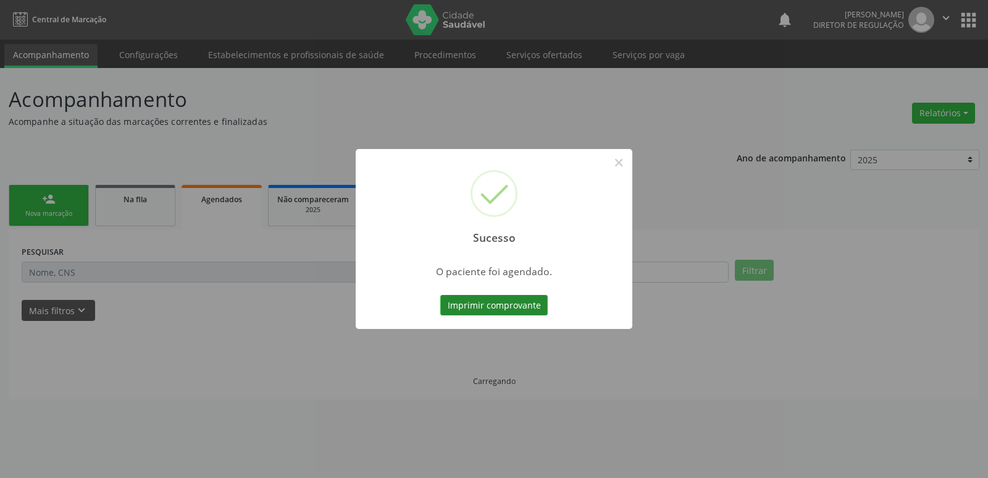
click at [531, 303] on button "Imprimir comprovante" at bounding box center [493, 305] width 107 height 21
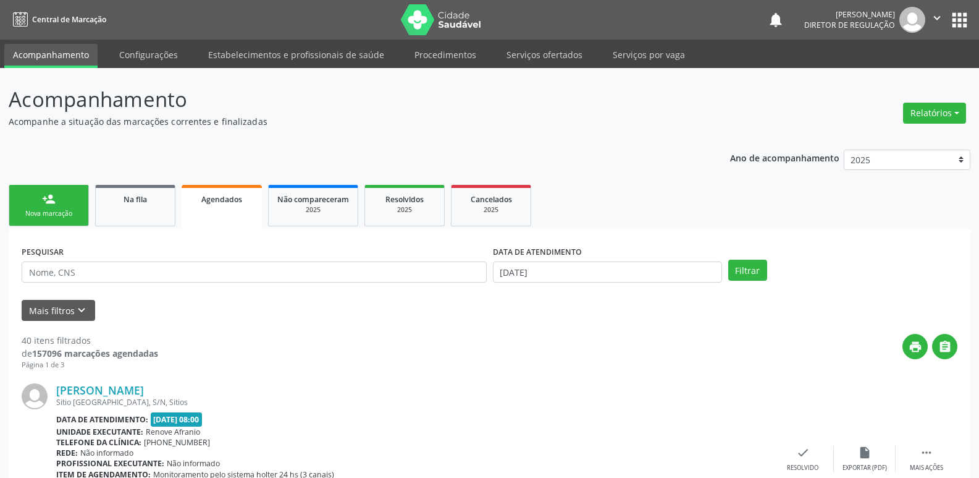
click at [66, 206] on link "person_add Nova marcação" at bounding box center [49, 205] width 80 height 41
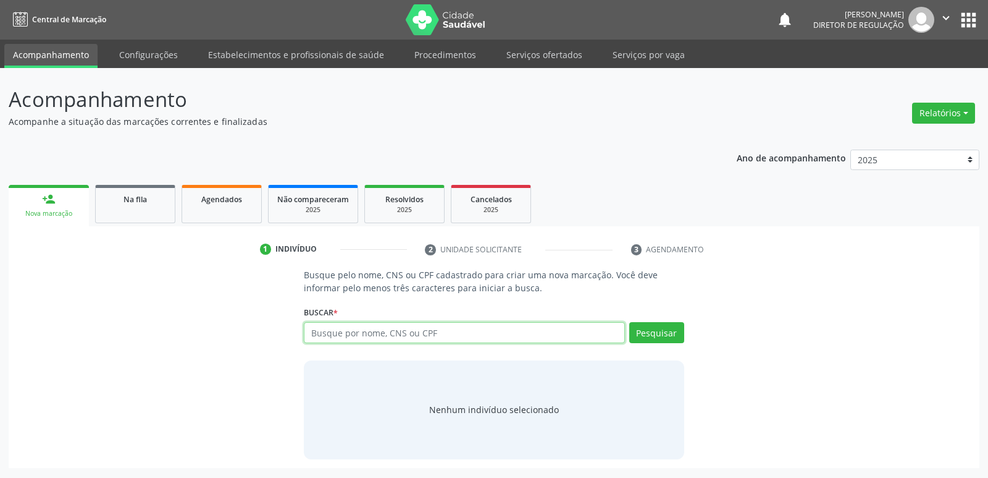
click at [390, 332] on input "text" at bounding box center [464, 332] width 321 height 21
type input "NATALIA FERRE"
click at [651, 334] on button "Pesquisar" at bounding box center [656, 332] width 55 height 21
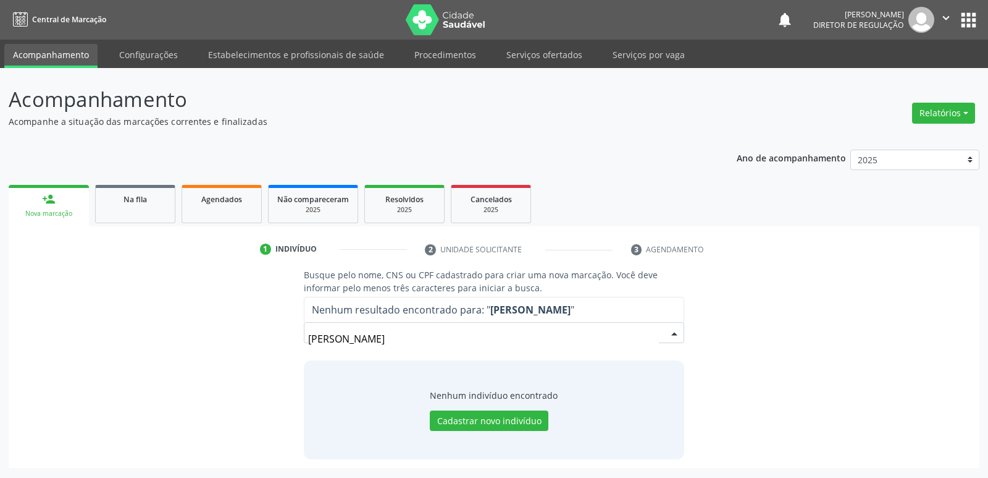
click at [332, 337] on input "NATALIA FERRE" at bounding box center [483, 338] width 350 height 25
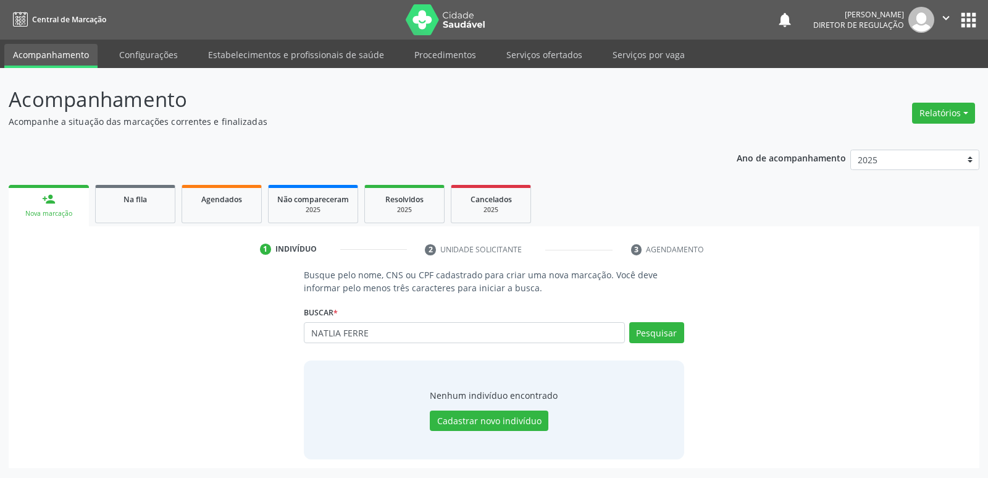
click at [327, 332] on input "NATLIA FERRE" at bounding box center [464, 332] width 321 height 21
type input "NATÁLIA FERRE"
click at [655, 333] on button "Pesquisar" at bounding box center [656, 332] width 55 height 21
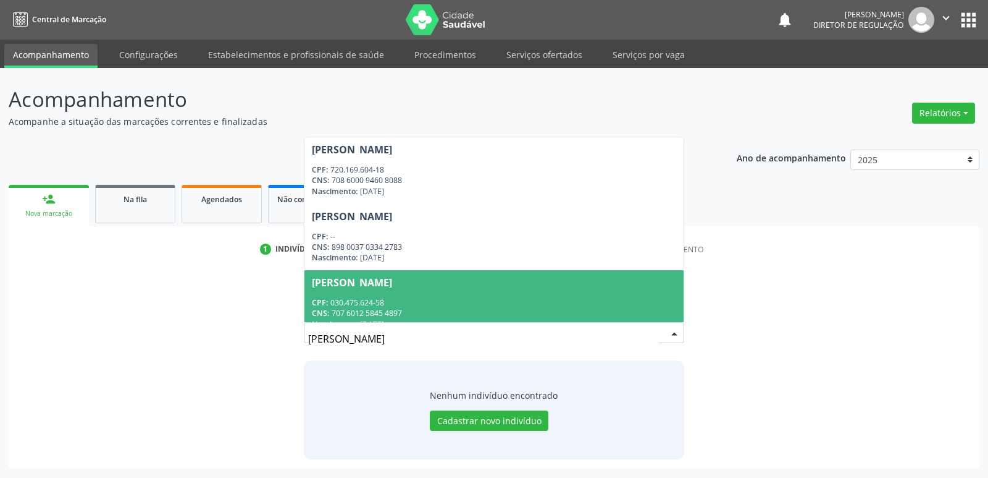
click at [513, 302] on div "CPF: 030.475.624-58" at bounding box center [494, 302] width 364 height 11
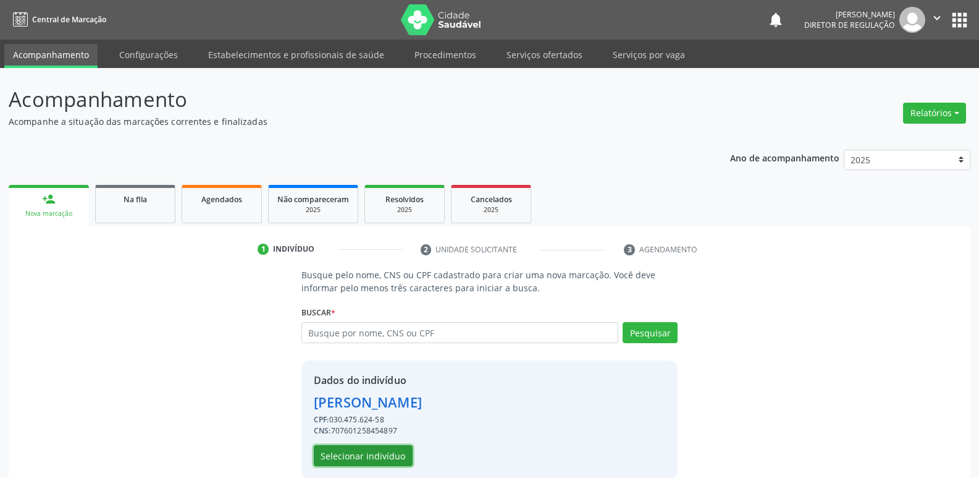
click at [388, 455] on button "Selecionar indivíduo" at bounding box center [363, 455] width 99 height 21
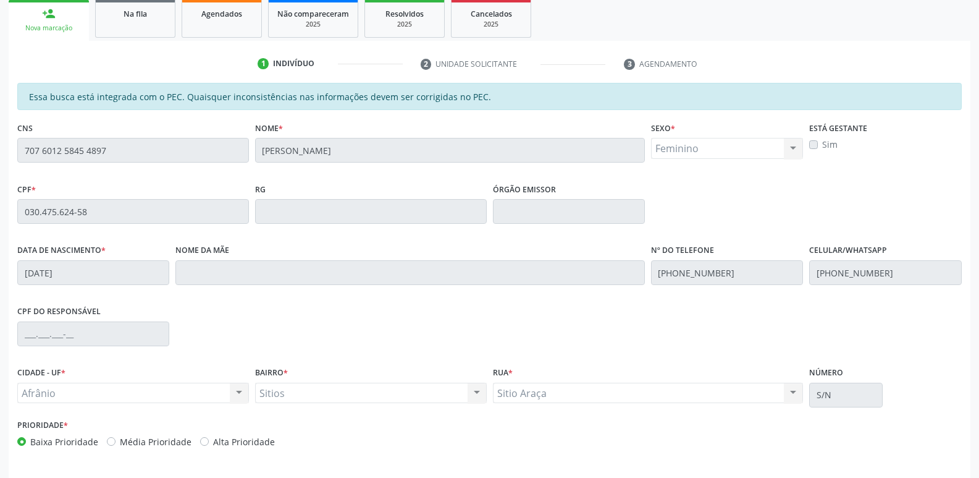
scroll to position [228, 0]
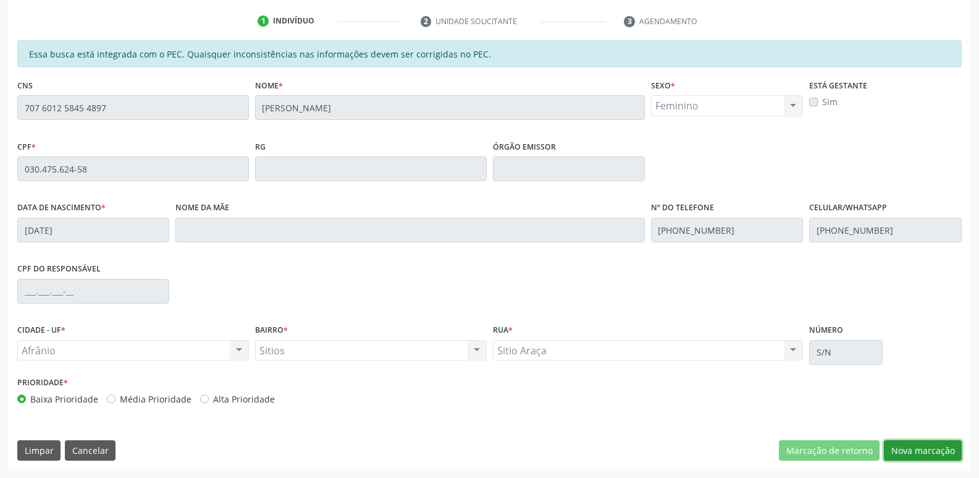
click at [924, 447] on button "Nova marcação" at bounding box center [923, 450] width 78 height 21
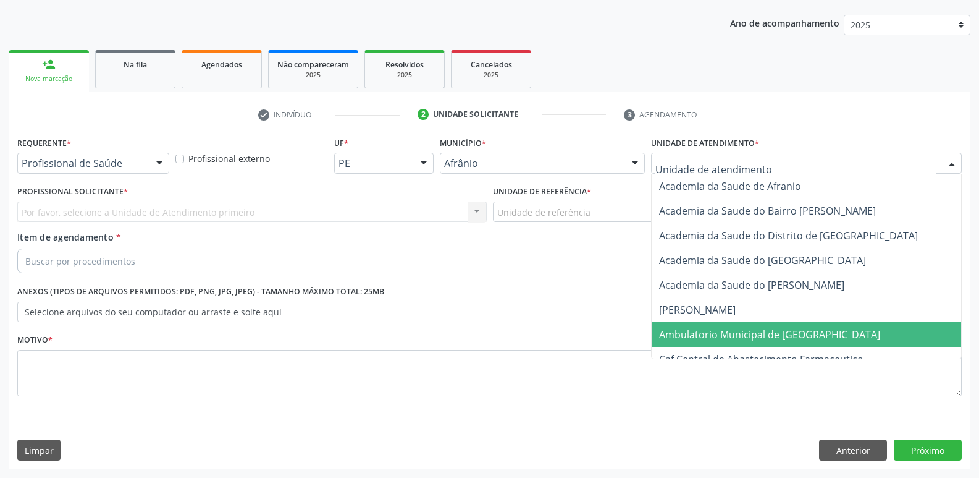
click at [749, 332] on span "Ambulatorio Municipal de [GEOGRAPHIC_DATA]" at bounding box center [769, 334] width 221 height 14
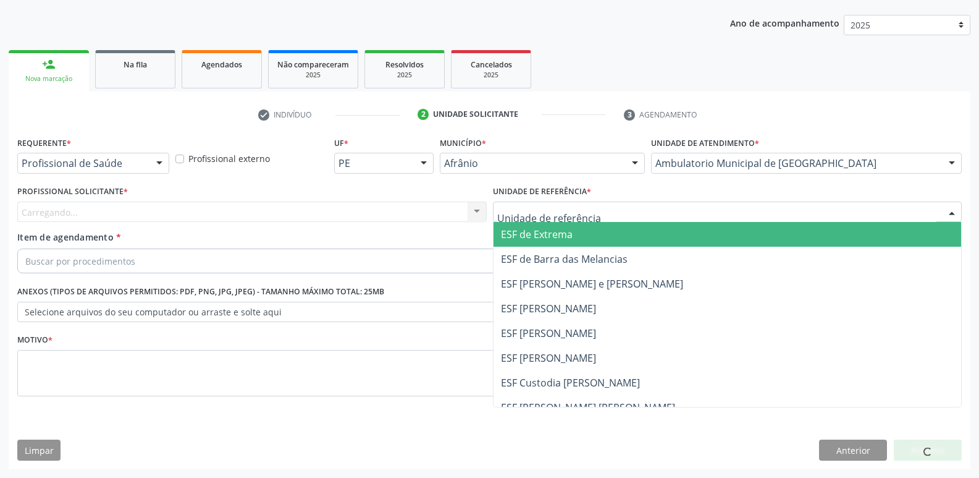
click at [607, 213] on div at bounding box center [727, 211] width 469 height 21
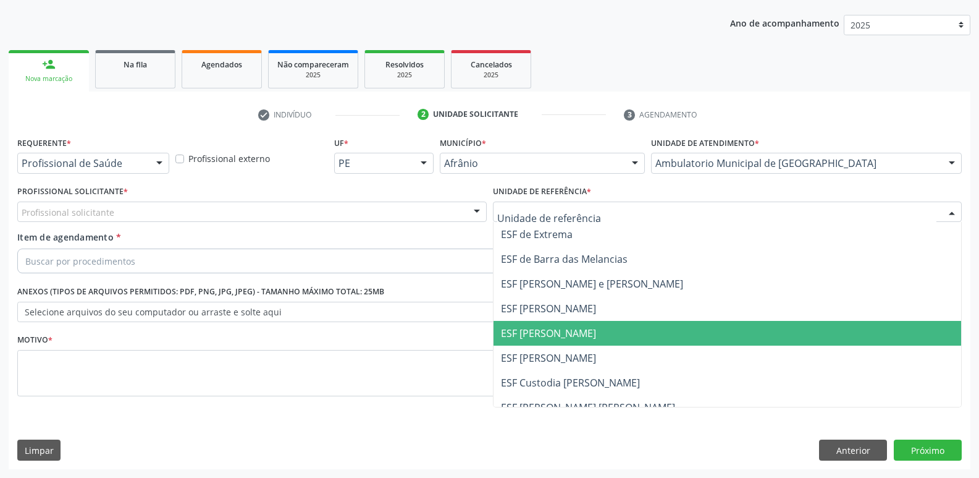
click at [596, 332] on span "ESF [PERSON_NAME]" at bounding box center [728, 333] width 468 height 25
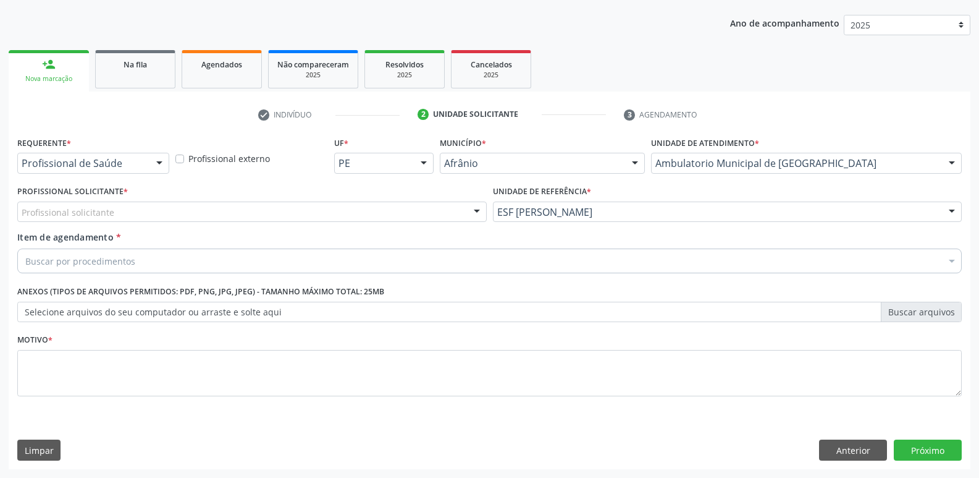
click at [323, 208] on div "Profissional solicitante" at bounding box center [251, 211] width 469 height 21
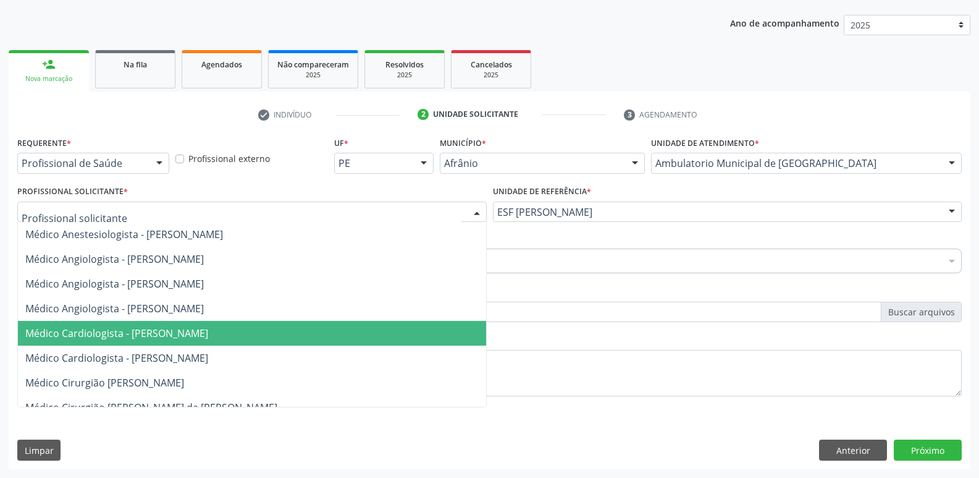
click at [338, 334] on span "Médico Cardiologista - [PERSON_NAME]" at bounding box center [252, 333] width 468 height 25
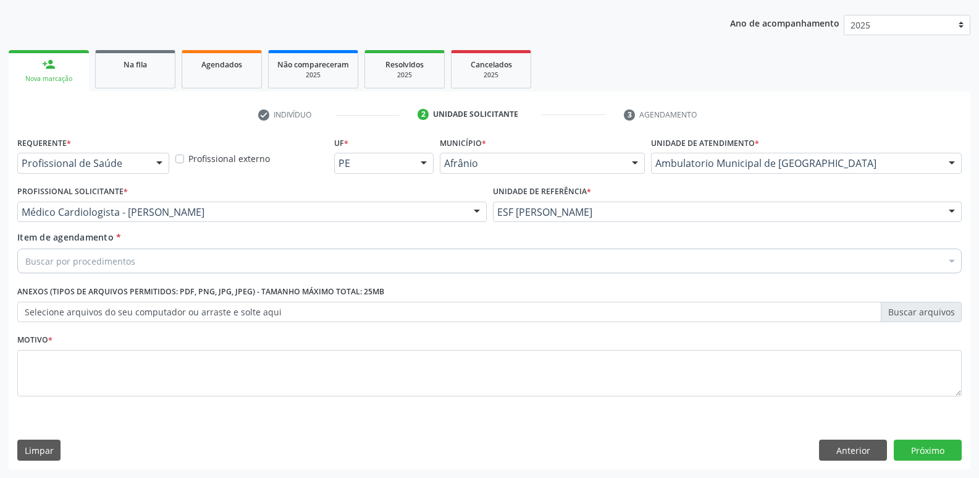
click at [272, 259] on div "Buscar por procedimentos" at bounding box center [489, 260] width 945 height 25
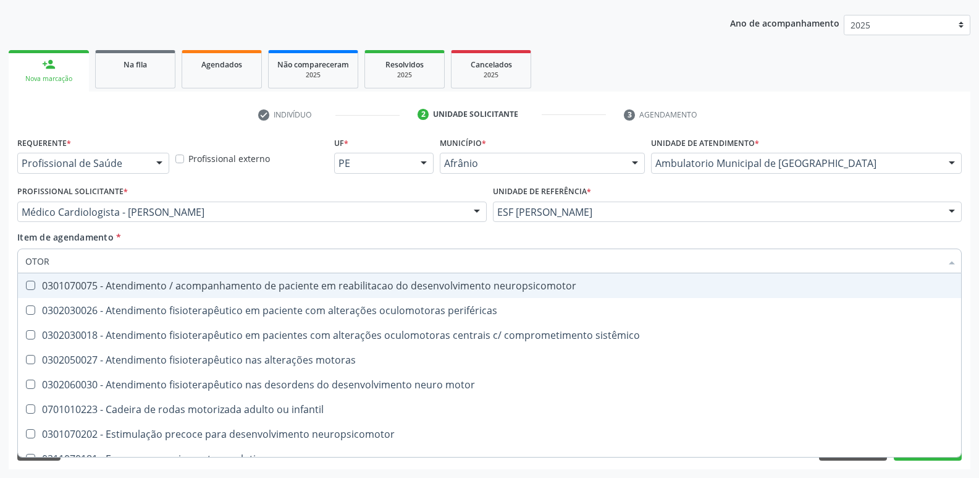
type input "OTORR"
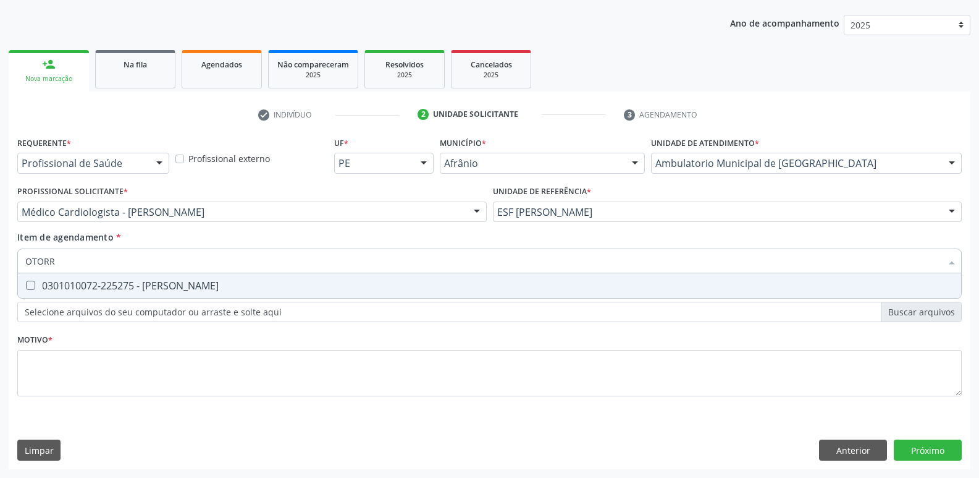
click at [279, 280] on div "0301010072-225275 - Médico Otorrinolaringologista" at bounding box center [489, 285] width 928 height 10
checkbox Otorrinolaringologista "true"
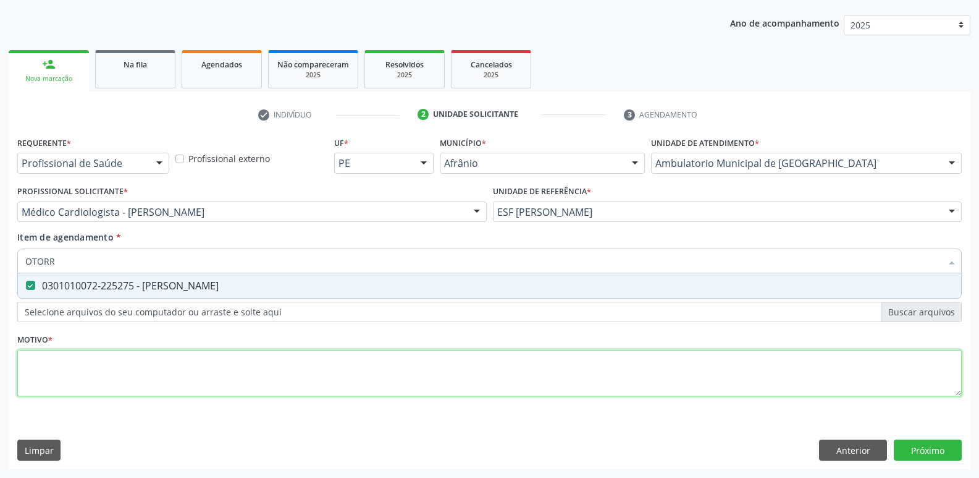
click at [287, 365] on div "Requerente * Profissional de Saúde Profissional de Saúde Paciente Nenhum result…" at bounding box center [489, 273] width 945 height 280
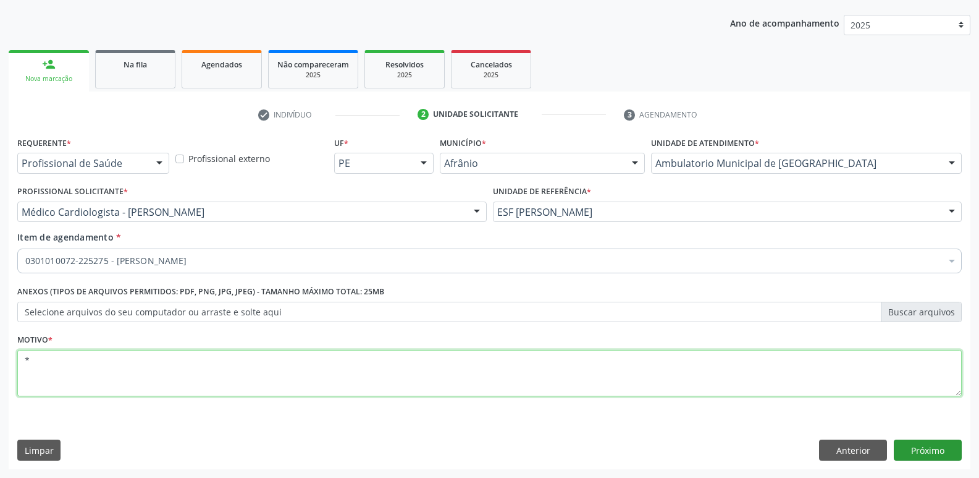
type textarea "*"
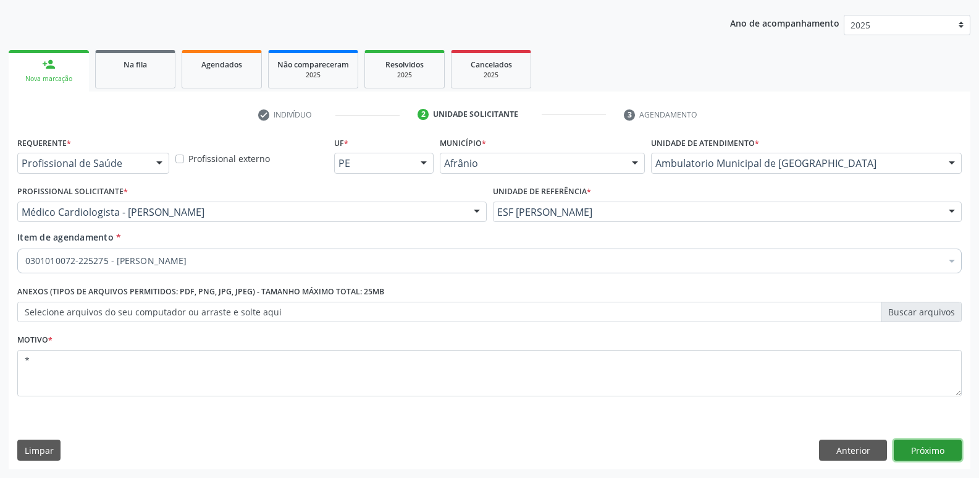
click at [931, 457] on button "Próximo" at bounding box center [928, 449] width 68 height 21
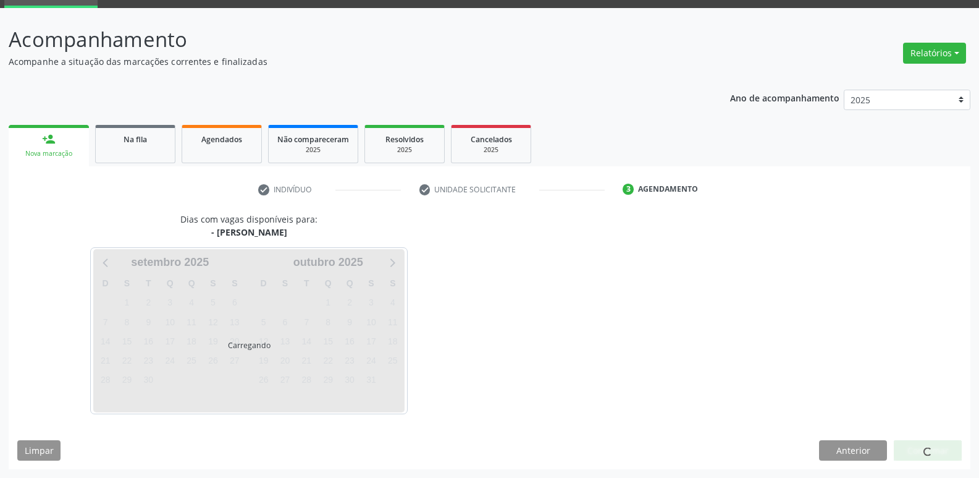
scroll to position [60, 0]
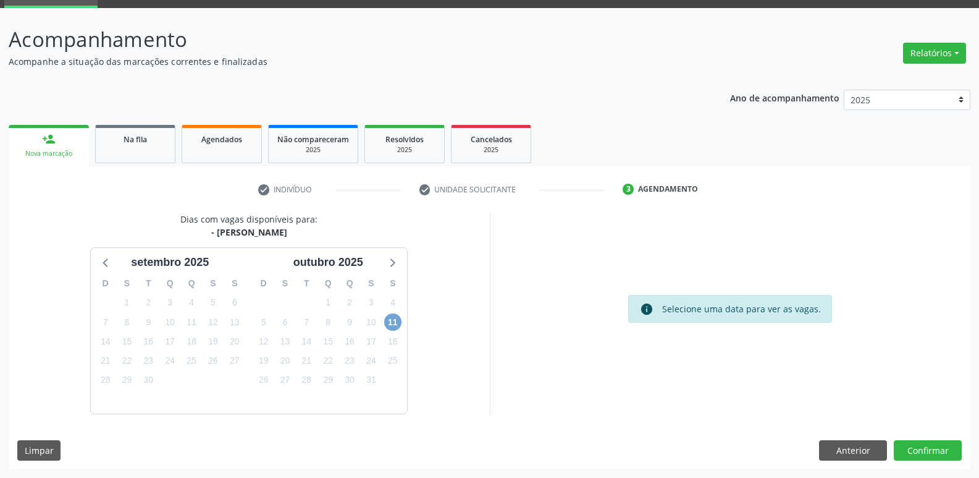
click at [391, 324] on span "11" at bounding box center [392, 321] width 17 height 17
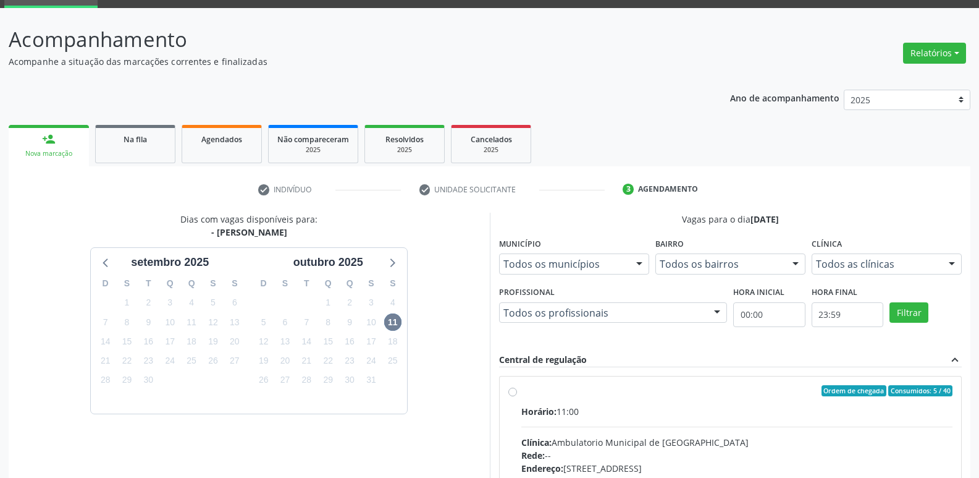
drag, startPoint x: 591, startPoint y: 396, endPoint x: 590, endPoint y: 390, distance: 6.2
click at [591, 395] on label "Ordem de chegada Consumidos: 5 / 40 Horário: 11:00 Clínica: Ambulatorio Municip…" at bounding box center [737, 480] width 432 height 190
radio input "true"
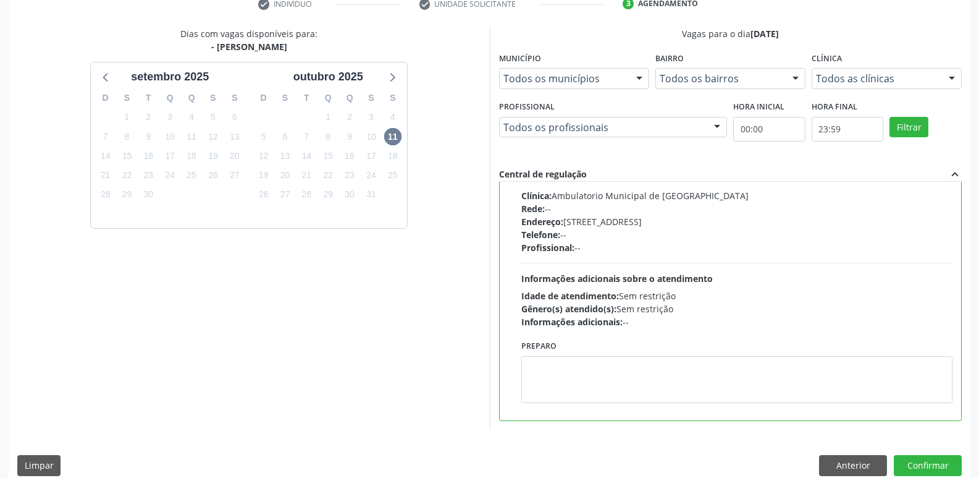
scroll to position [261, 0]
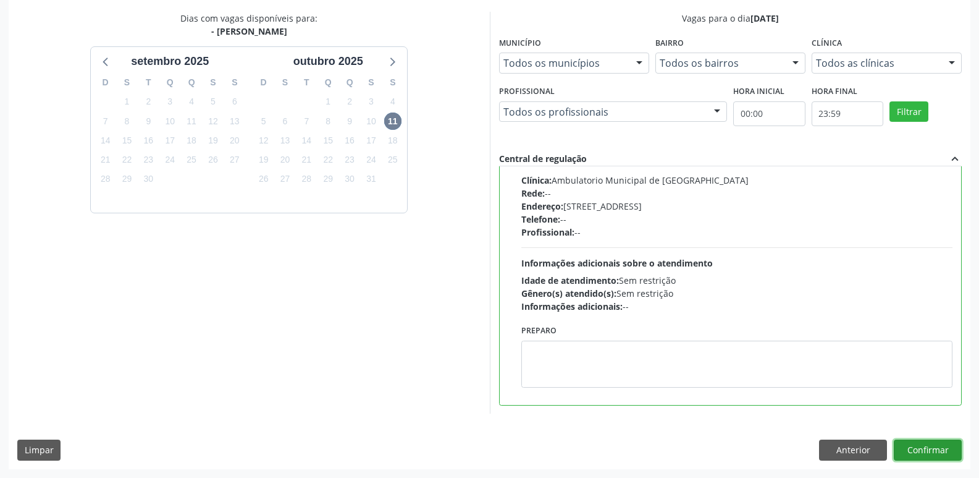
click at [926, 447] on button "Confirmar" at bounding box center [928, 449] width 68 height 21
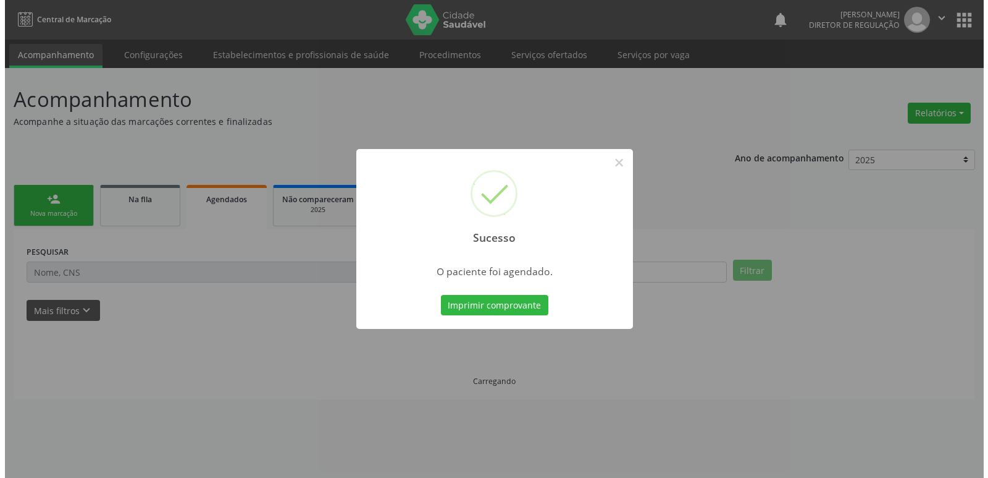
scroll to position [0, 0]
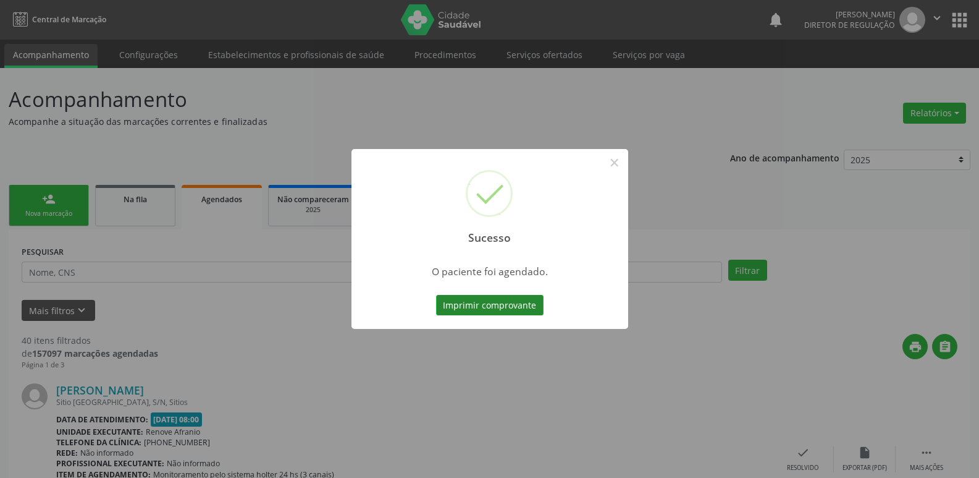
click at [506, 306] on button "Imprimir comprovante" at bounding box center [489, 305] width 107 height 21
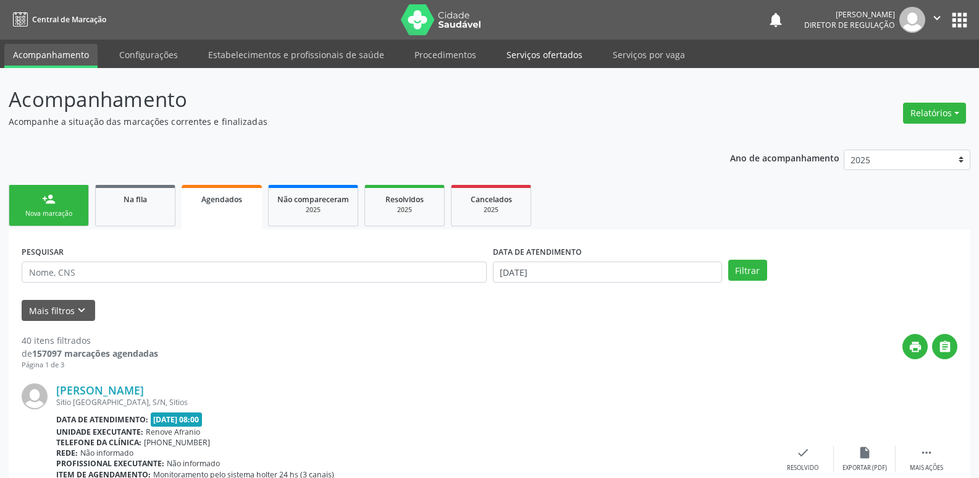
click at [541, 55] on link "Serviços ofertados" at bounding box center [544, 55] width 93 height 22
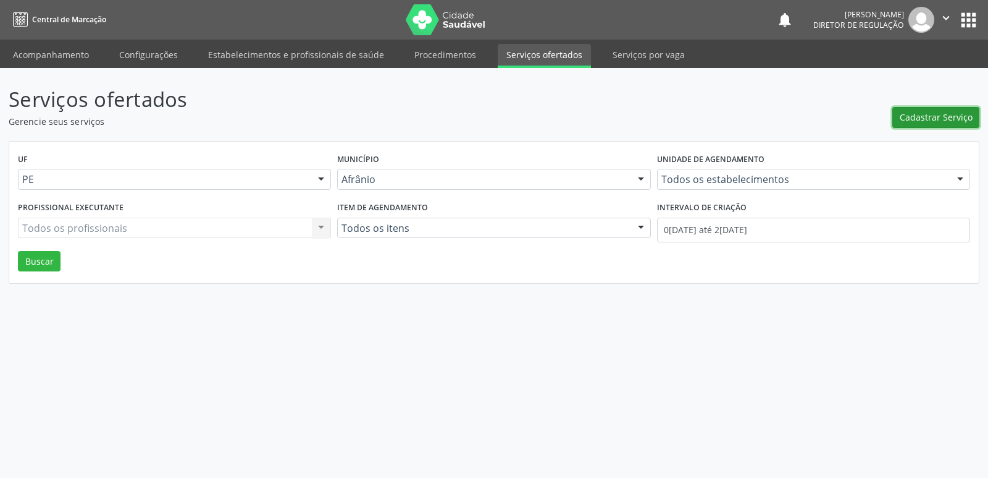
click at [930, 117] on span "Cadastrar Serviço" at bounding box center [936, 117] width 73 height 13
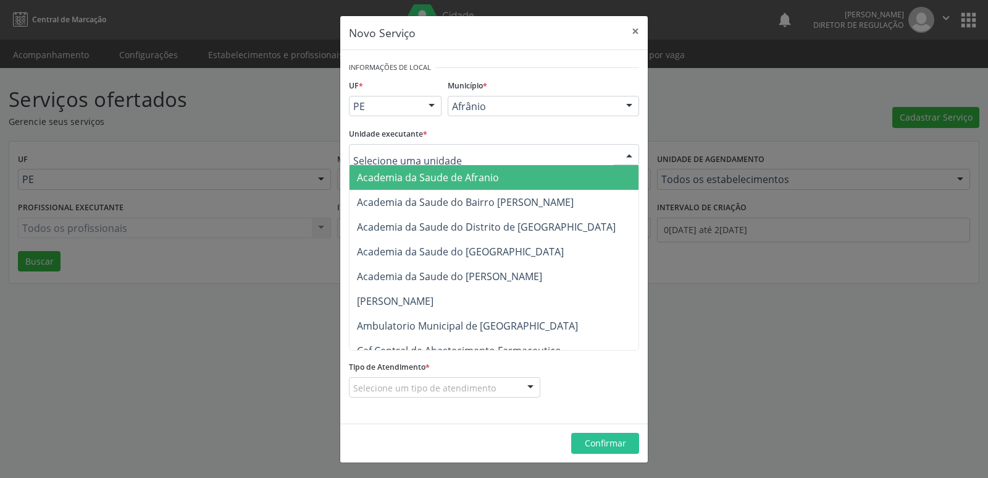
click at [513, 154] on div at bounding box center [494, 154] width 290 height 21
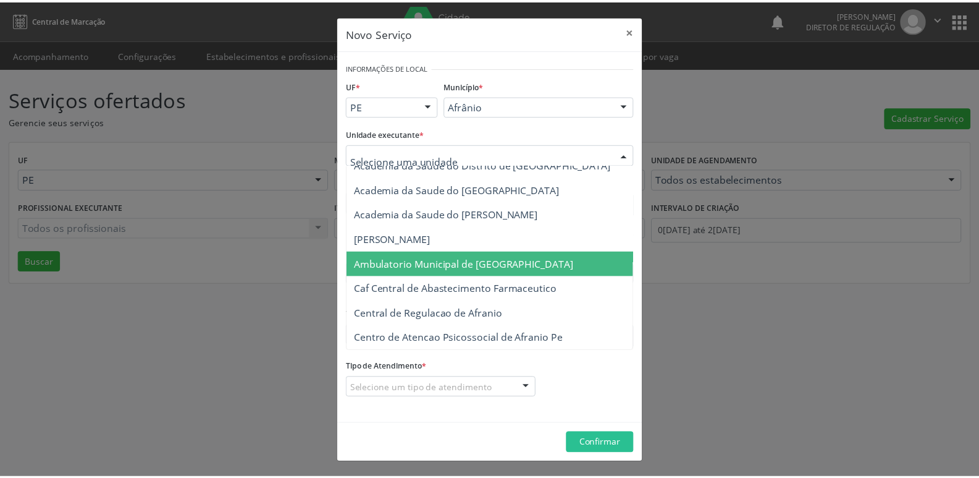
scroll to position [124, 0]
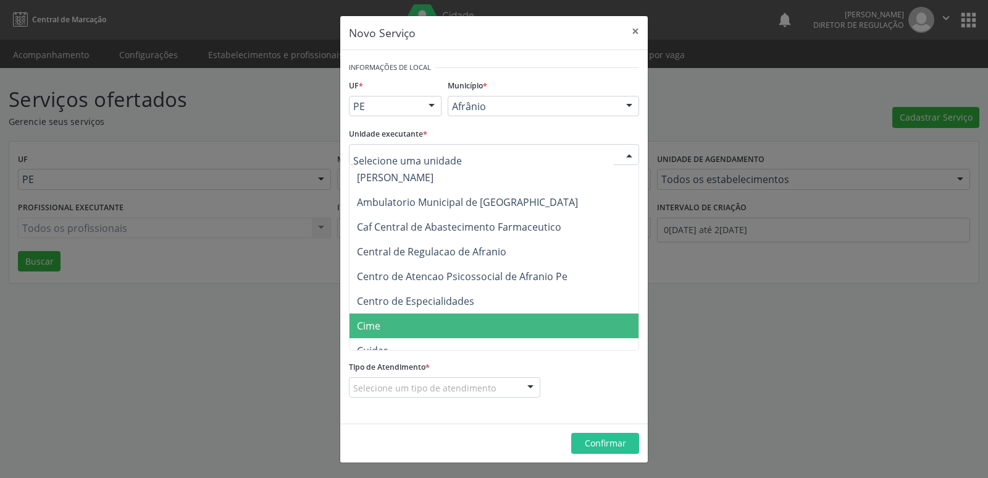
click at [426, 323] on span "Cime" at bounding box center [500, 325] width 301 height 25
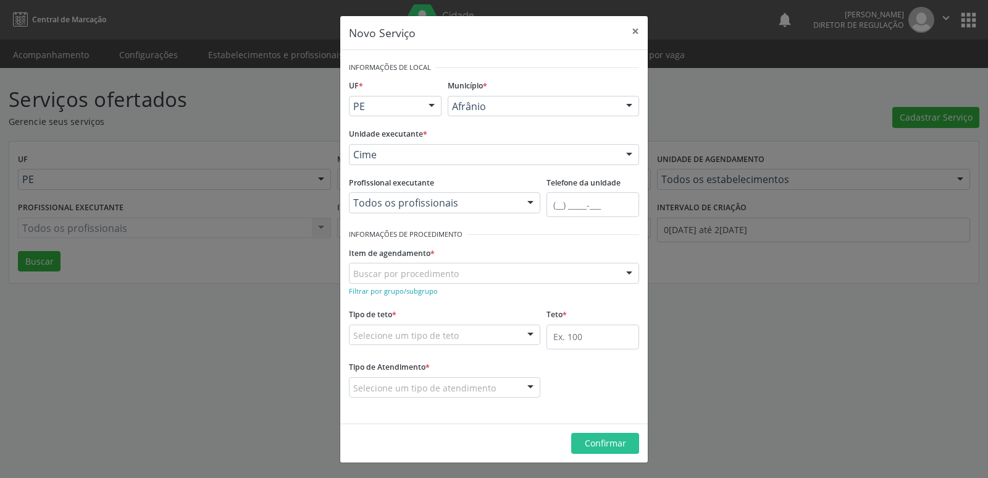
click at [461, 273] on div "Buscar por procedimento" at bounding box center [494, 273] width 290 height 21
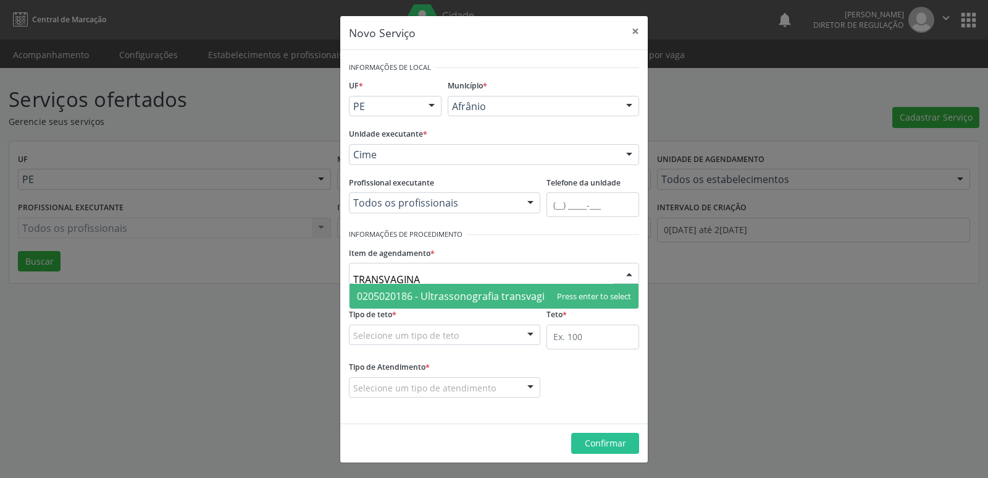
type input "TRANSVAGINAL"
click at [469, 294] on span "0205020186 - Ultrassonografia transvaginal" at bounding box center [458, 296] width 202 height 14
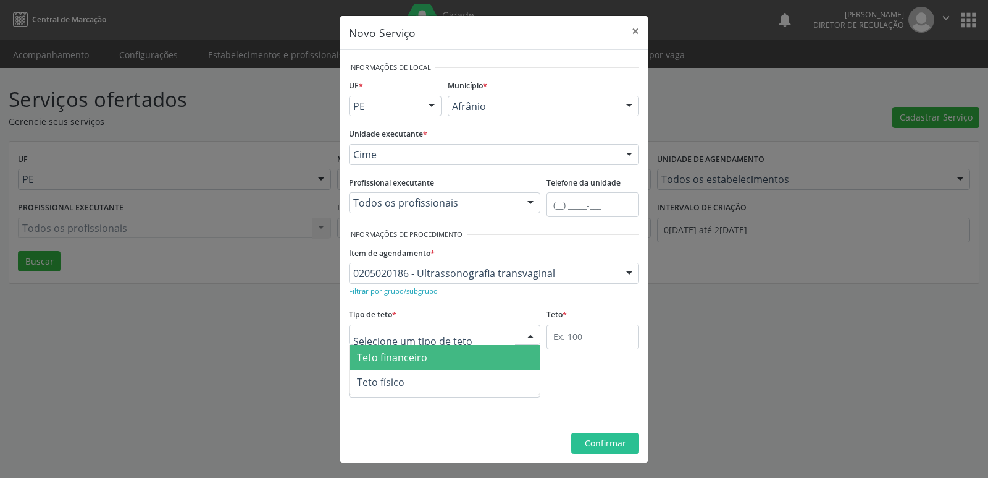
click at [461, 335] on div at bounding box center [445, 334] width 192 height 21
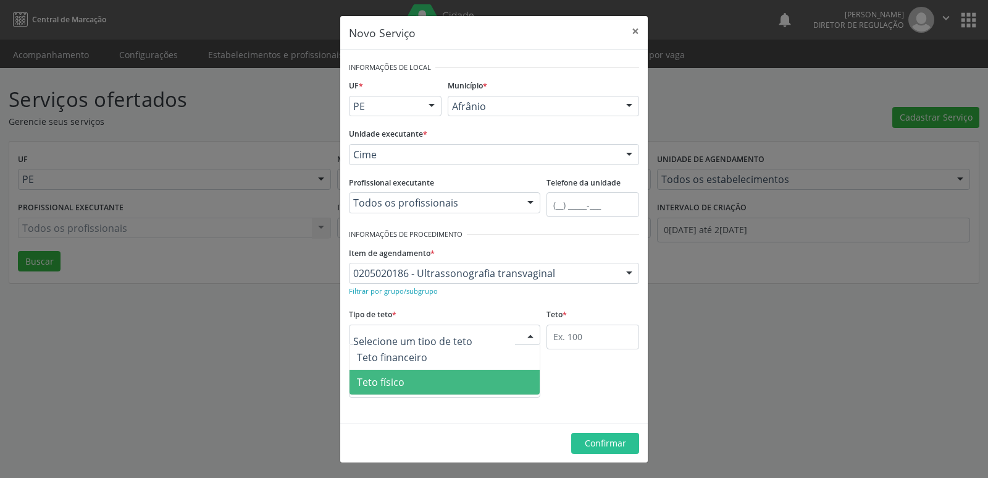
drag, startPoint x: 454, startPoint y: 382, endPoint x: 483, endPoint y: 375, distance: 29.8
click at [455, 382] on span "Teto físico" at bounding box center [445, 381] width 190 height 25
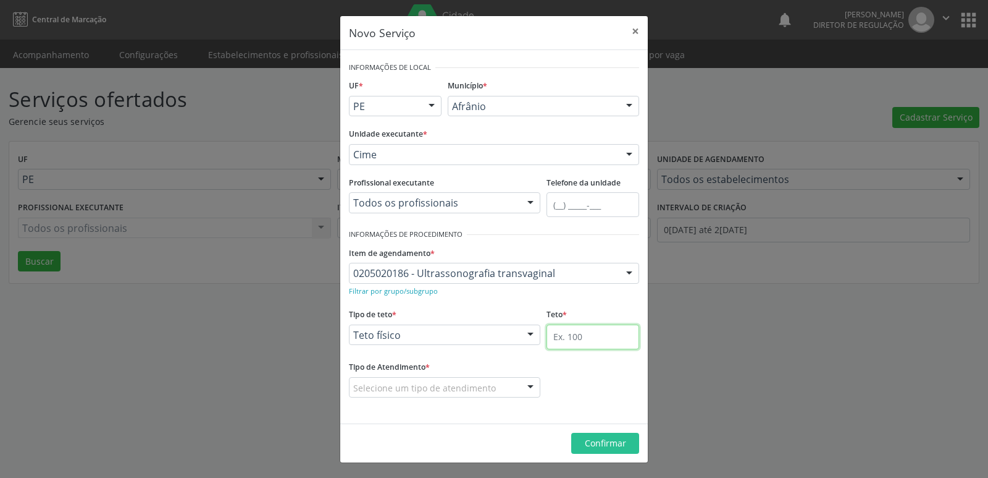
click at [587, 344] on input "text" at bounding box center [593, 336] width 93 height 25
type input "1"
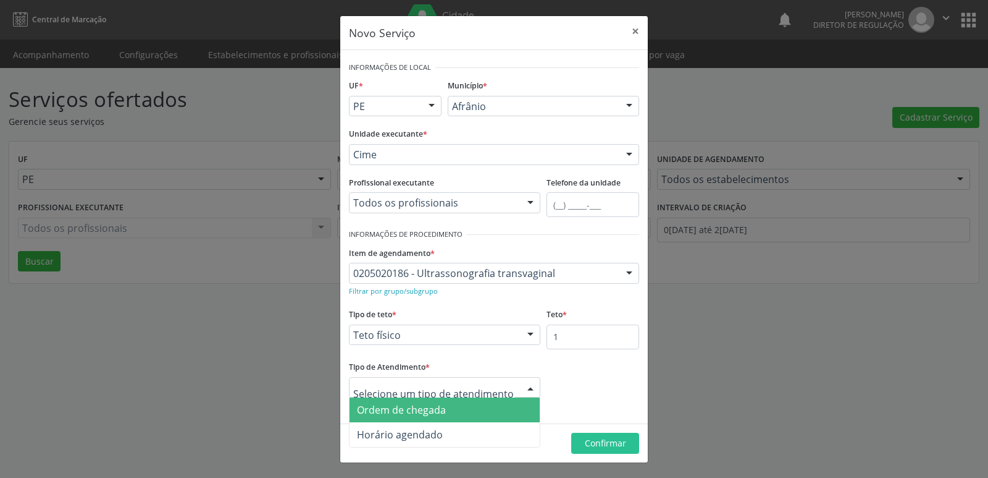
click at [455, 410] on span "Ordem de chegada" at bounding box center [445, 409] width 190 height 25
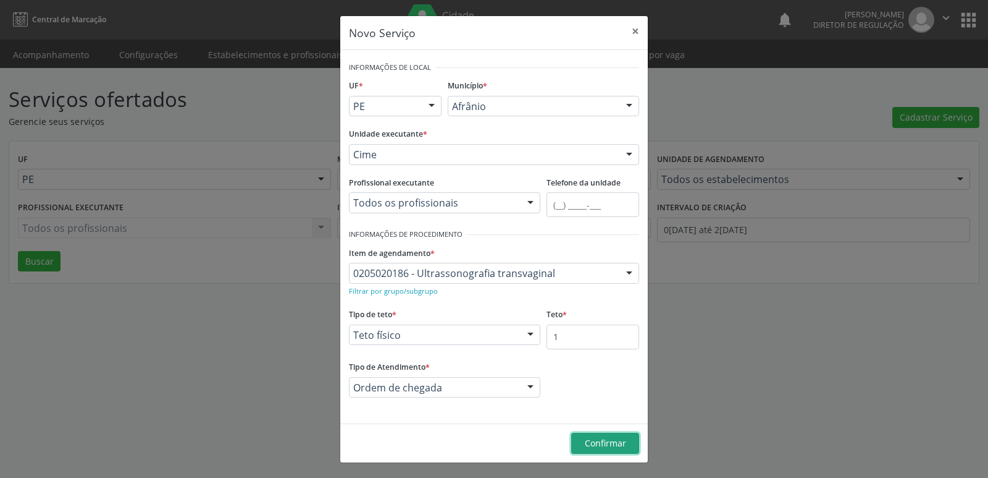
click at [606, 442] on span "Confirmar" at bounding box center [605, 443] width 41 height 12
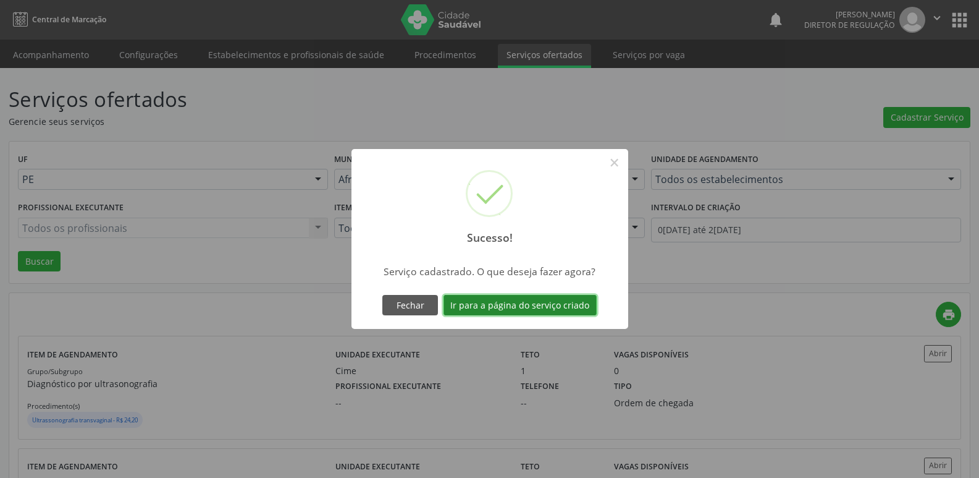
click at [566, 307] on button "Ir para a página do serviço criado" at bounding box center [520, 305] width 153 height 21
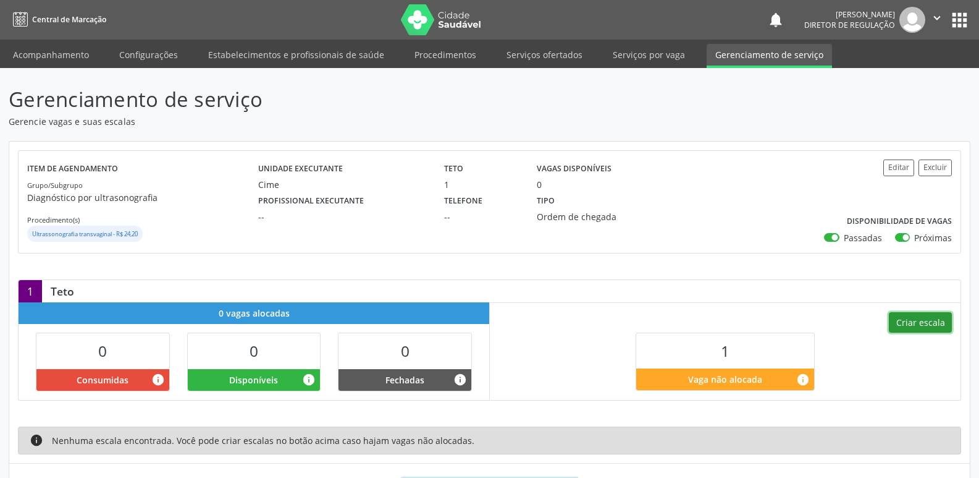
click at [920, 324] on button "Criar escala" at bounding box center [920, 322] width 63 height 21
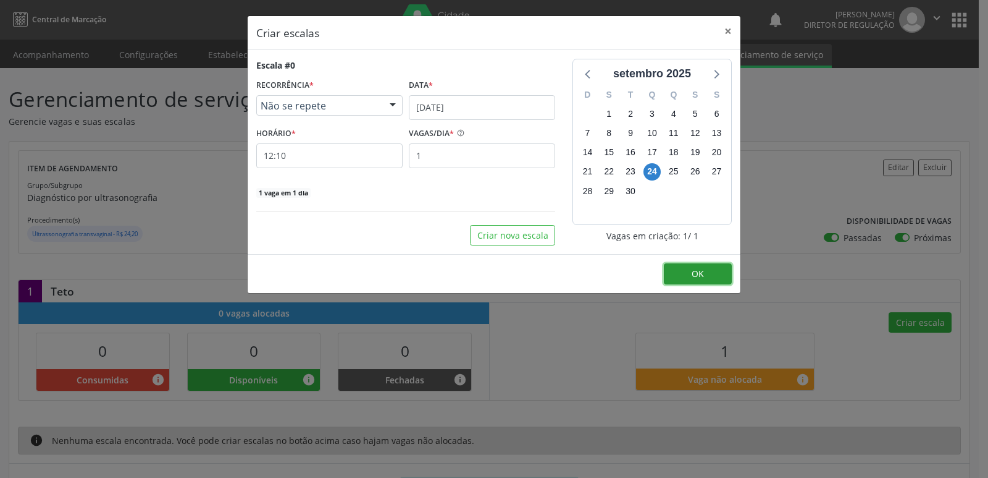
click at [702, 276] on span "OK" at bounding box center [698, 273] width 12 height 12
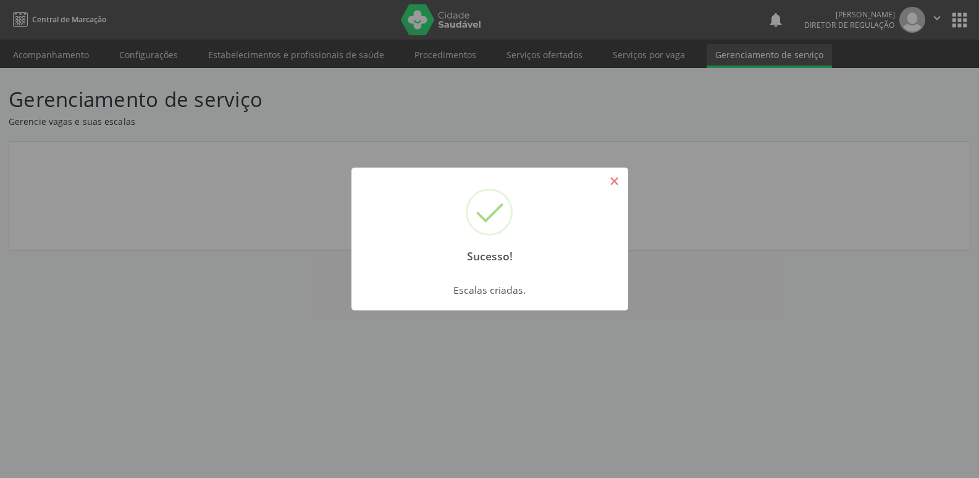
click at [622, 181] on button "×" at bounding box center [614, 180] width 21 height 21
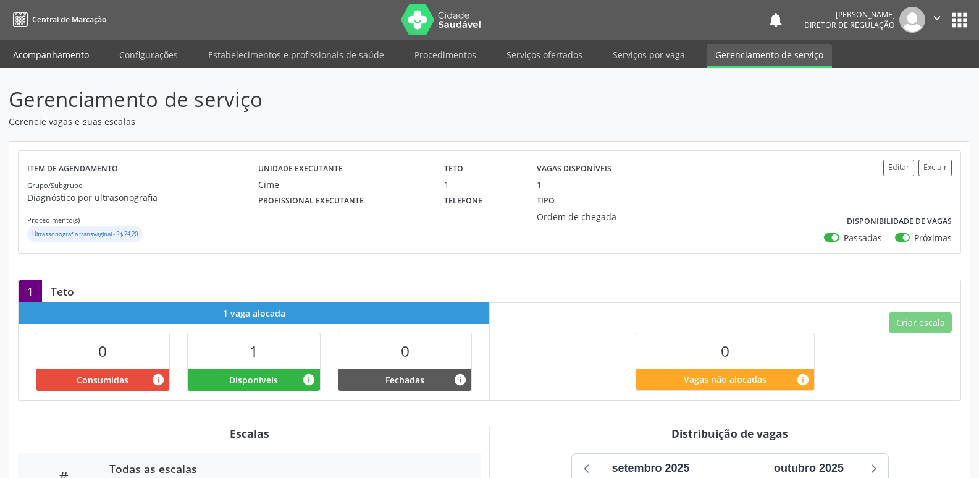
click at [54, 53] on link "Acompanhamento" at bounding box center [50, 55] width 93 height 22
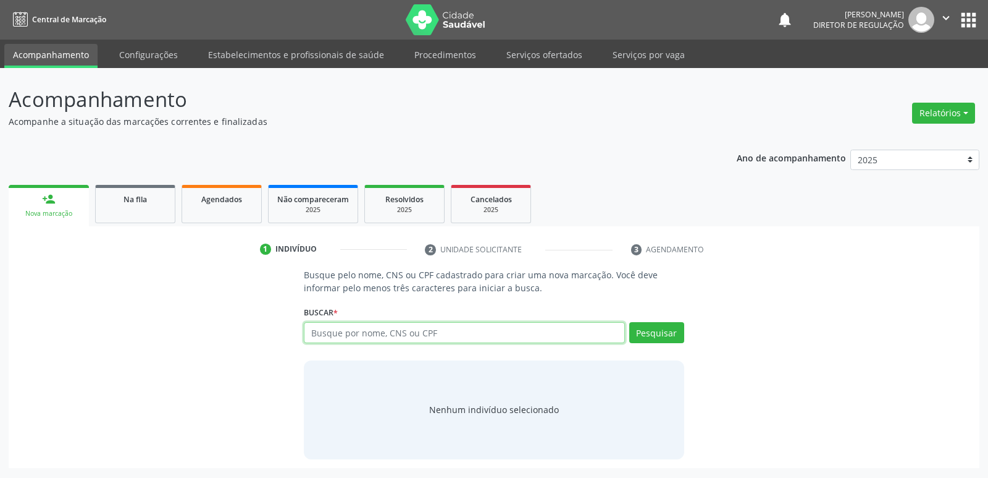
click at [368, 333] on input "text" at bounding box center [464, 332] width 321 height 21
type input "C"
type input "H"
type input "SHEILA DAIANE"
click at [654, 334] on button "Pesquisar" at bounding box center [656, 332] width 55 height 21
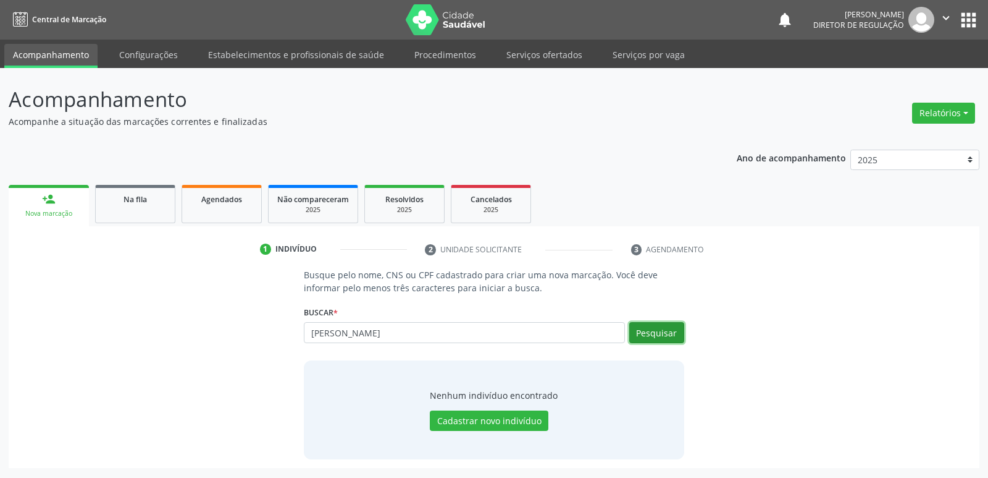
click at [654, 337] on button "Pesquisar" at bounding box center [656, 332] width 55 height 21
click at [342, 334] on input "[PERSON_NAME]" at bounding box center [464, 332] width 321 height 21
type input "SHE"
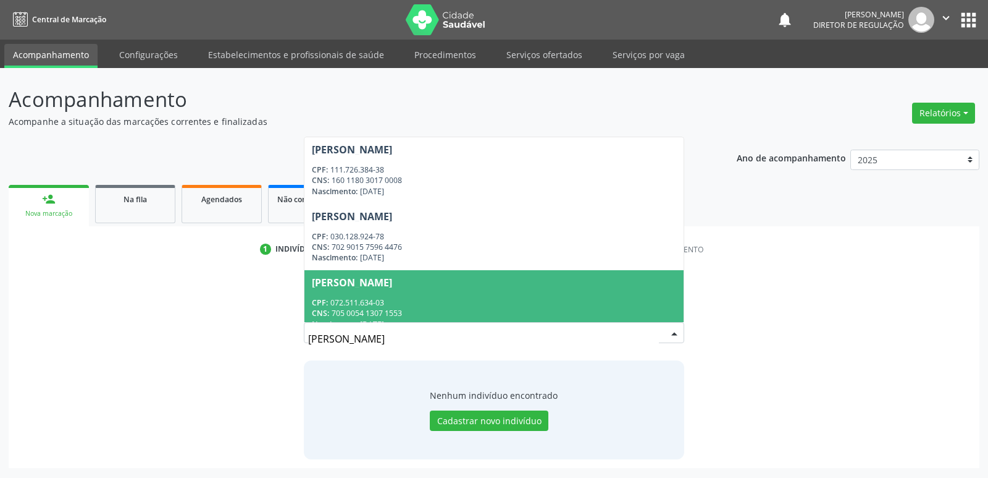
click at [360, 303] on div "CPF: 072.511.634-03" at bounding box center [494, 302] width 364 height 11
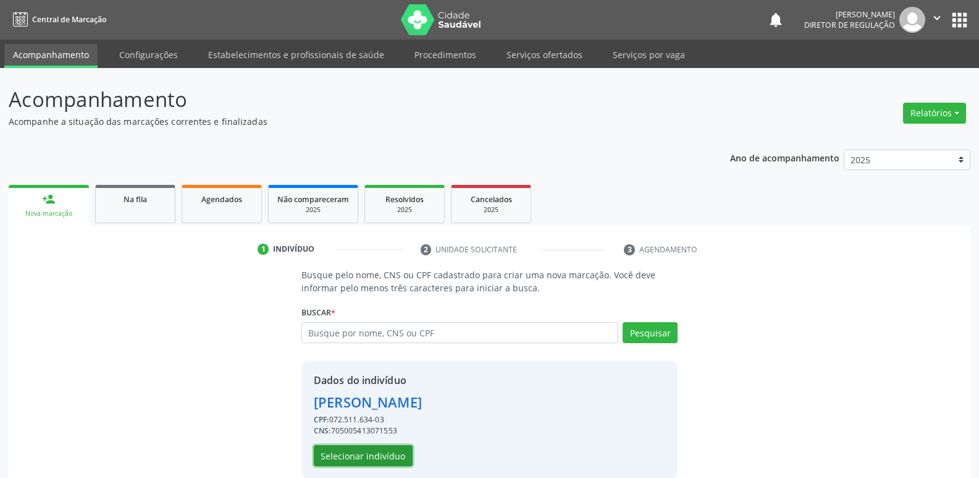
click at [389, 456] on button "Selecionar indivíduo" at bounding box center [363, 455] width 99 height 21
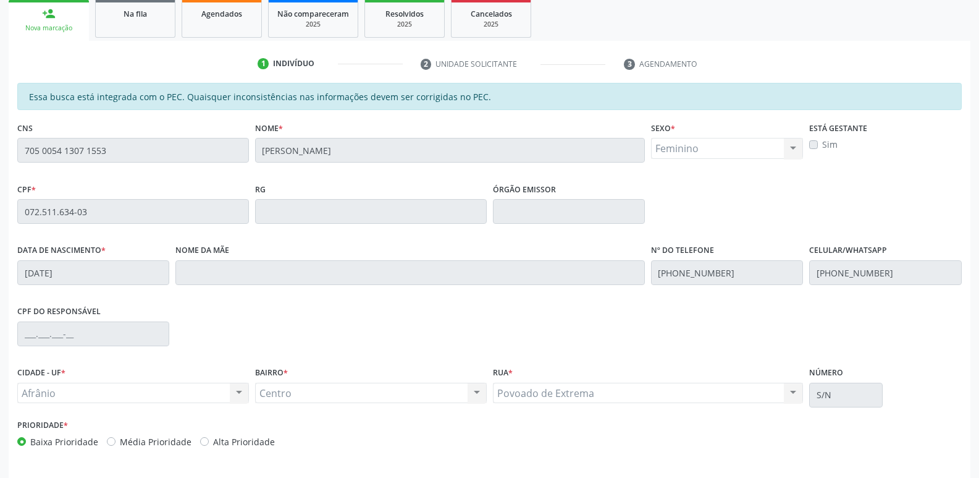
scroll to position [228, 0]
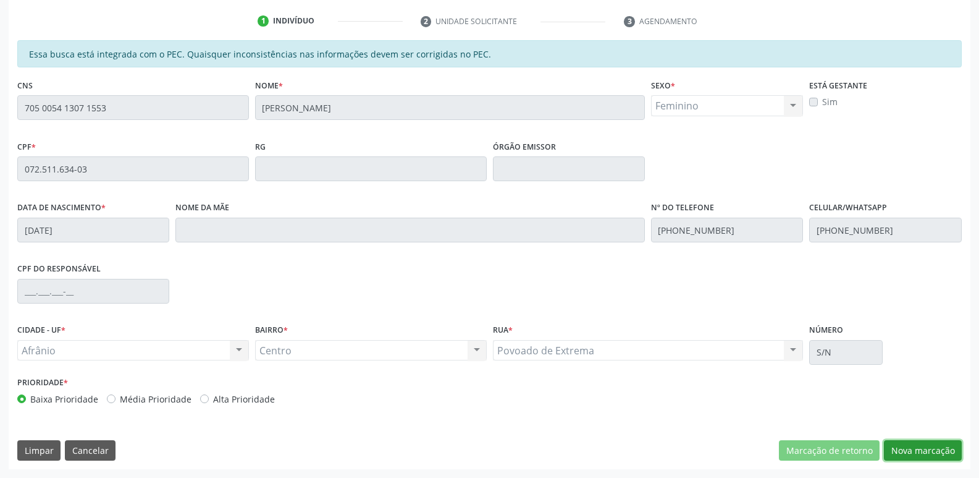
click at [933, 452] on button "Nova marcação" at bounding box center [923, 450] width 78 height 21
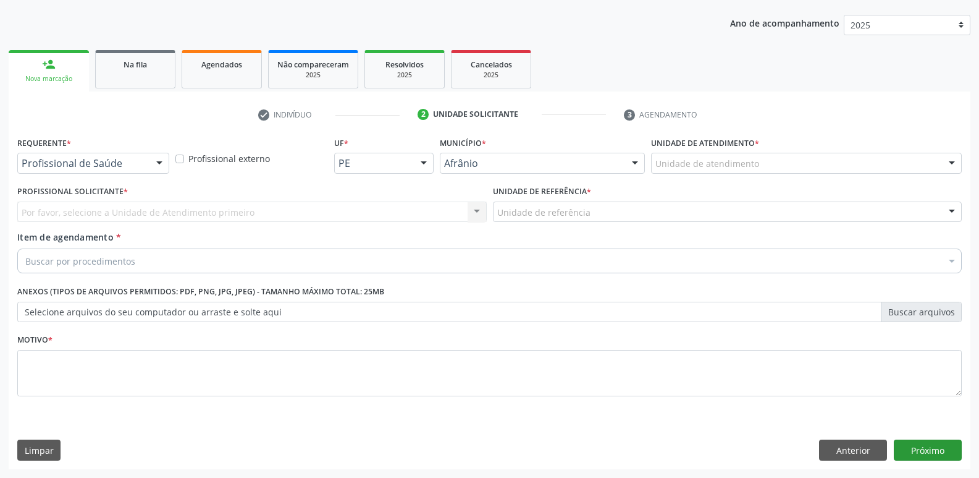
scroll to position [135, 0]
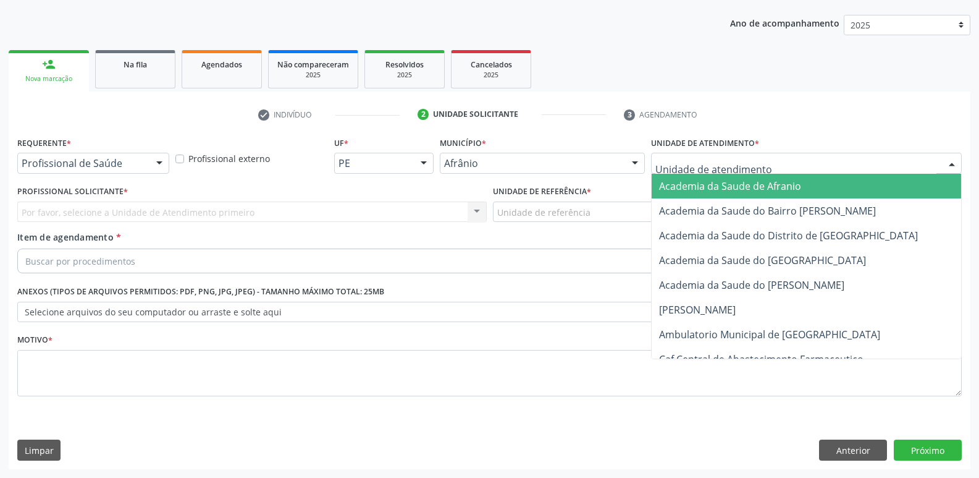
click at [760, 164] on div at bounding box center [806, 163] width 311 height 21
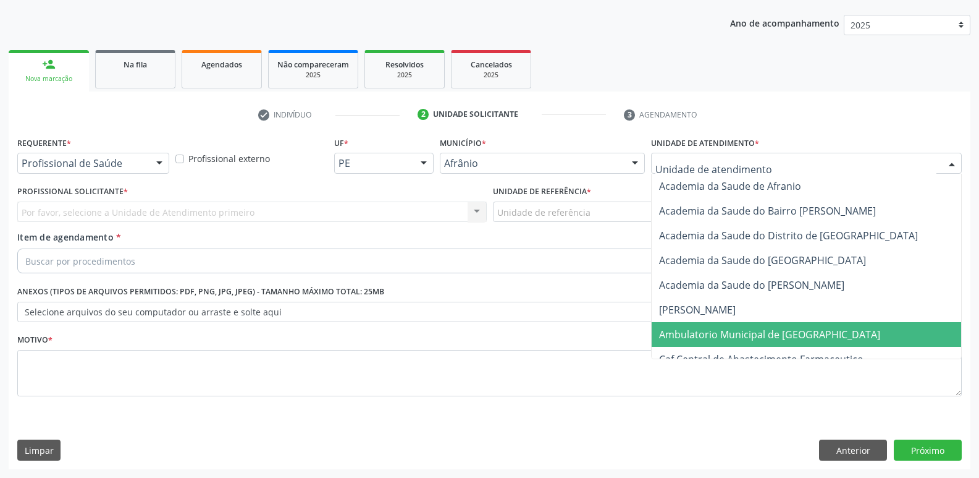
click at [760, 334] on span "Ambulatorio Municipal de [GEOGRAPHIC_DATA]" at bounding box center [769, 334] width 221 height 14
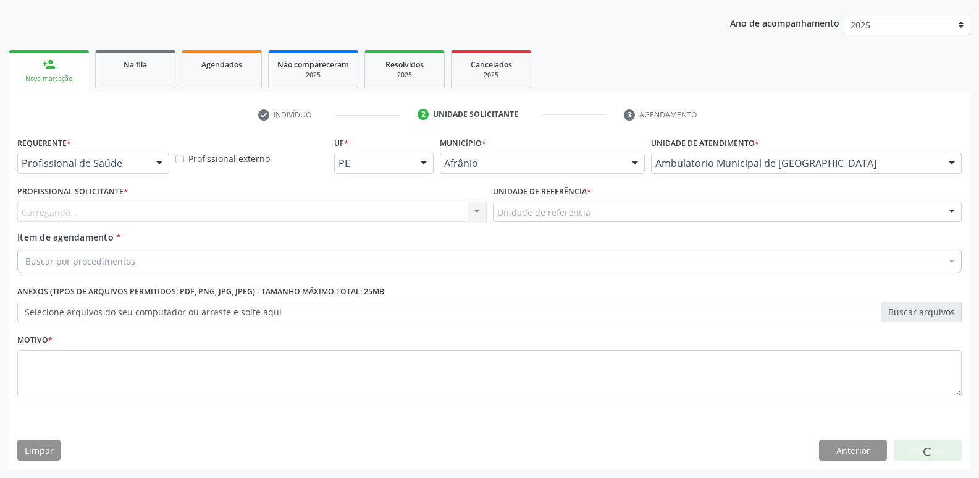
click at [623, 214] on div "Unidade de referência" at bounding box center [727, 211] width 469 height 21
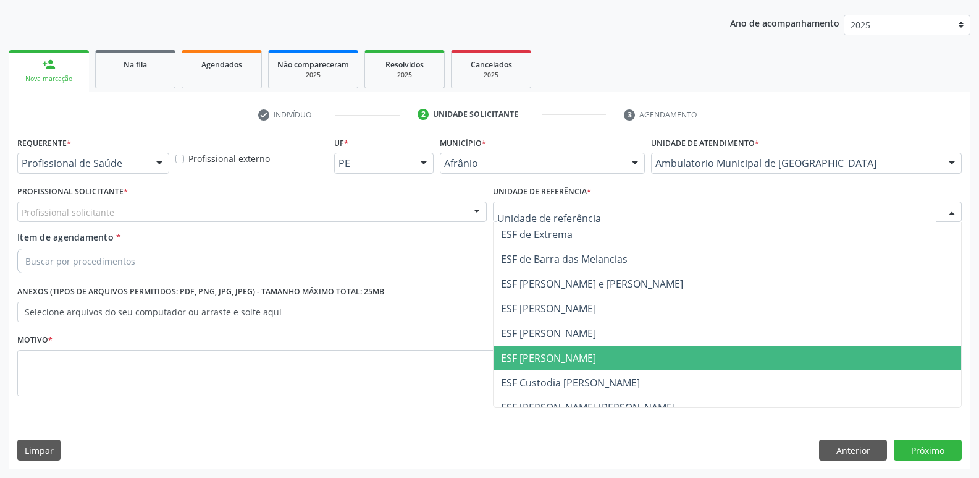
drag, startPoint x: 617, startPoint y: 353, endPoint x: 573, endPoint y: 344, distance: 45.3
click at [615, 353] on span "ESF [PERSON_NAME]" at bounding box center [728, 357] width 468 height 25
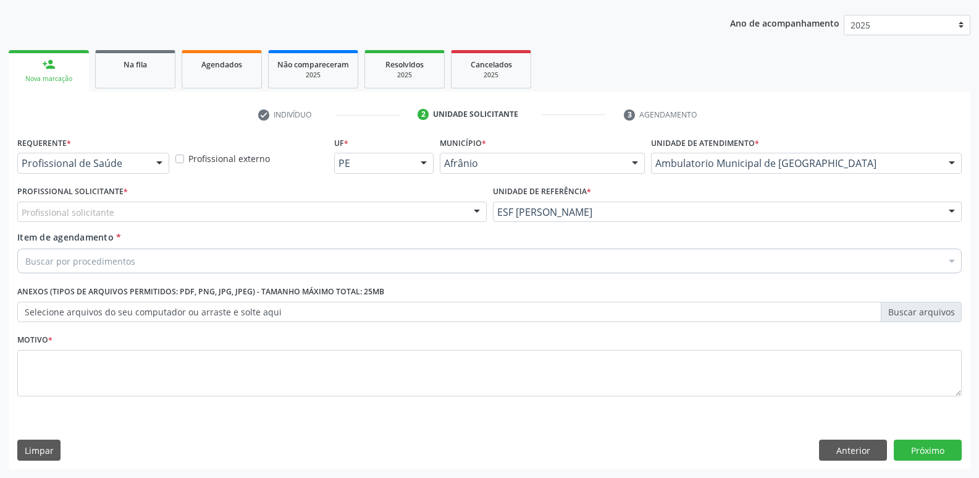
click at [378, 206] on div "Profissional solicitante" at bounding box center [251, 211] width 469 height 21
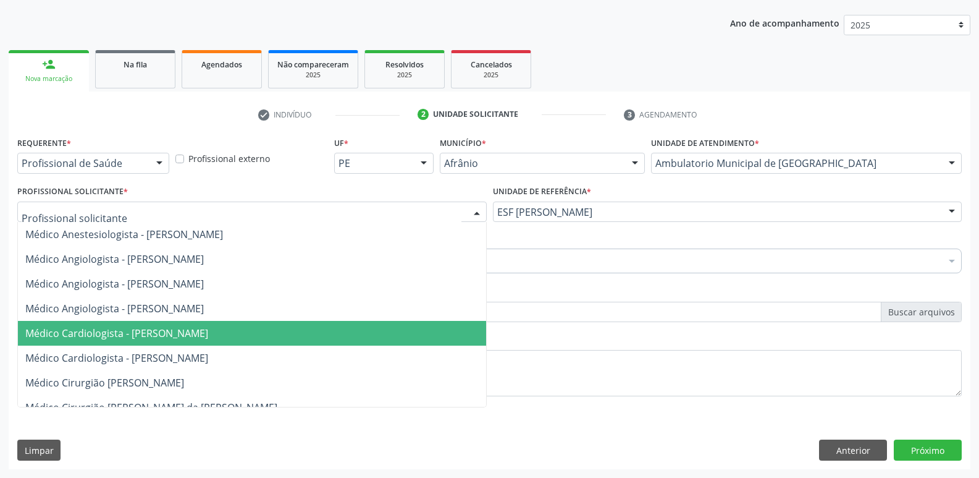
click at [369, 331] on span "Médico Cardiologista - [PERSON_NAME]" at bounding box center [252, 333] width 468 height 25
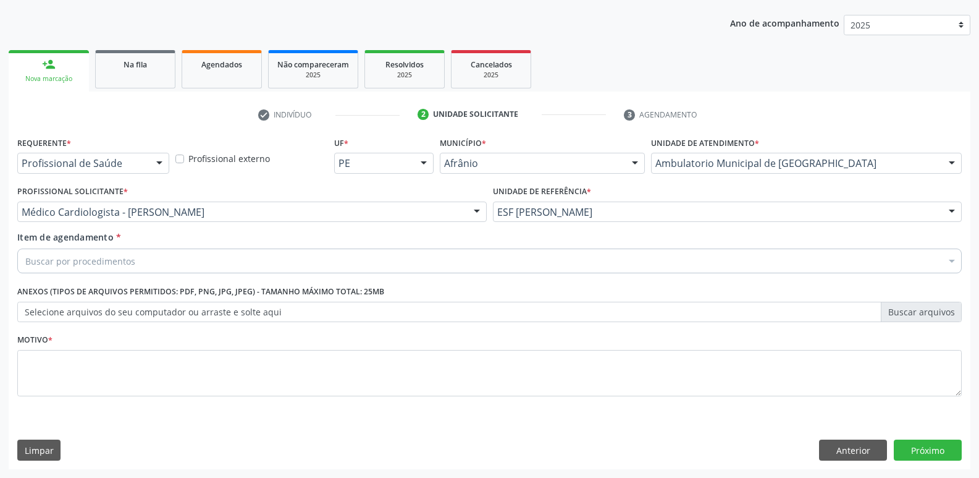
click at [282, 257] on div "Buscar por procedimentos" at bounding box center [489, 260] width 945 height 25
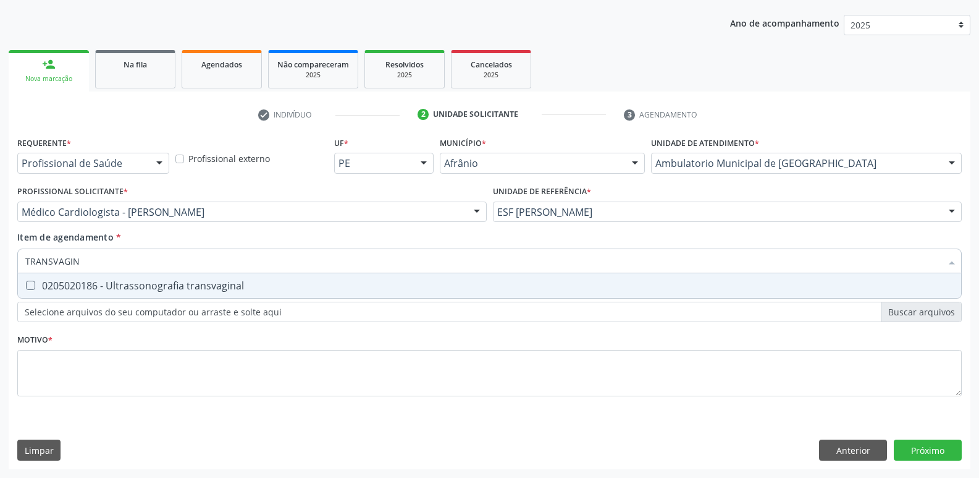
type input "TRANSVAGINA"
drag, startPoint x: 276, startPoint y: 295, endPoint x: 279, endPoint y: 284, distance: 11.4
click at [276, 293] on span "0205020186 - Ultrassonografia transvaginal" at bounding box center [489, 285] width 943 height 25
checkbox transvaginal "true"
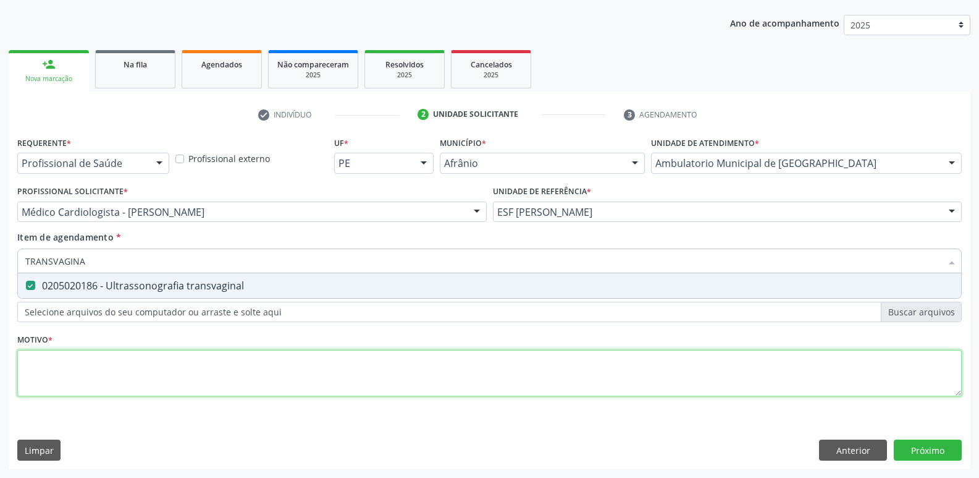
click at [288, 369] on div "Requerente * Profissional de Saúde Profissional de Saúde Paciente Nenhum result…" at bounding box center [489, 273] width 945 height 280
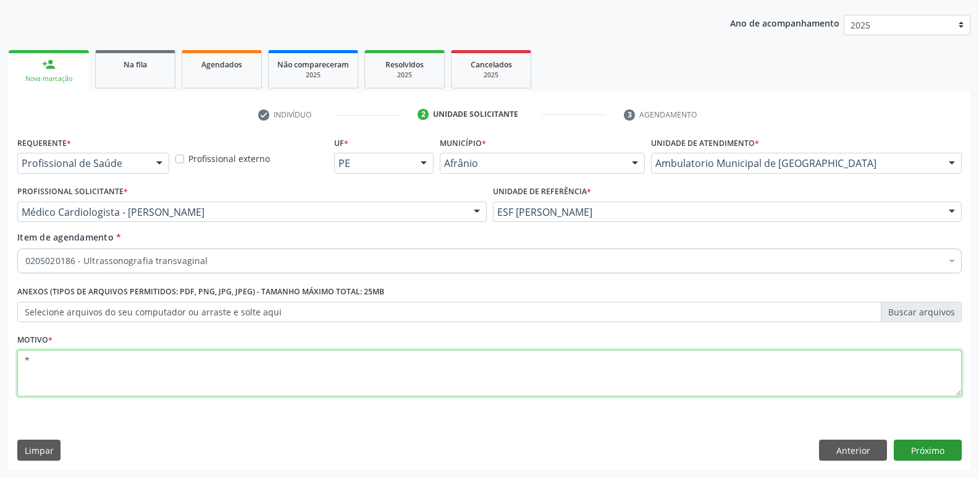
type textarea "*"
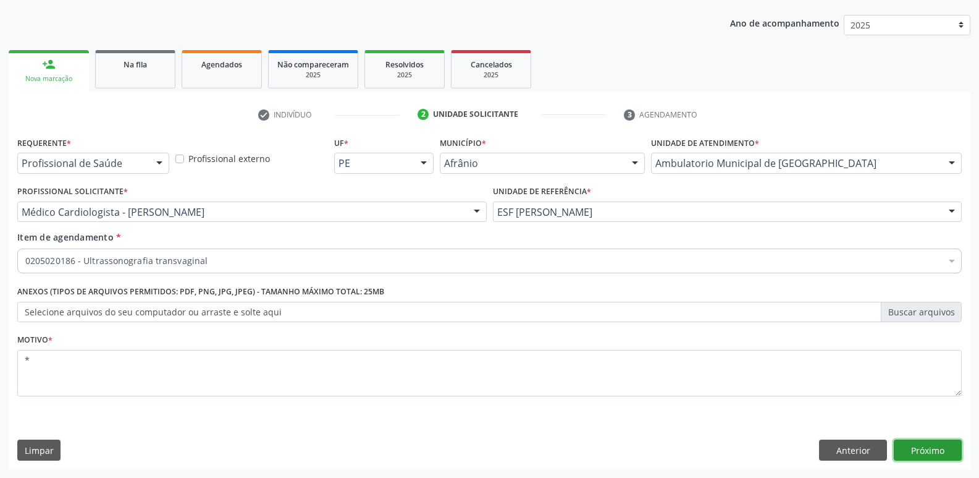
click at [919, 450] on button "Próximo" at bounding box center [928, 449] width 68 height 21
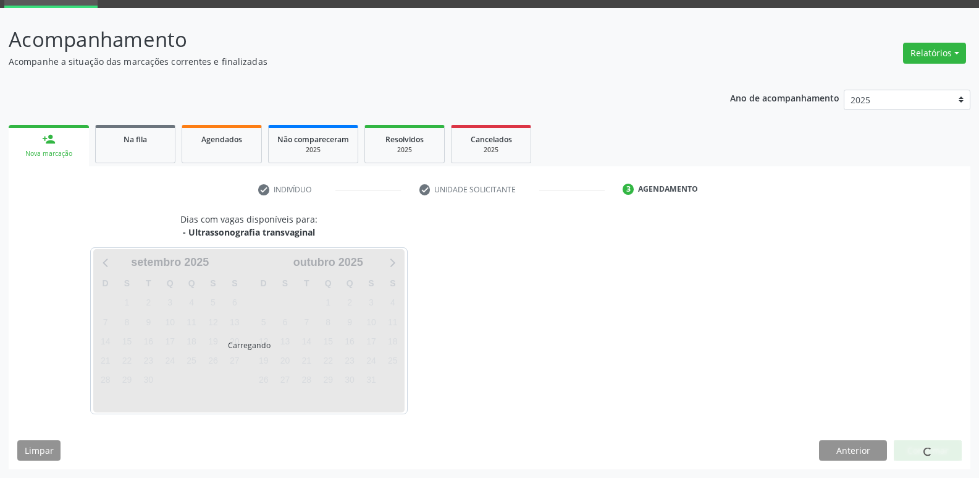
scroll to position [60, 0]
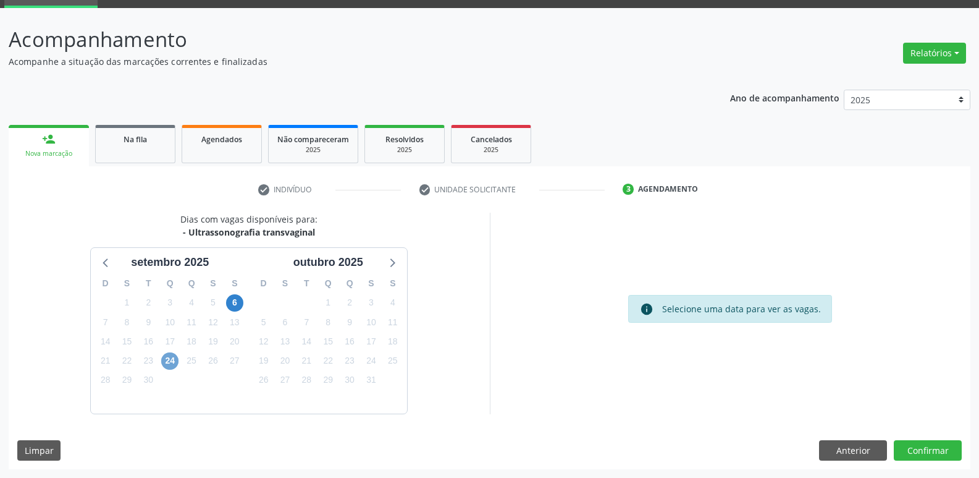
click at [172, 362] on span "24" at bounding box center [169, 360] width 17 height 17
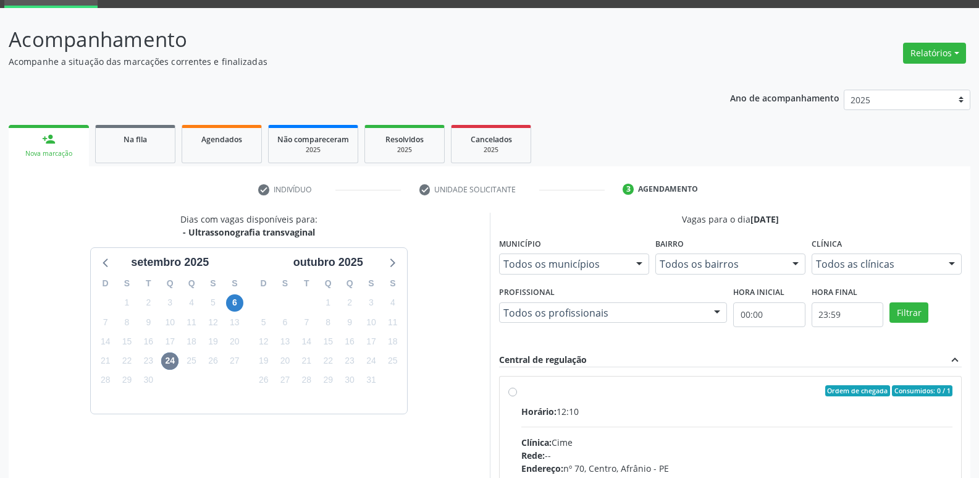
drag, startPoint x: 580, startPoint y: 402, endPoint x: 587, endPoint y: 393, distance: 11.5
click at [583, 402] on label "Ordem de chegada Consumidos: 0 / 1 Horário: 12:10 Clínica: Cime Rede: -- Endere…" at bounding box center [737, 480] width 432 height 190
click at [517, 396] on input "Ordem de chegada Consumidos: 0 / 1 Horário: 12:10 Clínica: Cime Rede: -- Endere…" at bounding box center [512, 390] width 9 height 11
radio input "true"
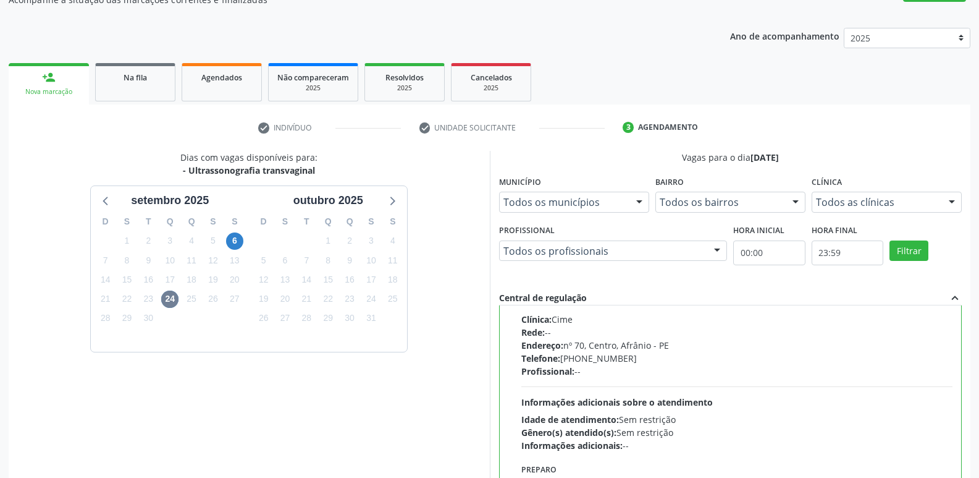
scroll to position [261, 0]
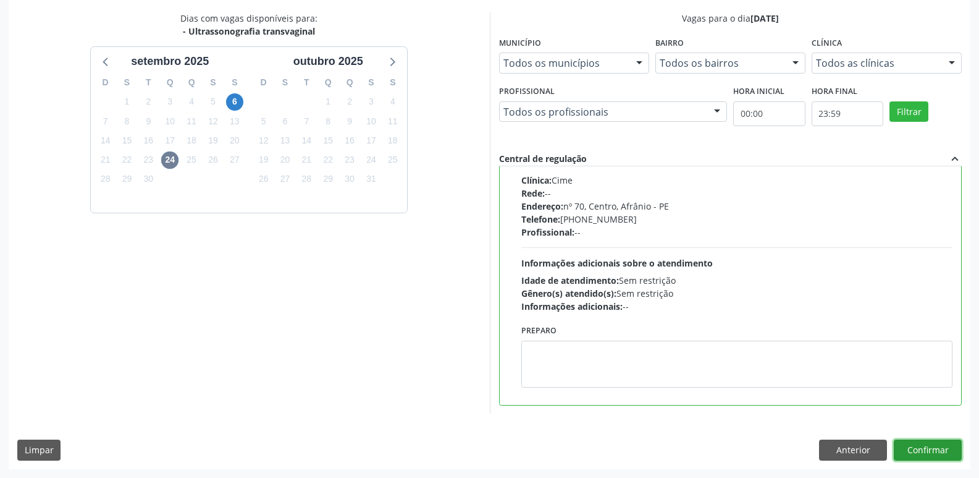
click at [930, 446] on button "Confirmar" at bounding box center [928, 449] width 68 height 21
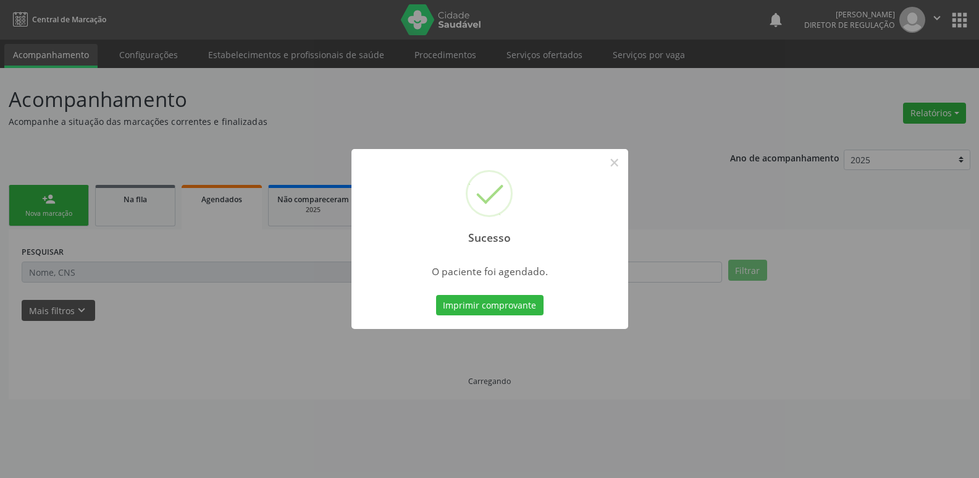
scroll to position [0, 0]
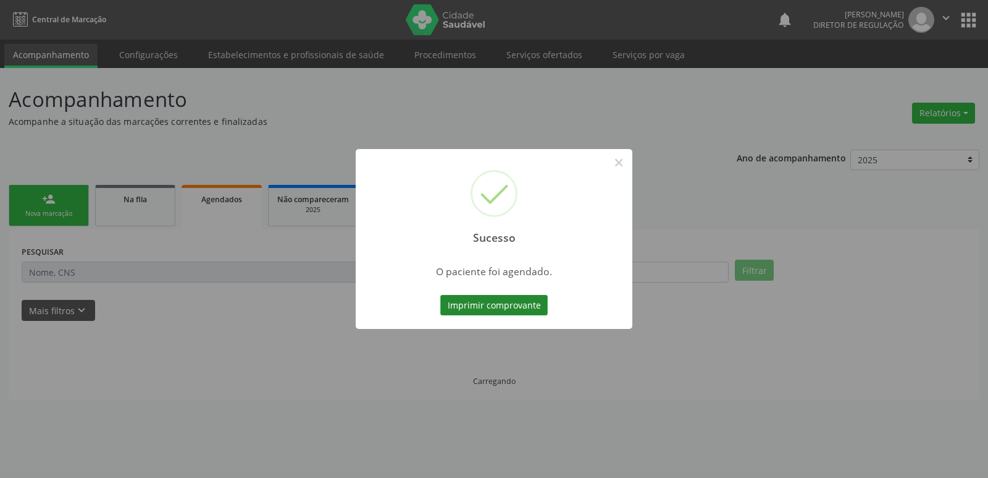
click at [502, 303] on button "Imprimir comprovante" at bounding box center [493, 305] width 107 height 21
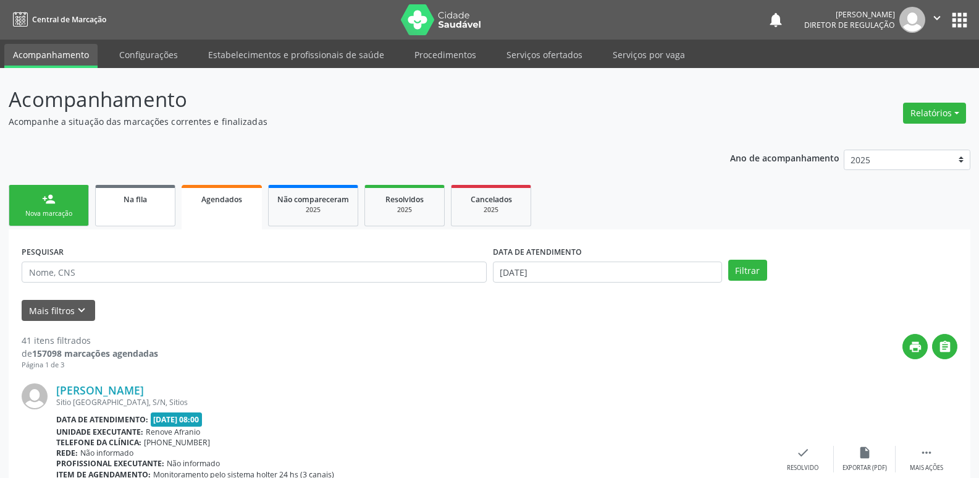
click at [150, 199] on div "Na fila" at bounding box center [135, 198] width 62 height 13
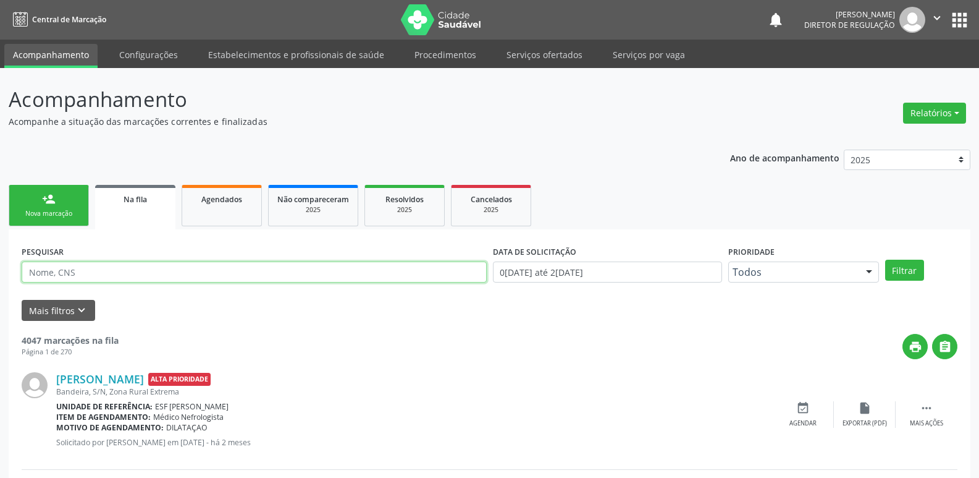
click at [170, 270] on input "text" at bounding box center [254, 271] width 465 height 21
type input "[PERSON_NAME]"
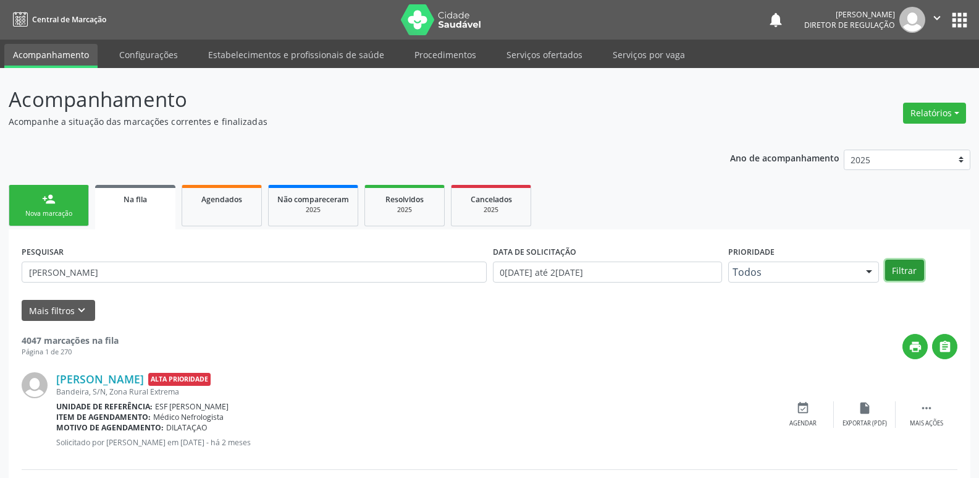
click at [899, 271] on button "Filtrar" at bounding box center [904, 269] width 39 height 21
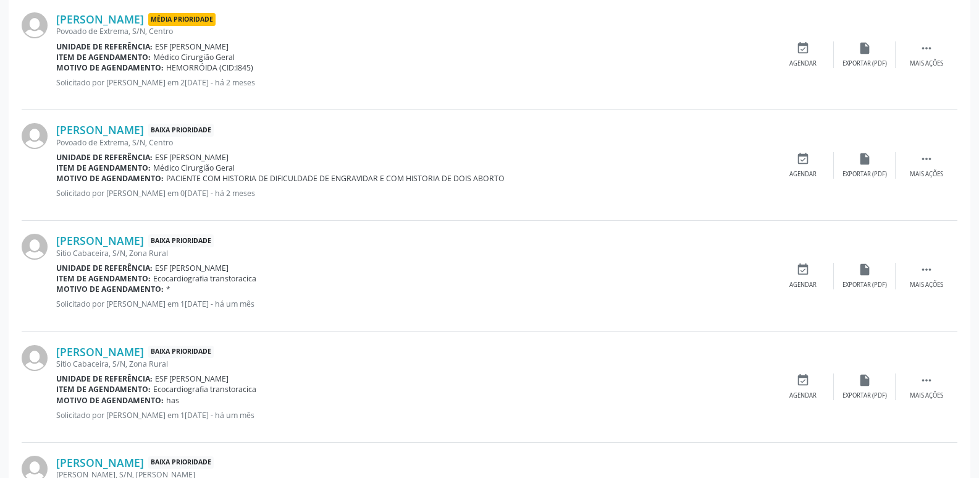
scroll to position [185, 0]
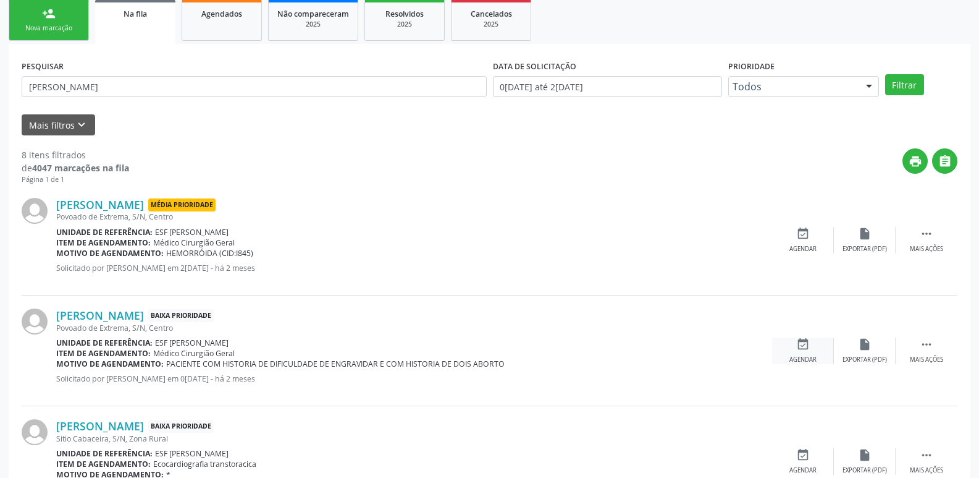
click at [800, 349] on icon "event_available" at bounding box center [803, 344] width 14 height 14
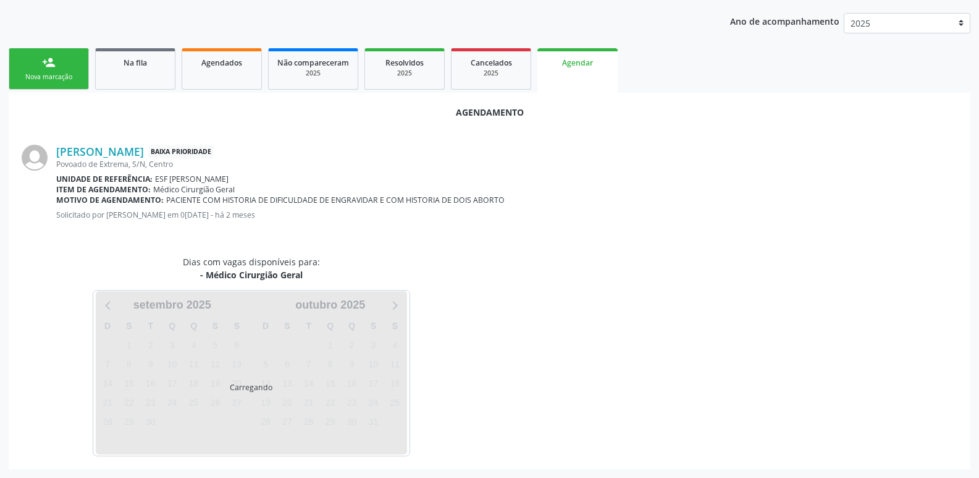
scroll to position [137, 0]
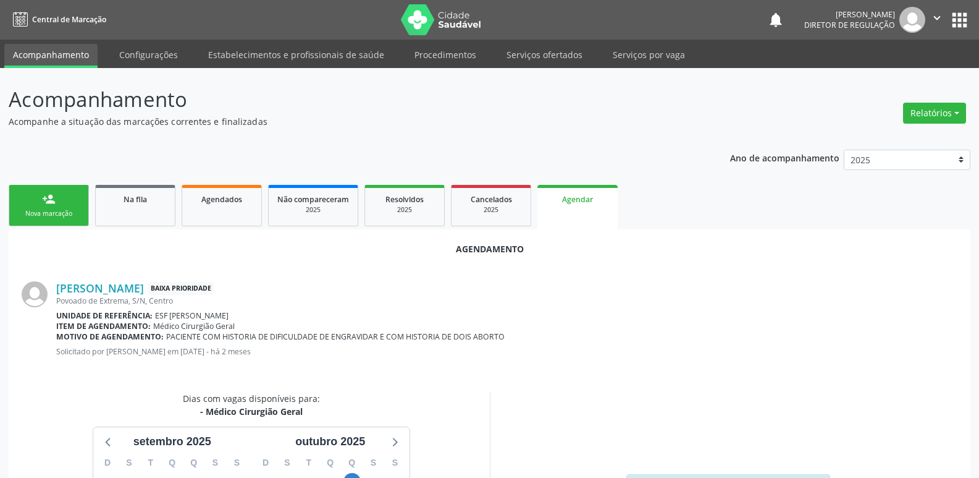
scroll to position [166, 0]
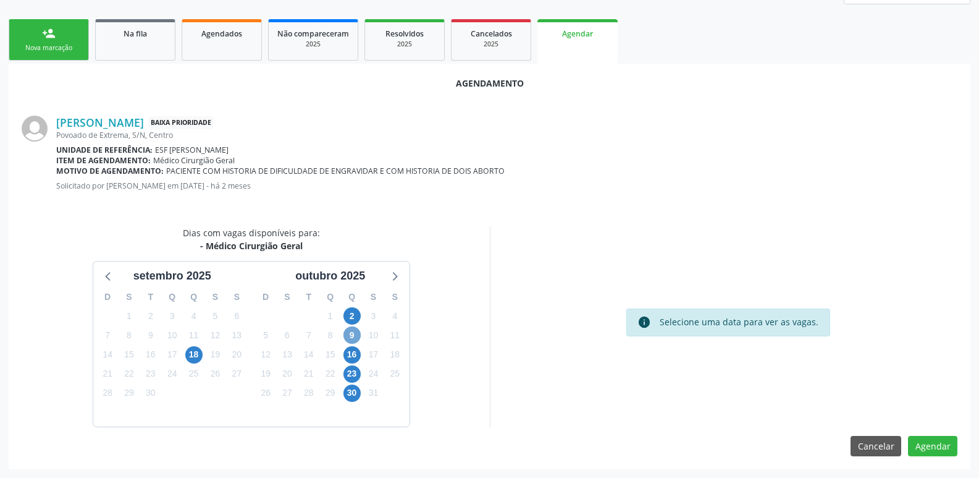
click at [350, 334] on span "9" at bounding box center [351, 334] width 17 height 17
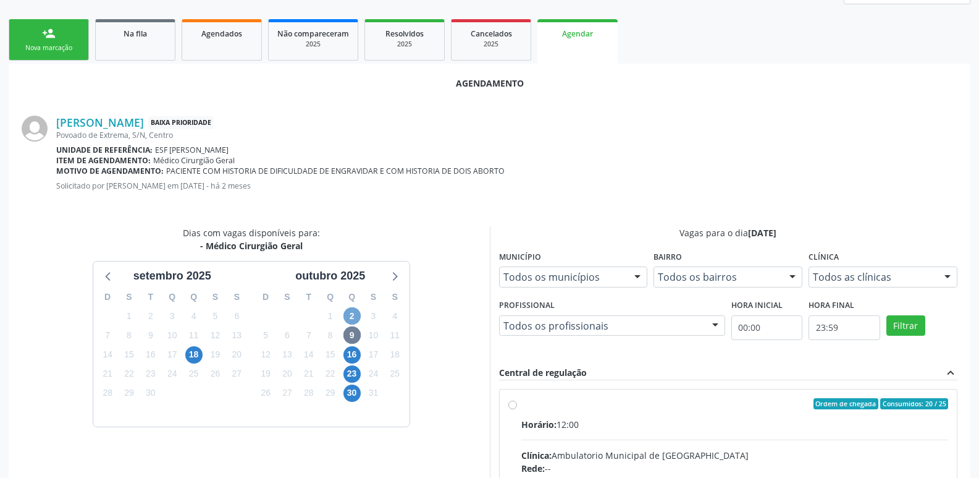
click at [352, 316] on span "2" at bounding box center [351, 315] width 17 height 17
click at [542, 405] on div "Ordem de chegada Consumidos: 20 / 25" at bounding box center [734, 403] width 427 height 11
click at [517, 405] on input "Ordem de chegada Consumidos: 20 / 25 Horário: 12:00 Clínica: Ambulatorio Munici…" at bounding box center [512, 403] width 9 height 11
radio input "true"
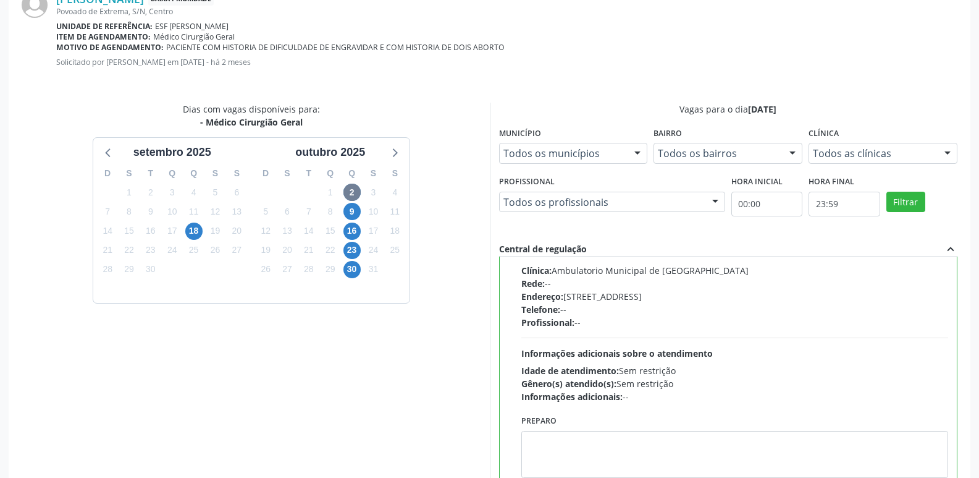
scroll to position [366, 0]
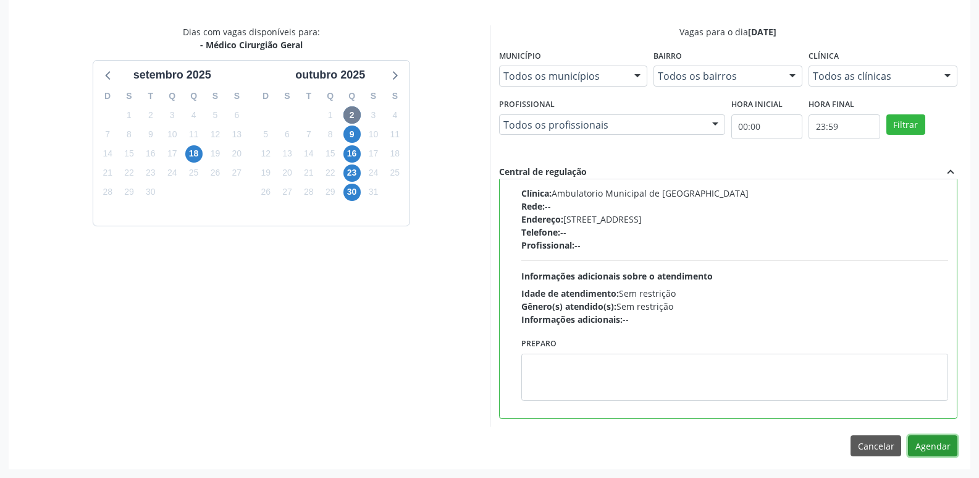
click at [928, 448] on button "Agendar" at bounding box center [932, 445] width 49 height 21
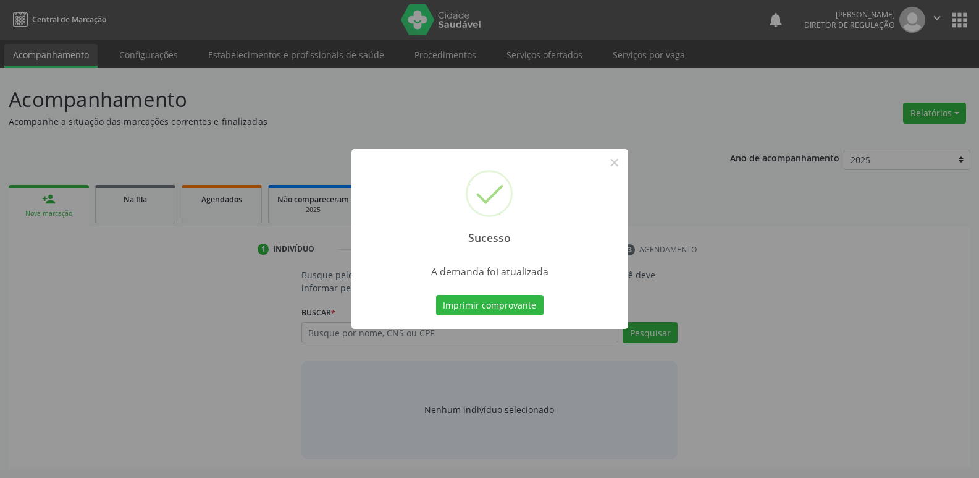
scroll to position [0, 0]
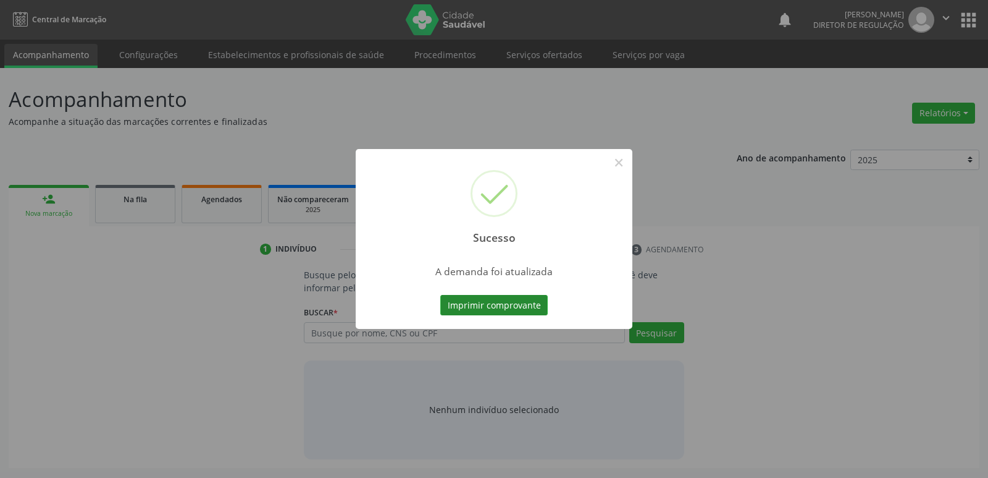
click at [531, 310] on button "Imprimir comprovante" at bounding box center [493, 305] width 107 height 21
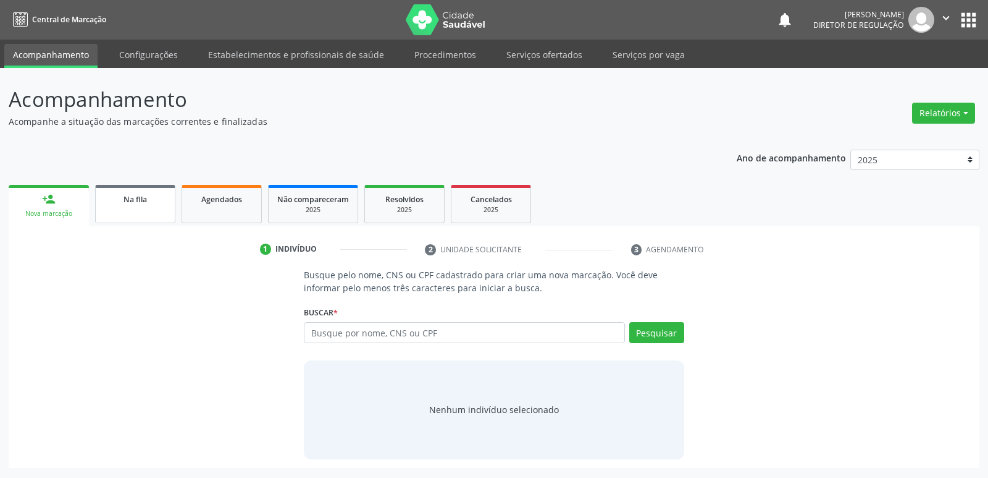
click at [138, 200] on span "Na fila" at bounding box center [135, 199] width 23 height 11
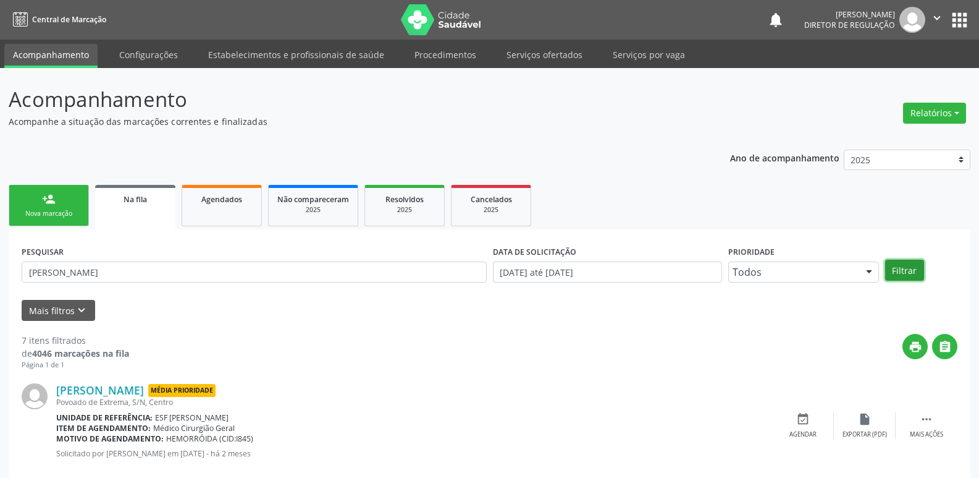
drag, startPoint x: 904, startPoint y: 271, endPoint x: 900, endPoint y: 266, distance: 7.0
click at [904, 271] on button "Filtrar" at bounding box center [904, 269] width 39 height 21
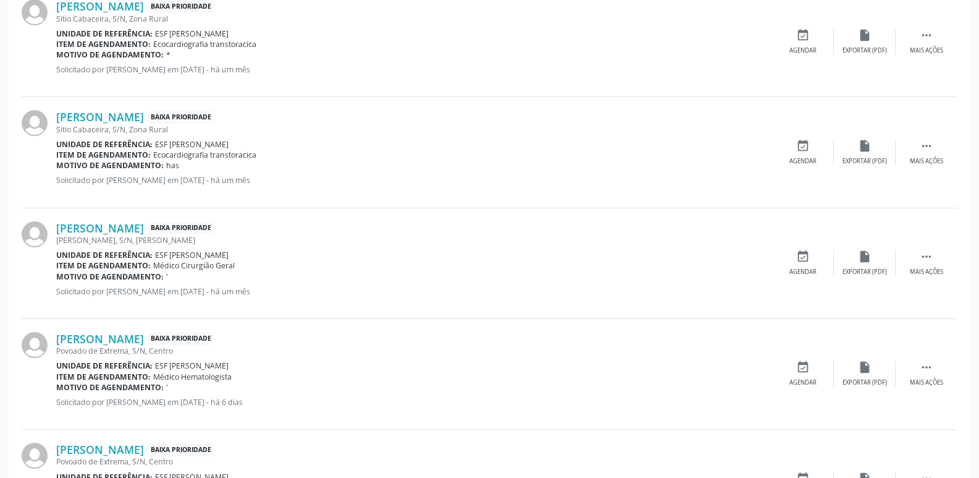
scroll to position [618, 0]
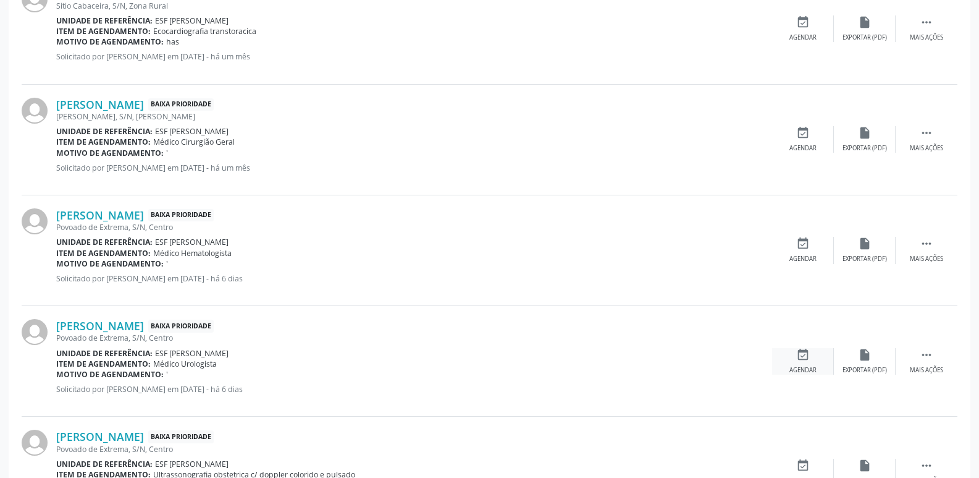
click at [805, 356] on icon "event_available" at bounding box center [803, 355] width 14 height 14
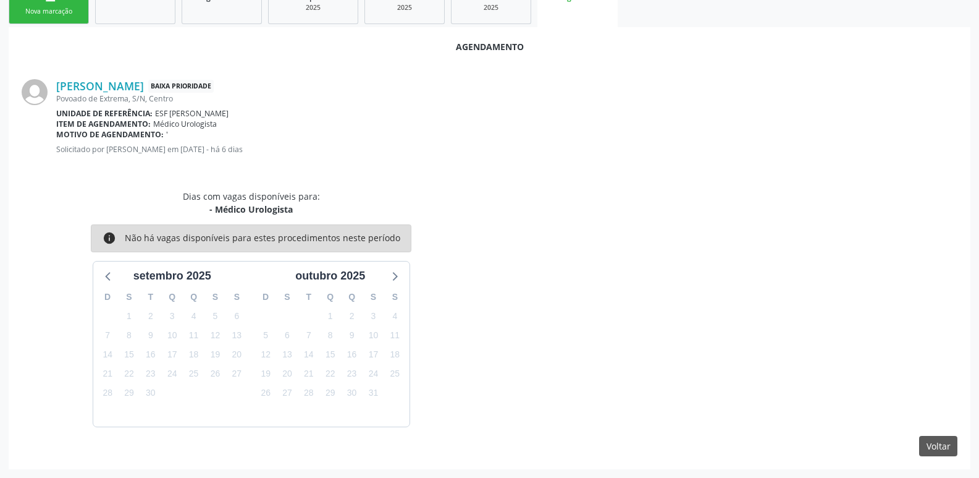
scroll to position [0, 0]
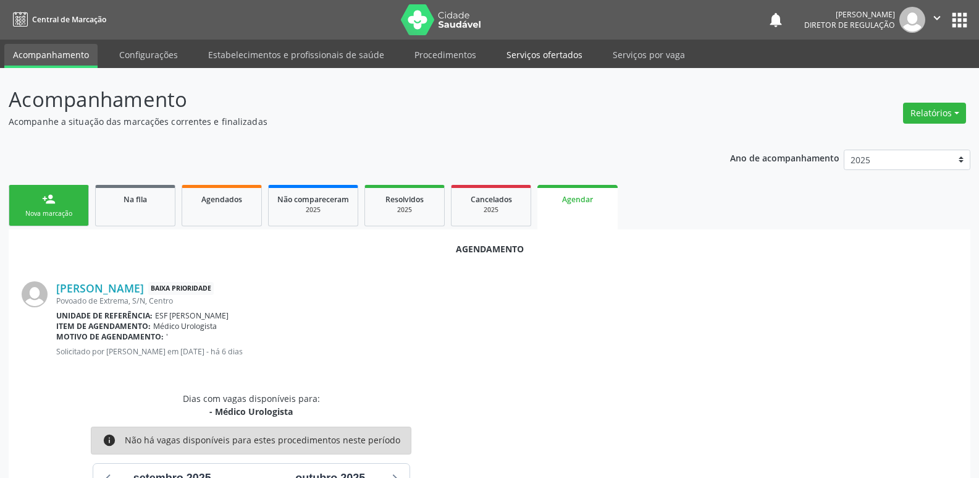
click at [566, 51] on link "Serviços ofertados" at bounding box center [544, 55] width 93 height 22
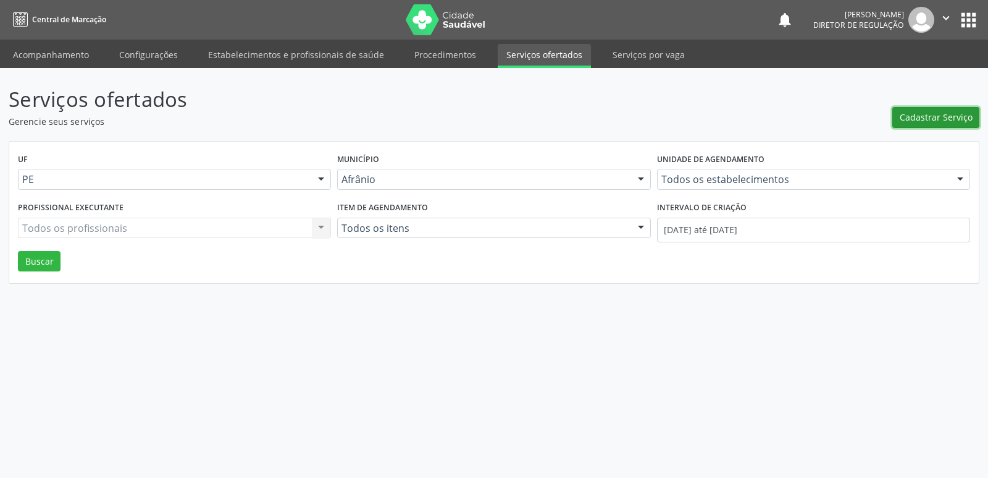
click at [948, 117] on span "Cadastrar Serviço" at bounding box center [936, 117] width 73 height 13
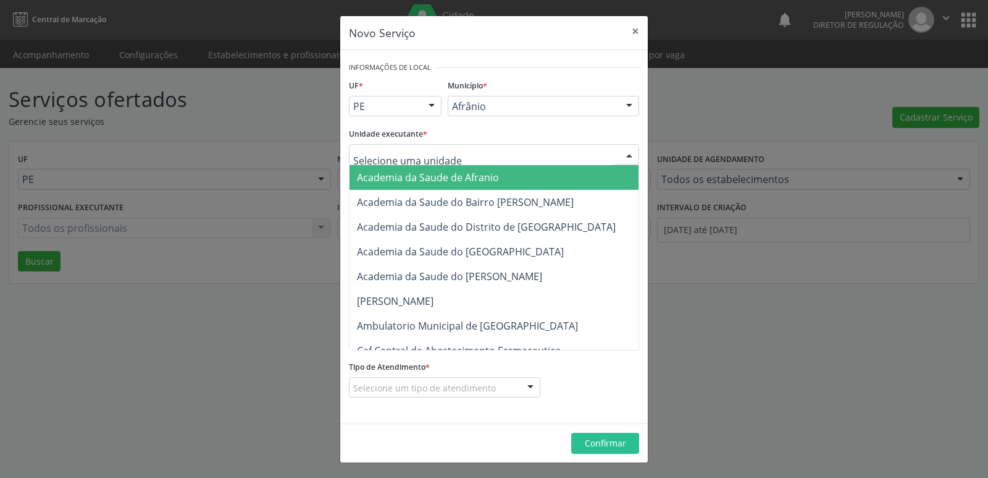
click at [510, 154] on div at bounding box center [494, 154] width 290 height 21
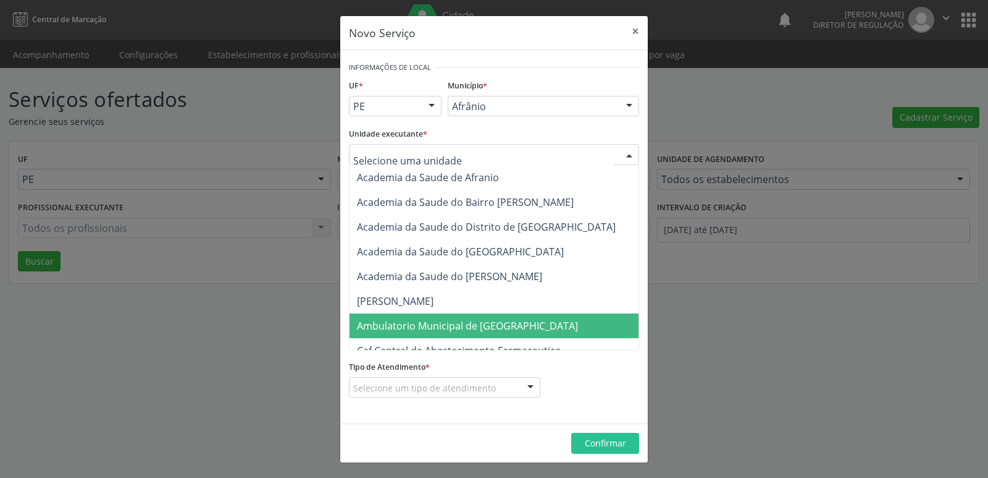
click at [496, 327] on span "Ambulatorio Municipal de [GEOGRAPHIC_DATA]" at bounding box center [467, 326] width 221 height 14
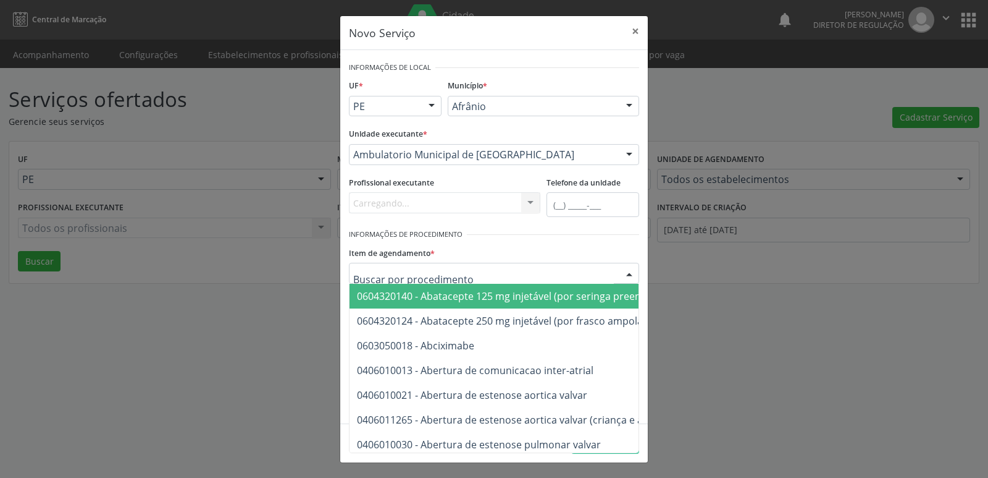
click at [484, 271] on div at bounding box center [494, 273] width 290 height 21
type input "UROLO"
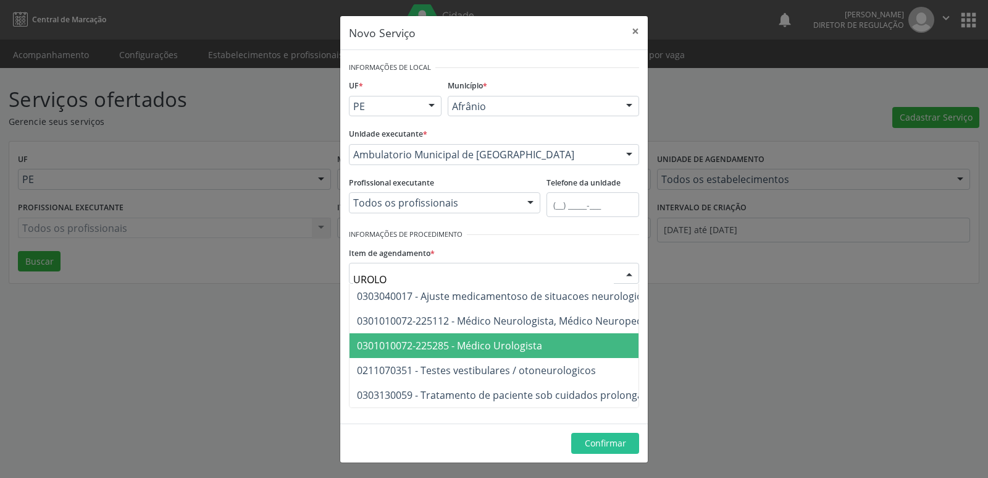
click at [500, 345] on span "0301010072-225285 - Médico Urologista" at bounding box center [449, 346] width 185 height 14
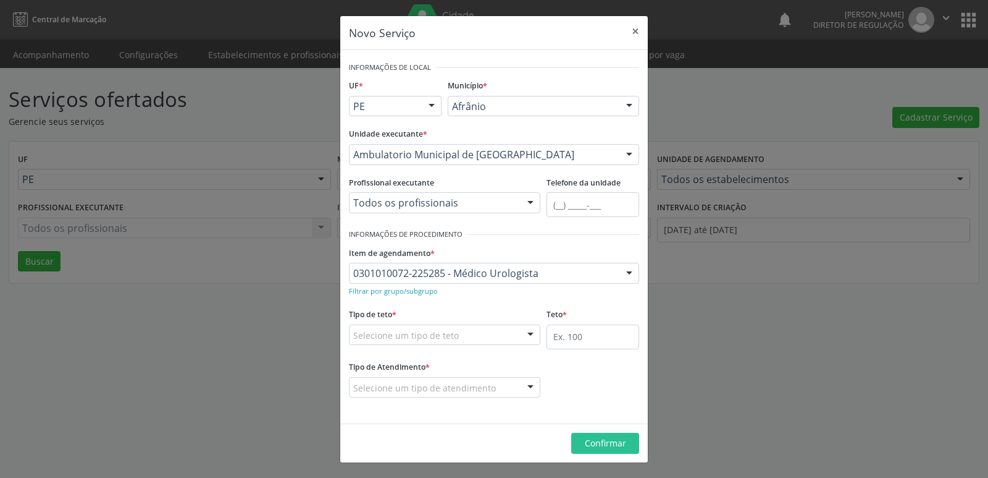
click at [468, 334] on div "Selecione um tipo de teto" at bounding box center [445, 334] width 192 height 21
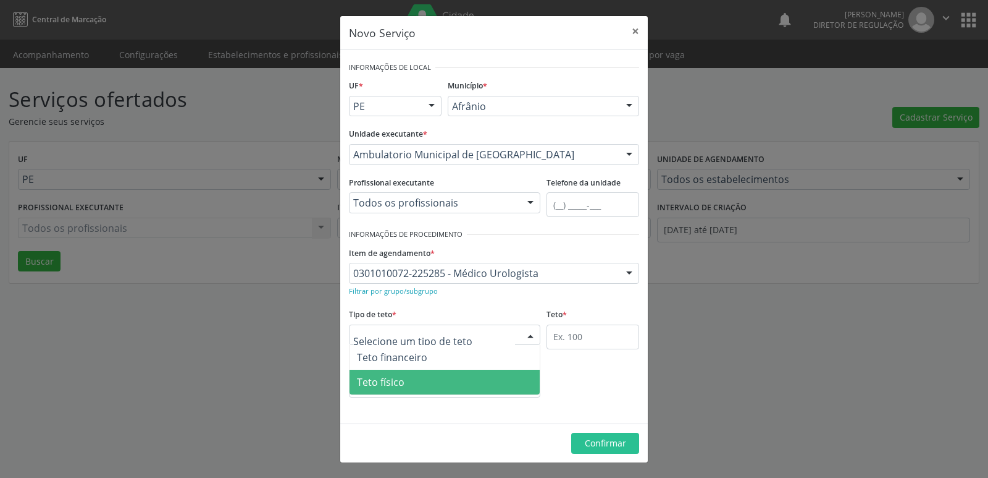
click at [454, 381] on span "Teto físico" at bounding box center [445, 381] width 190 height 25
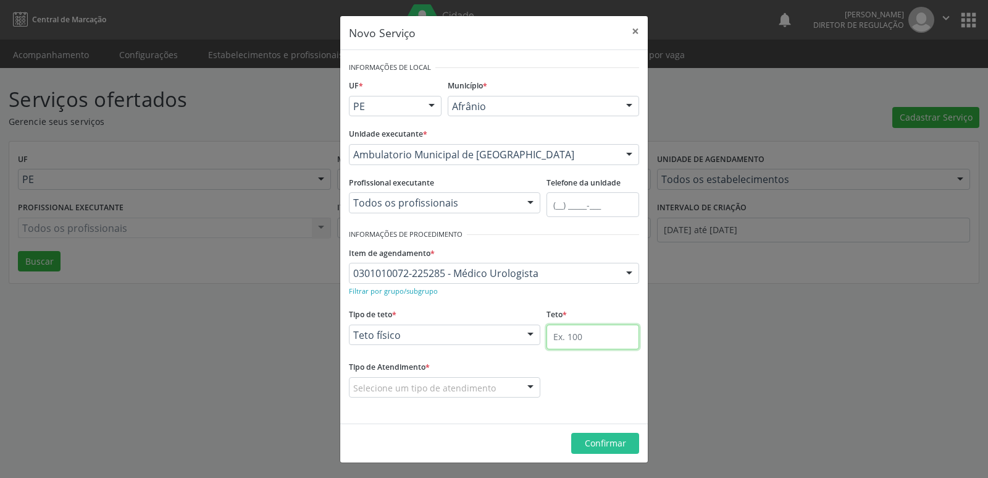
click at [566, 339] on input "text" at bounding box center [593, 336] width 93 height 25
type input "1"
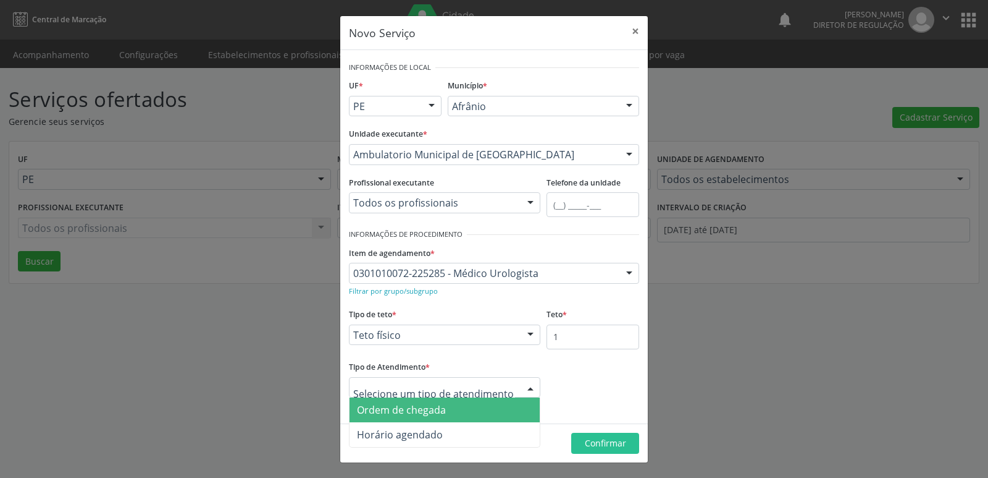
click at [431, 408] on span "Ordem de chegada" at bounding box center [401, 410] width 89 height 14
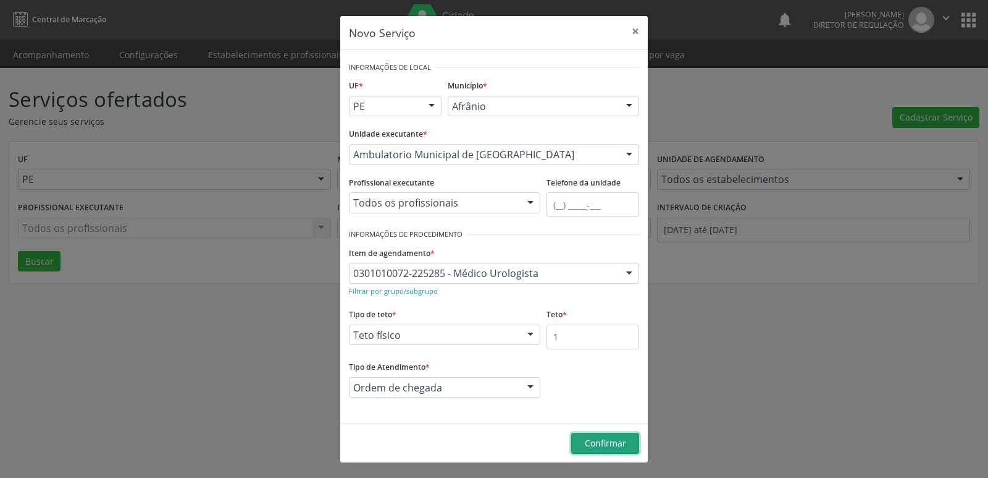
click at [608, 441] on span "Confirmar" at bounding box center [605, 443] width 41 height 12
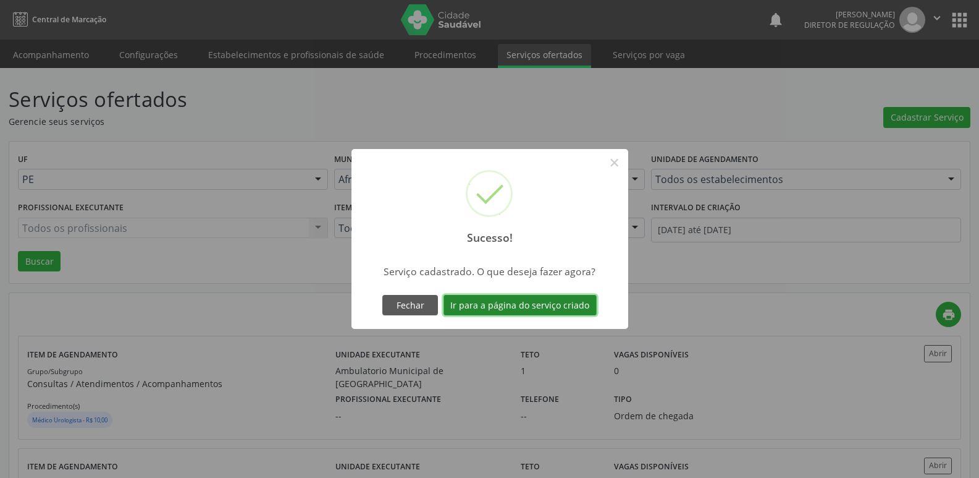
click at [563, 305] on button "Ir para a página do serviço criado" at bounding box center [520, 305] width 153 height 21
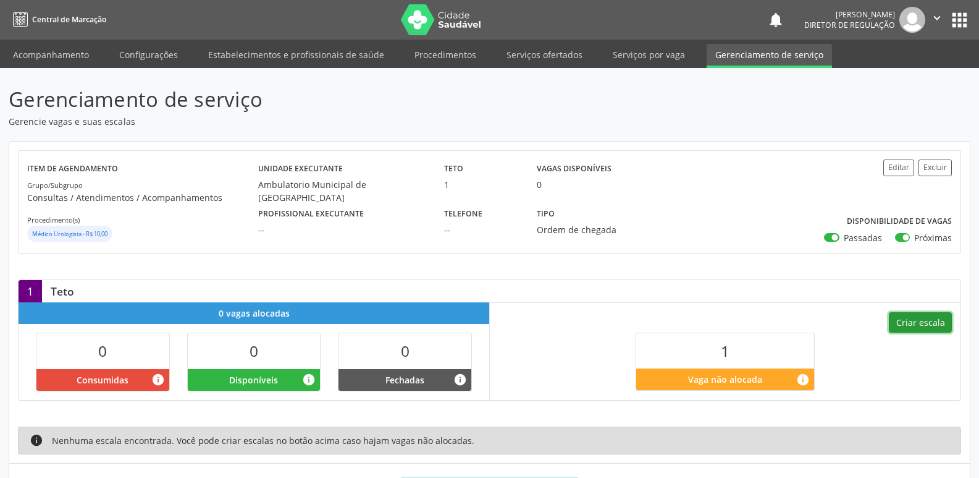
click at [937, 319] on button "Criar escala" at bounding box center [920, 322] width 63 height 21
select select "8"
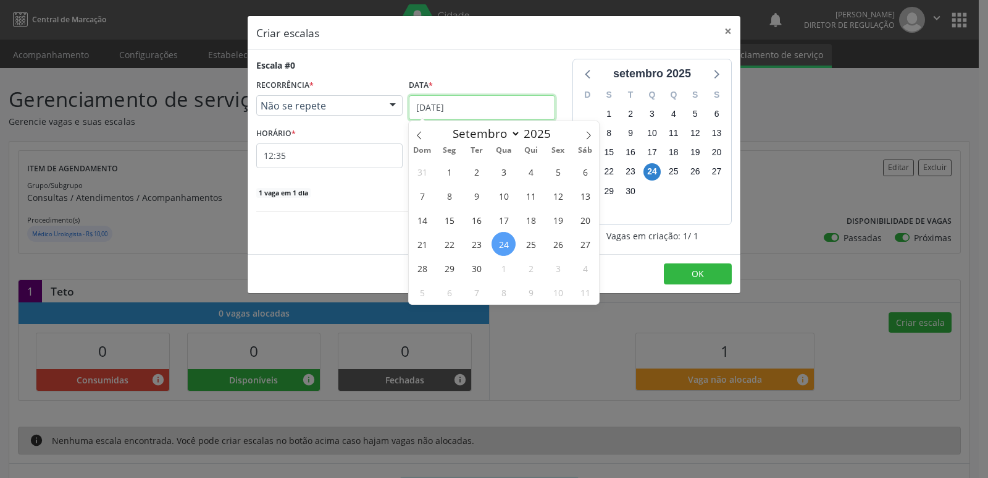
click at [502, 106] on input "[DATE]" at bounding box center [482, 107] width 146 height 25
click at [583, 245] on span "27" at bounding box center [585, 244] width 24 height 24
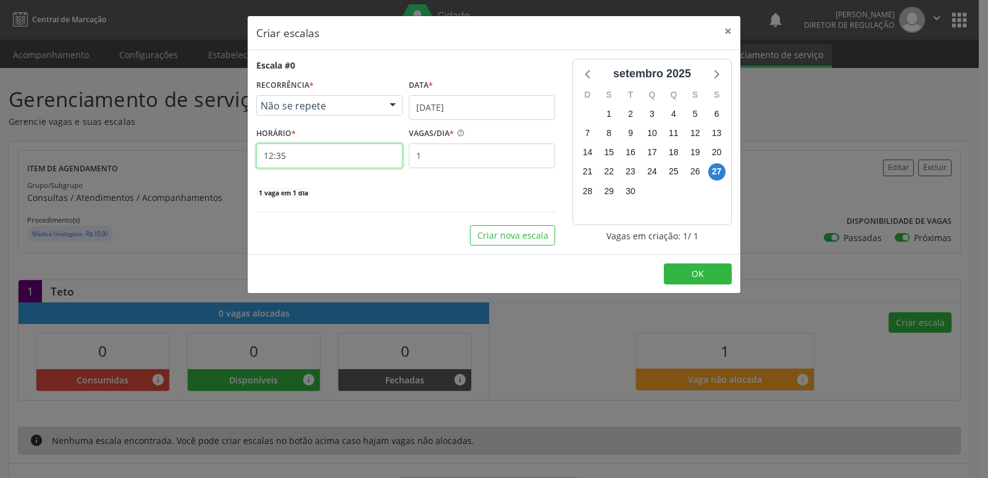
click at [373, 160] on input "12:35" at bounding box center [329, 155] width 146 height 25
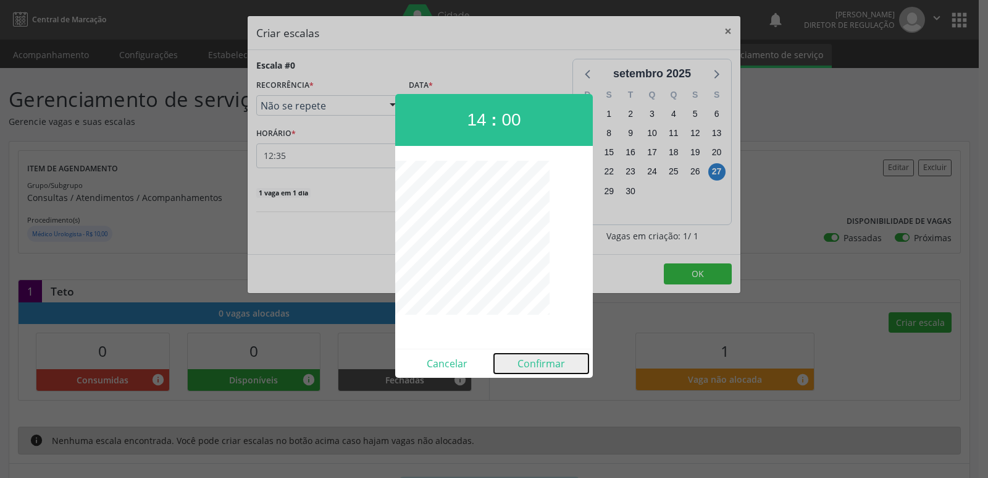
click at [543, 363] on button "Confirmar" at bounding box center [541, 363] width 95 height 20
type input "14:00"
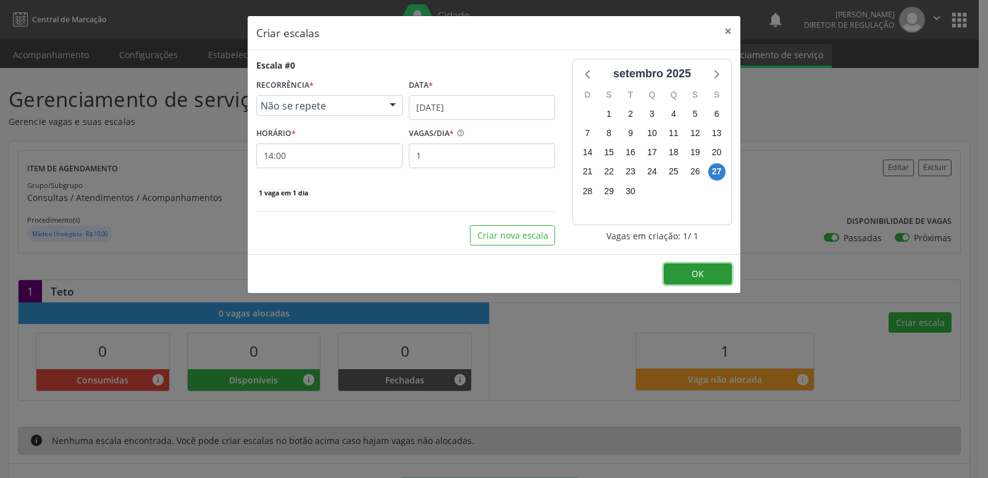
click at [678, 269] on button "OK" at bounding box center [698, 273] width 68 height 21
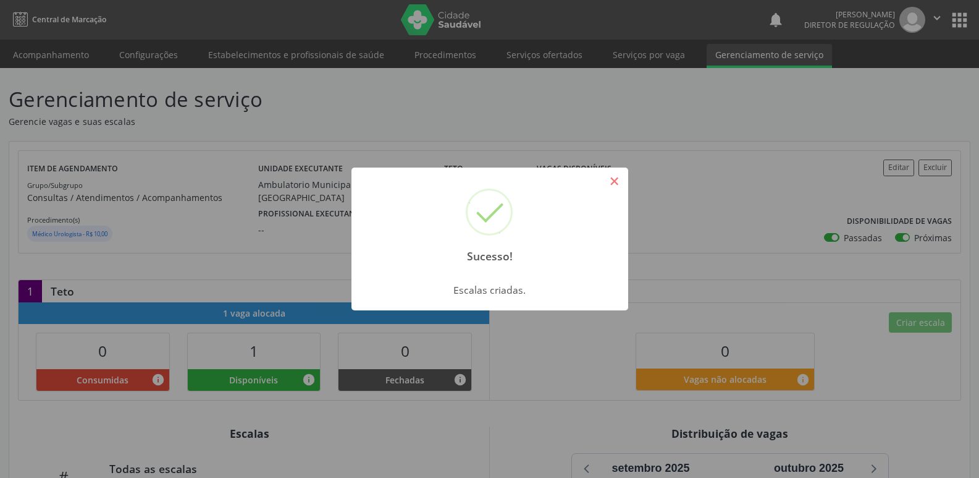
click at [614, 180] on button "×" at bounding box center [614, 180] width 21 height 21
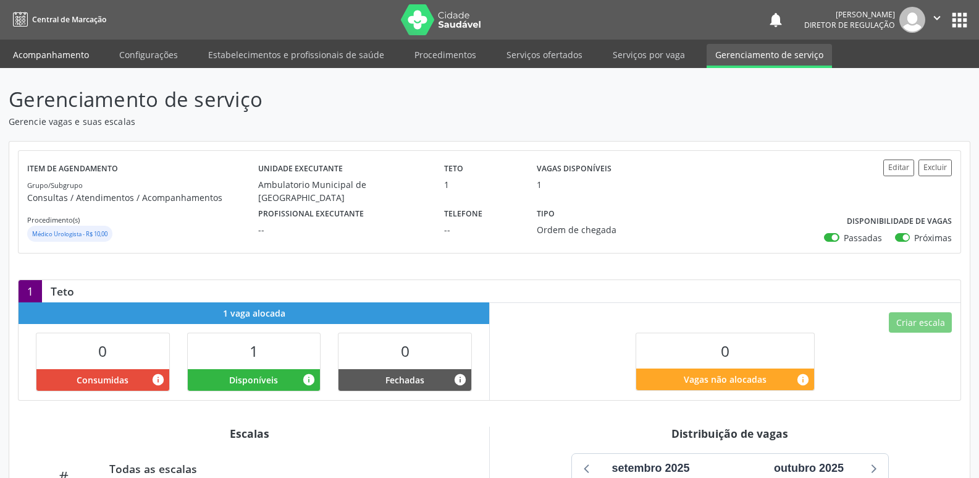
click at [74, 54] on link "Acompanhamento" at bounding box center [50, 55] width 93 height 22
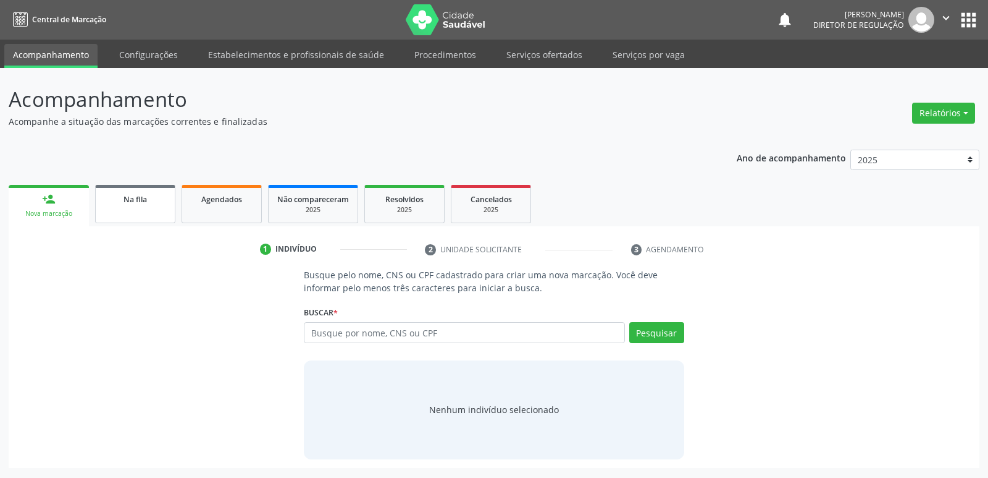
click at [156, 199] on div "Na fila" at bounding box center [135, 198] width 62 height 13
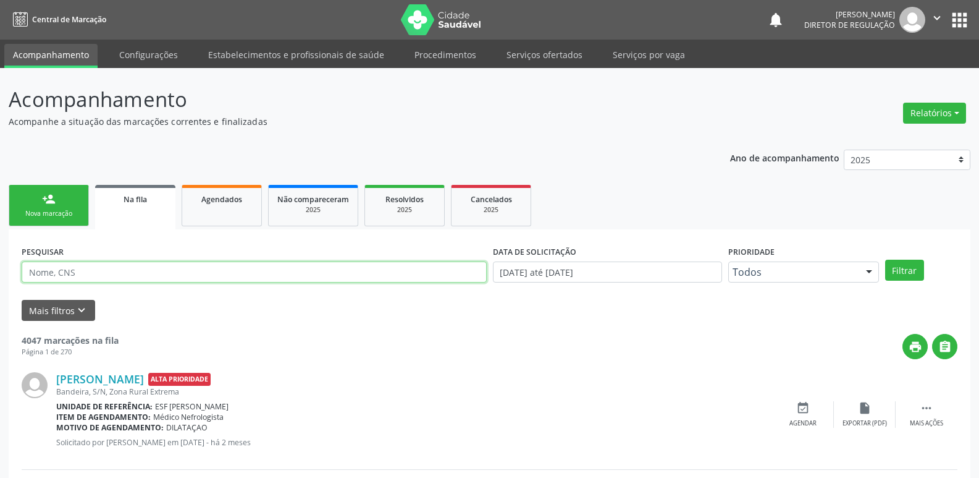
click at [166, 271] on input "text" at bounding box center [254, 271] width 465 height 21
type input "[PERSON_NAME]"
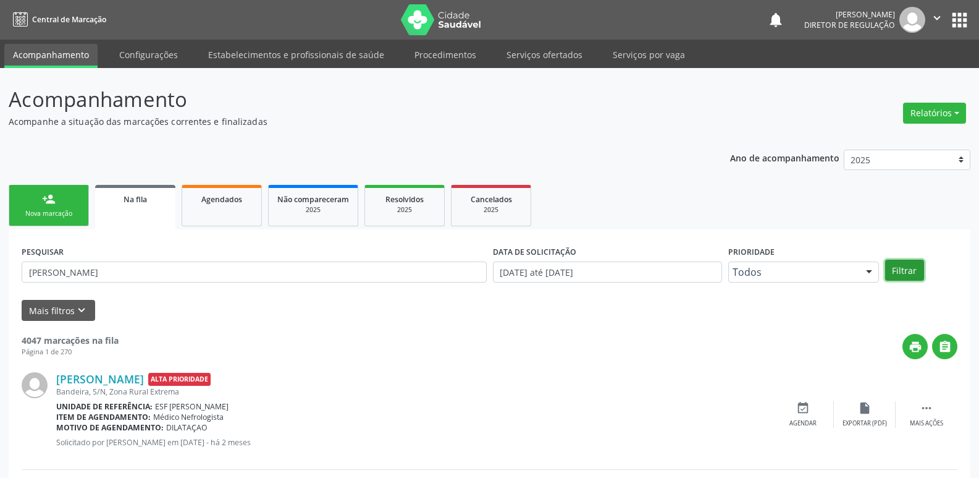
click at [907, 267] on button "Filtrar" at bounding box center [904, 269] width 39 height 21
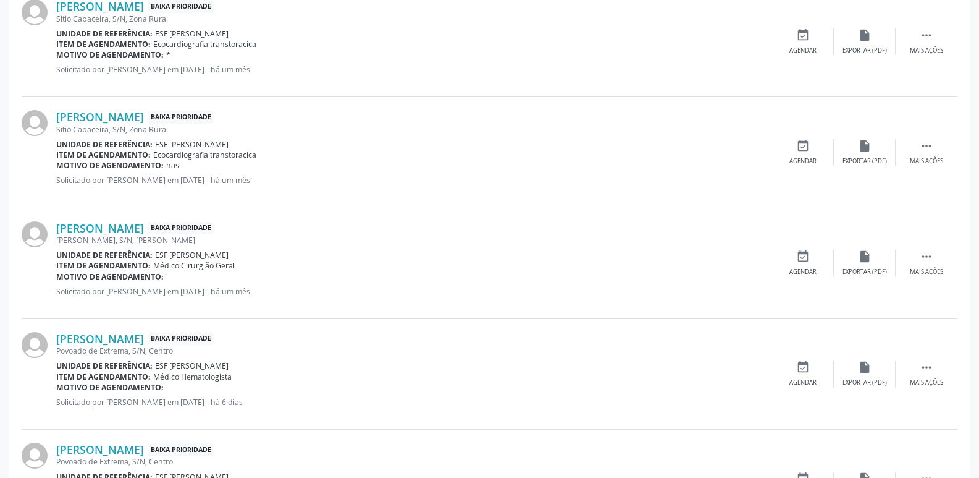
scroll to position [618, 0]
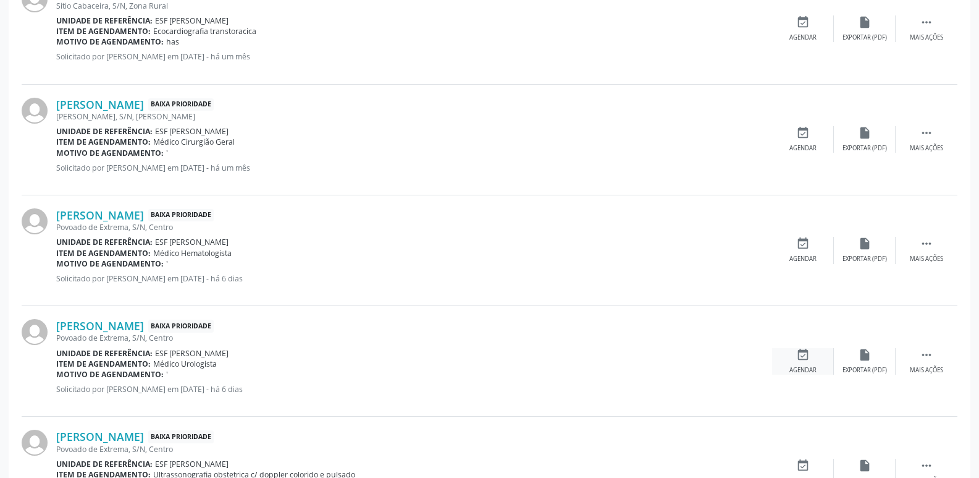
click at [801, 354] on icon "event_available" at bounding box center [803, 355] width 14 height 14
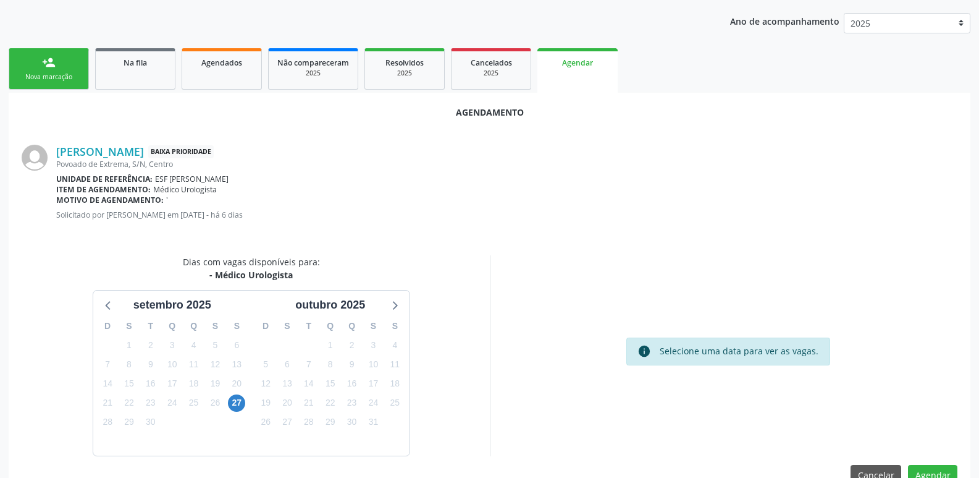
scroll to position [166, 0]
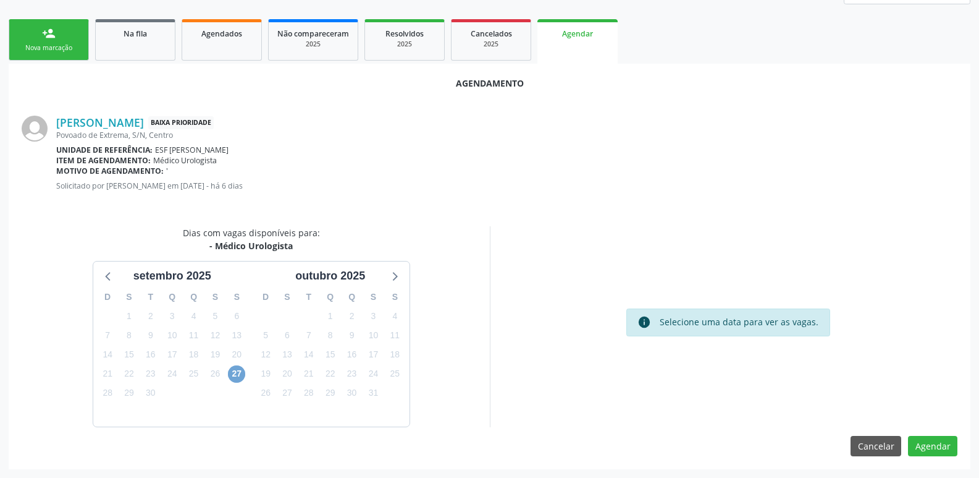
click at [235, 376] on span "27" at bounding box center [236, 373] width 17 height 17
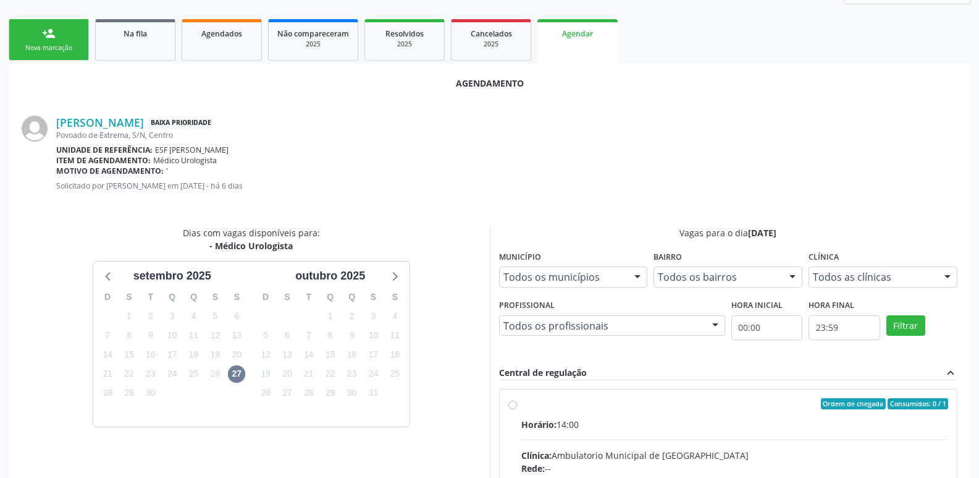
click at [620, 401] on div "Ordem de chegada Consumidos: 0 / 1" at bounding box center [734, 403] width 427 height 11
click at [517, 401] on input "Ordem de chegada Consumidos: 0 / 1 Horário: 14:00 Clínica: Ambulatorio Municipa…" at bounding box center [512, 403] width 9 height 11
radio input "true"
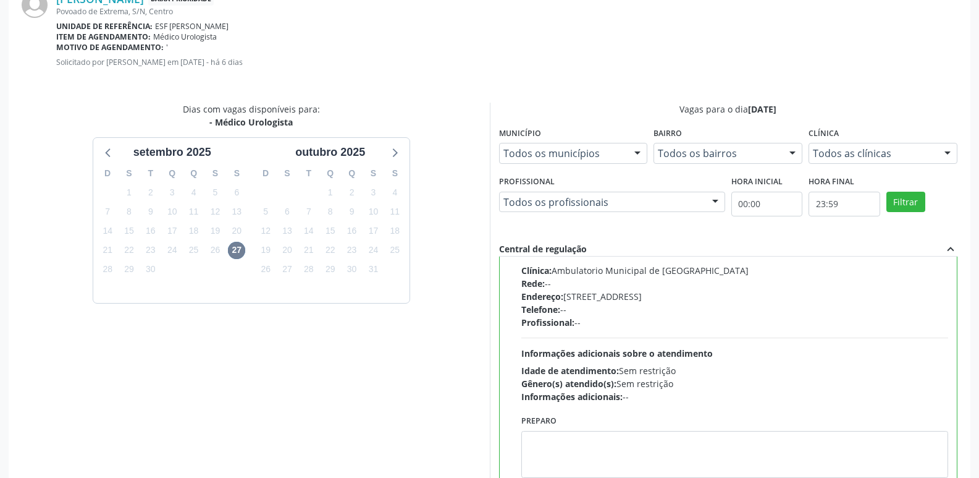
scroll to position [366, 0]
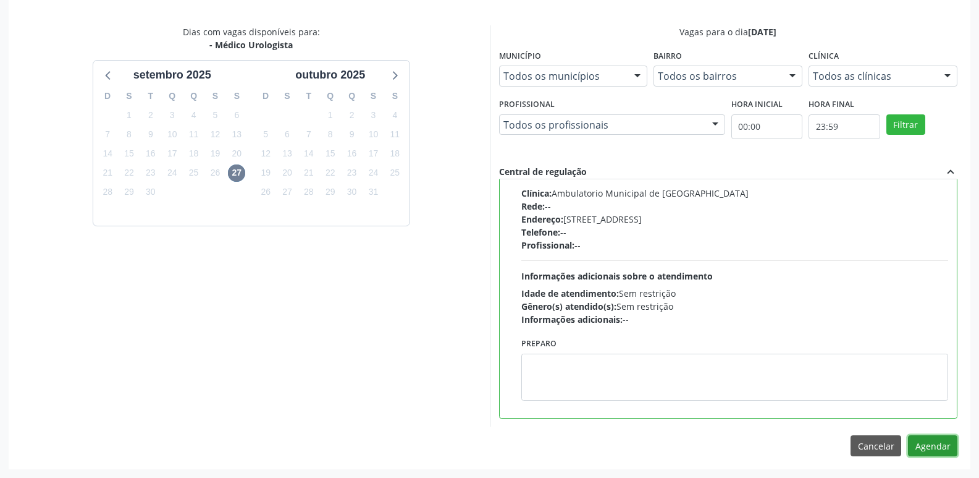
click at [930, 446] on button "Agendar" at bounding box center [932, 445] width 49 height 21
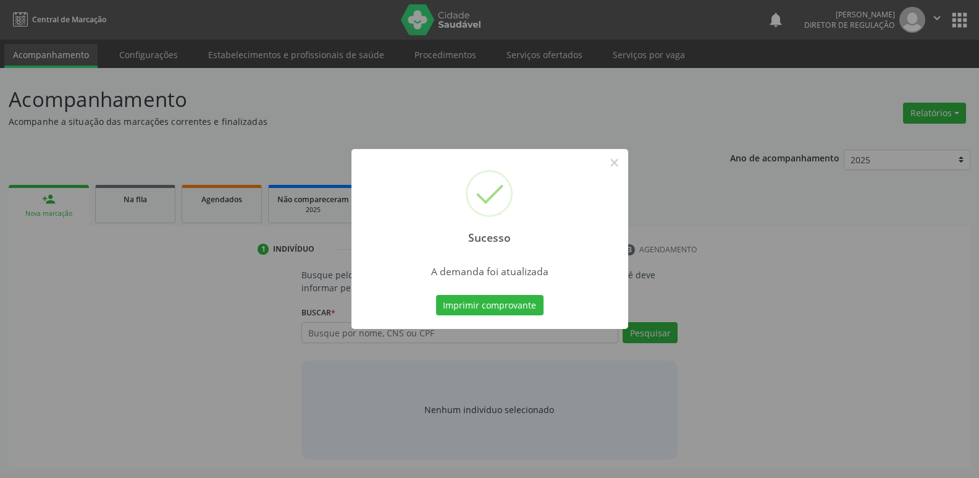
scroll to position [0, 0]
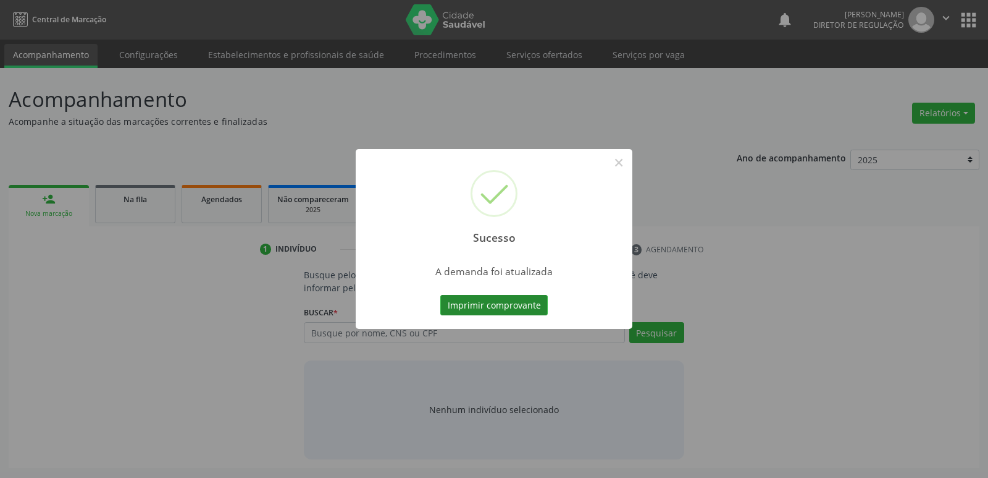
click at [510, 304] on button "Imprimir comprovante" at bounding box center [493, 305] width 107 height 21
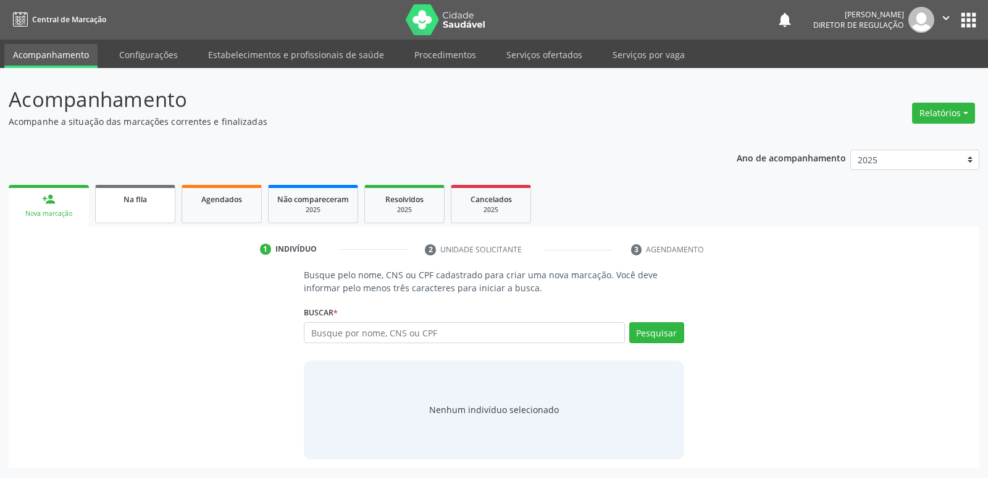
click at [148, 204] on div "Na fila" at bounding box center [135, 198] width 62 height 13
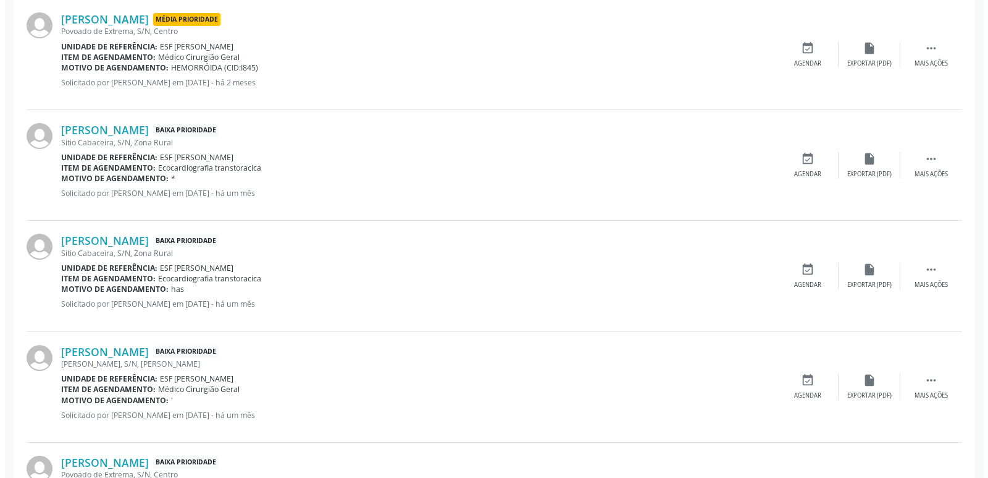
scroll to position [578, 0]
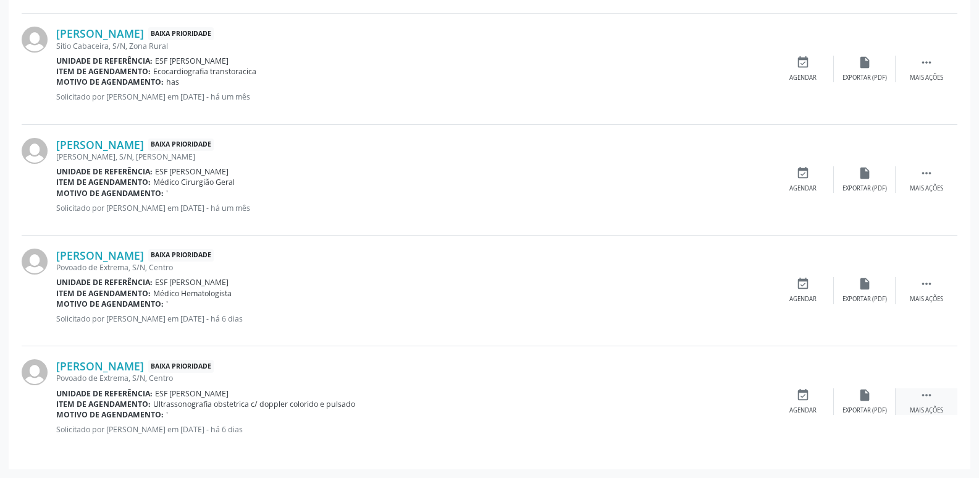
click at [928, 394] on icon "" at bounding box center [927, 395] width 14 height 14
click at [804, 394] on icon "cancel" at bounding box center [803, 395] width 14 height 14
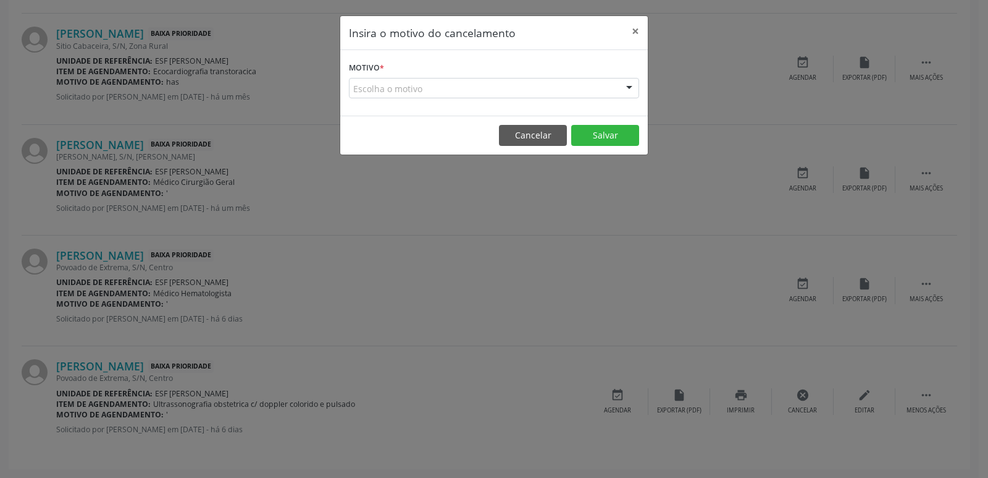
click at [495, 83] on div "Escolha o motivo" at bounding box center [494, 88] width 290 height 21
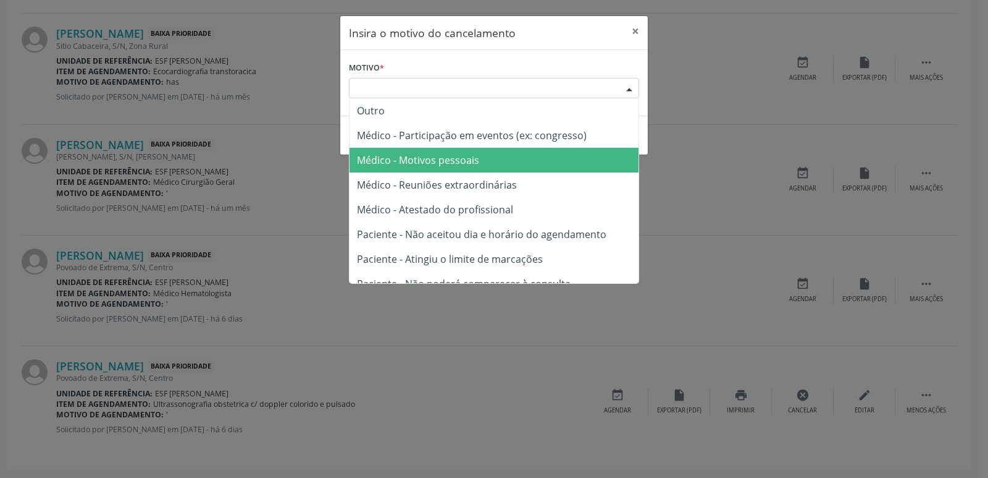
click at [482, 159] on span "Médico - Motivos pessoais" at bounding box center [494, 160] width 289 height 25
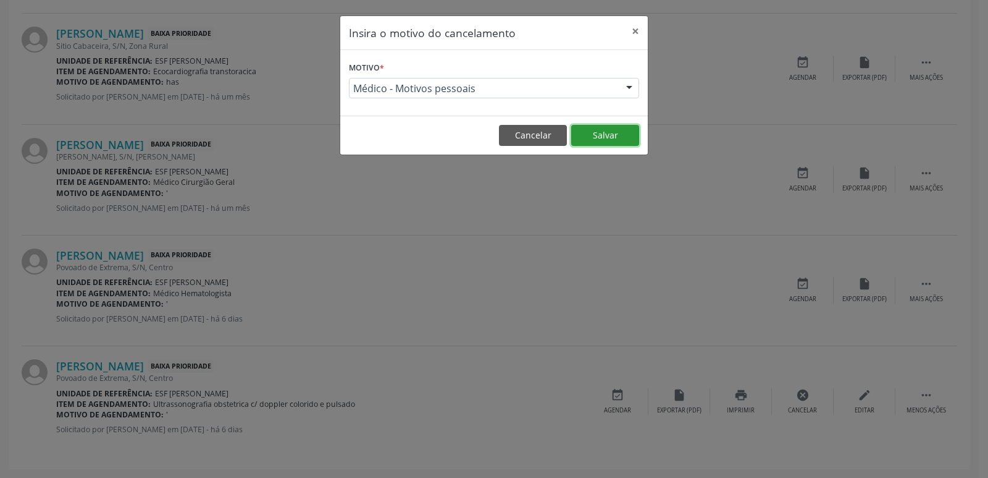
click at [617, 131] on button "Salvar" at bounding box center [605, 135] width 68 height 21
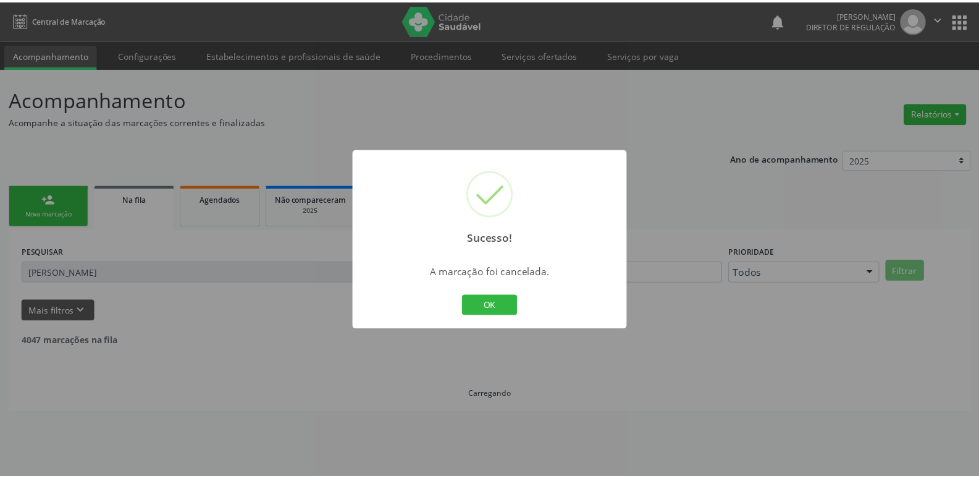
scroll to position [0, 0]
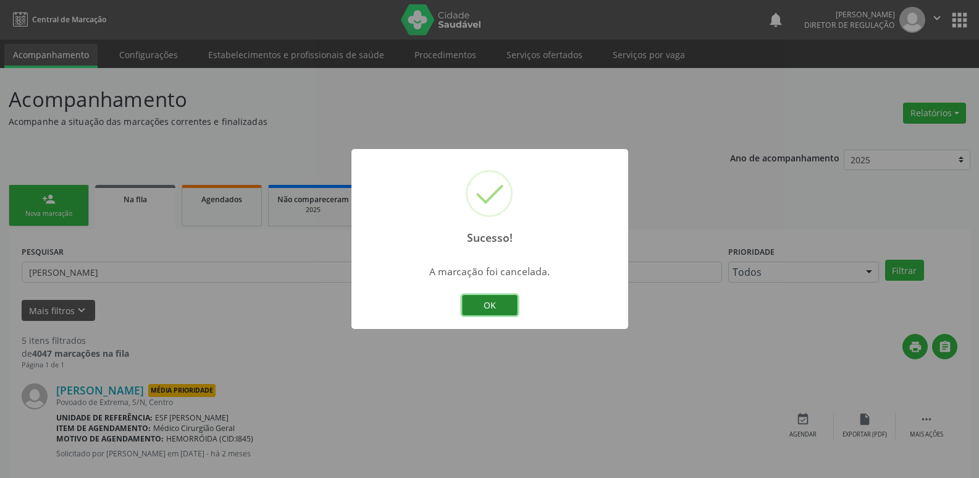
click at [502, 303] on button "OK" at bounding box center [490, 305] width 56 height 21
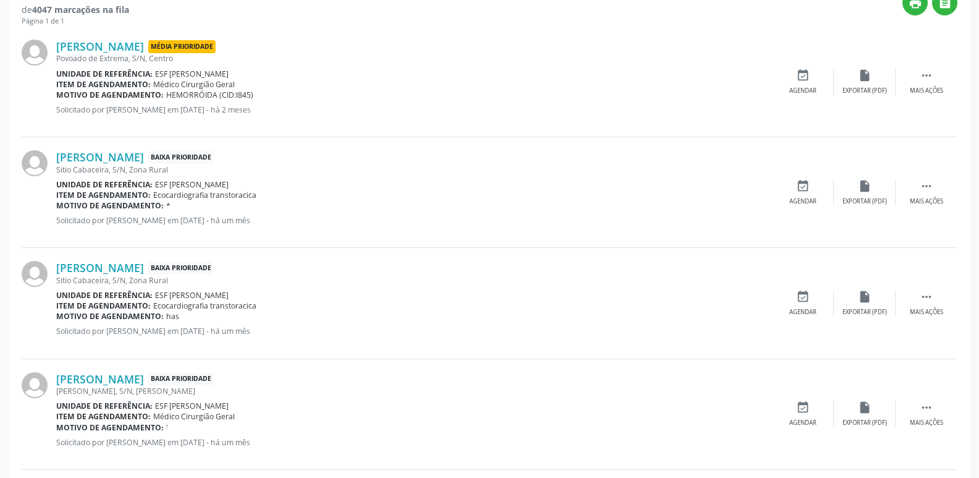
scroll to position [467, 0]
